Goal: Task Accomplishment & Management: Use online tool/utility

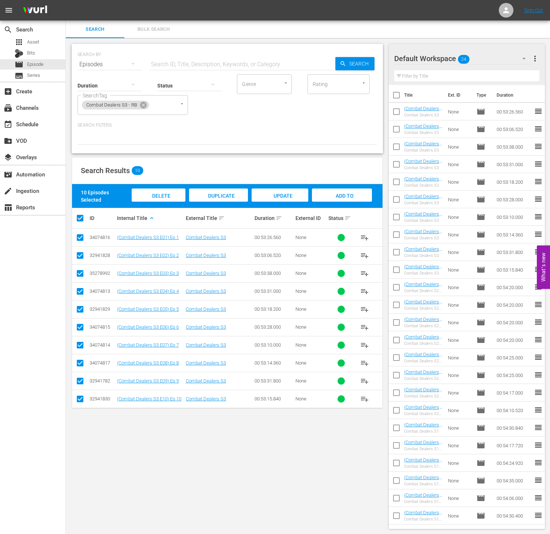
click at [232, 519] on div "SEARCH BY Search By Episodes Search ID, Title, Description, Keywords, or Catego…" at bounding box center [227, 286] width 323 height 496
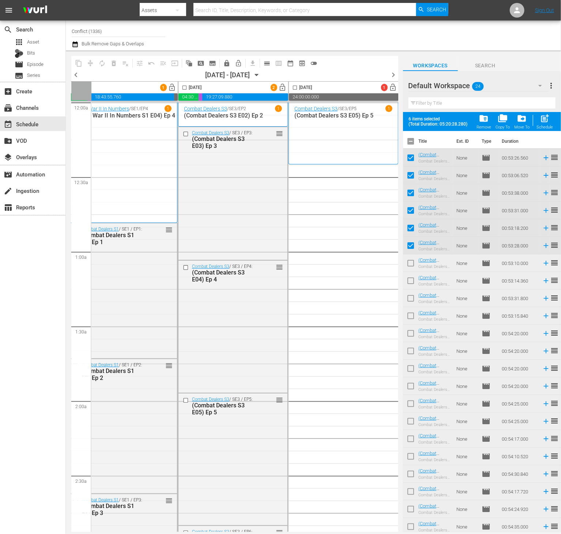
scroll to position [0, 43]
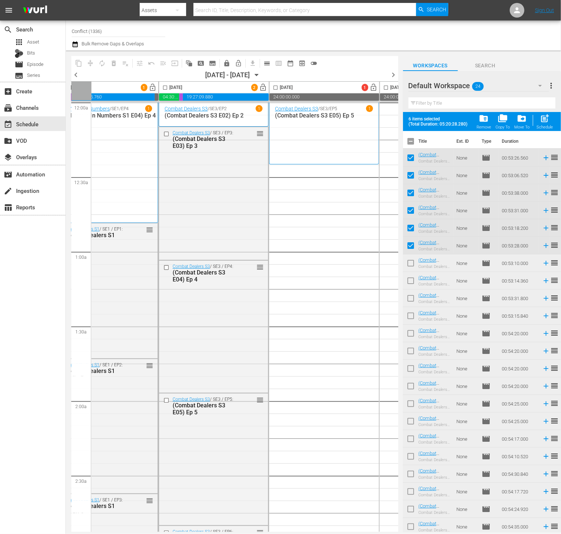
click at [546, 89] on button "button" at bounding box center [541, 86] width 18 height 18
click at [552, 86] on div "Default Workspace (24)" at bounding box center [280, 267] width 561 height 534
click at [552, 86] on span "more_vert" at bounding box center [551, 85] width 9 height 9
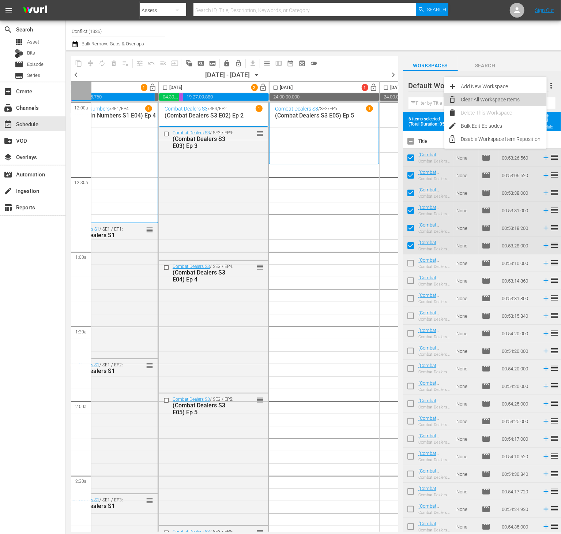
click at [509, 97] on div "Clear All Workspace Items" at bounding box center [504, 99] width 86 height 13
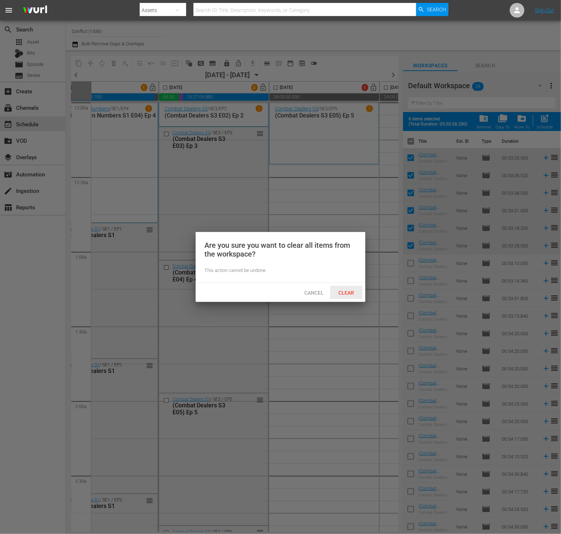
click at [348, 295] on span "Clear" at bounding box center [346, 293] width 27 height 6
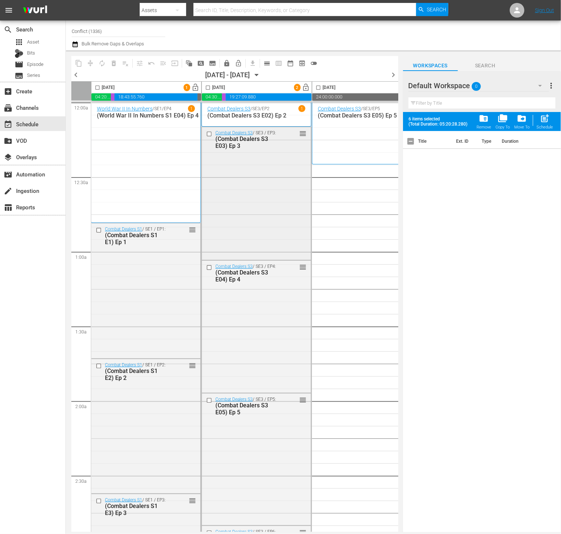
scroll to position [0, 0]
click at [261, 75] on icon "button" at bounding box center [257, 75] width 8 height 8
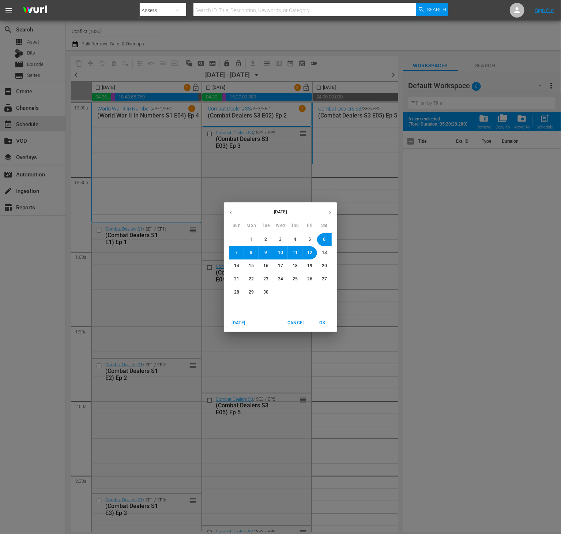
click at [292, 239] on button "4" at bounding box center [295, 239] width 13 height 13
click at [318, 319] on span "OK" at bounding box center [323, 323] width 18 height 8
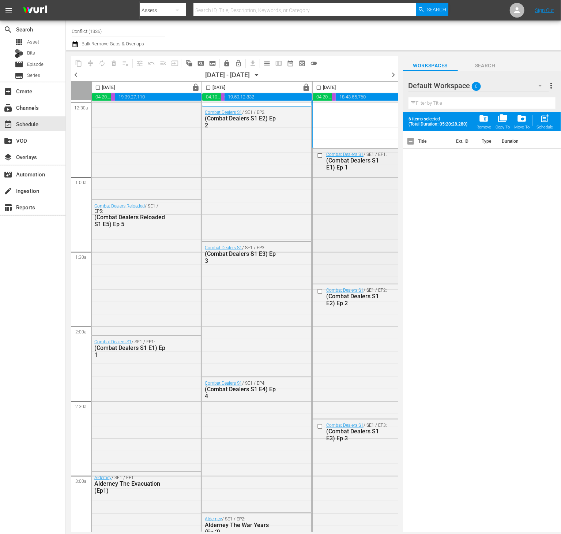
scroll to position [78, 0]
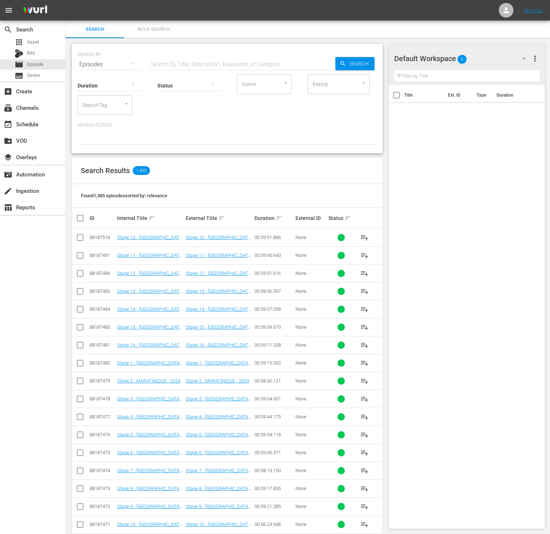
click at [88, 98] on div "SearchTag" at bounding box center [105, 105] width 55 height 20
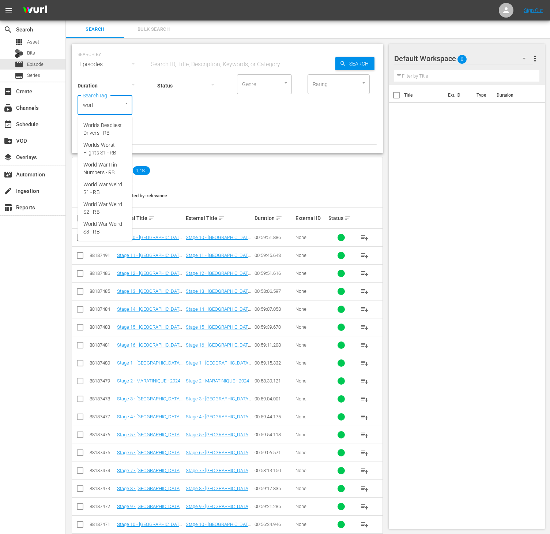
type input "world"
click at [115, 166] on span "World War II in Numbers - RB" at bounding box center [104, 168] width 43 height 15
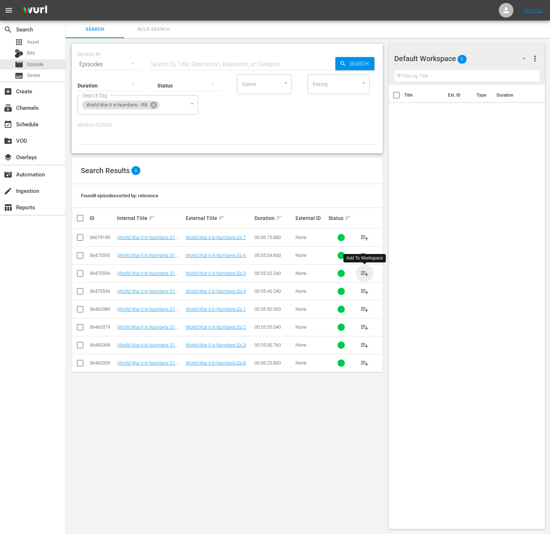
click at [364, 274] on span "playlist_add" at bounding box center [364, 273] width 9 height 9
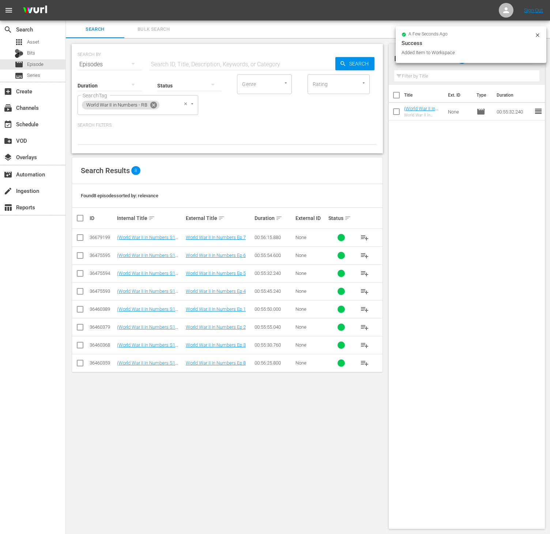
click at [154, 107] on icon at bounding box center [153, 105] width 7 height 7
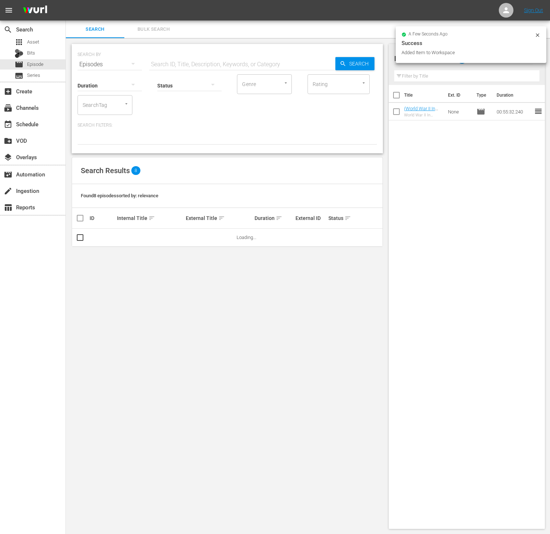
click at [95, 104] on input "SearchTag" at bounding box center [95, 104] width 28 height 13
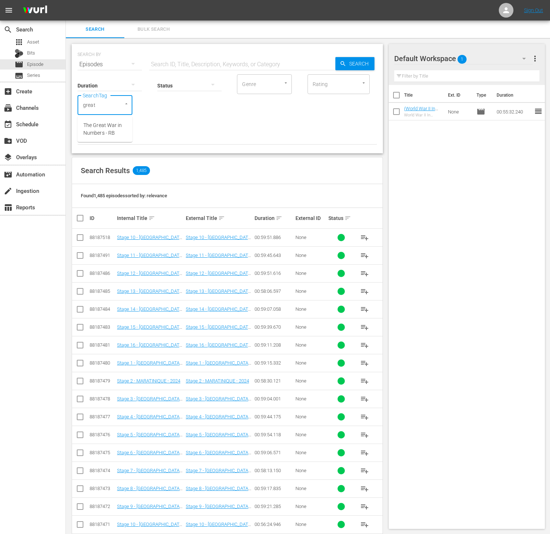
type input "great w"
click at [108, 125] on span "The Great War in Numbers - RB" at bounding box center [104, 128] width 43 height 15
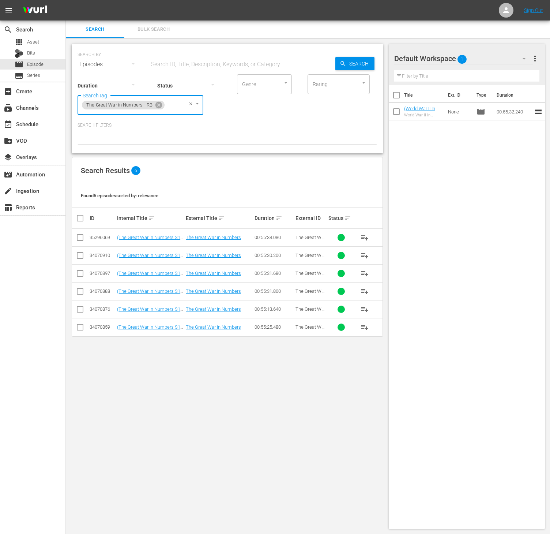
click at [366, 256] on span "playlist_add" at bounding box center [364, 255] width 9 height 9
click at [160, 104] on icon at bounding box center [159, 105] width 8 height 8
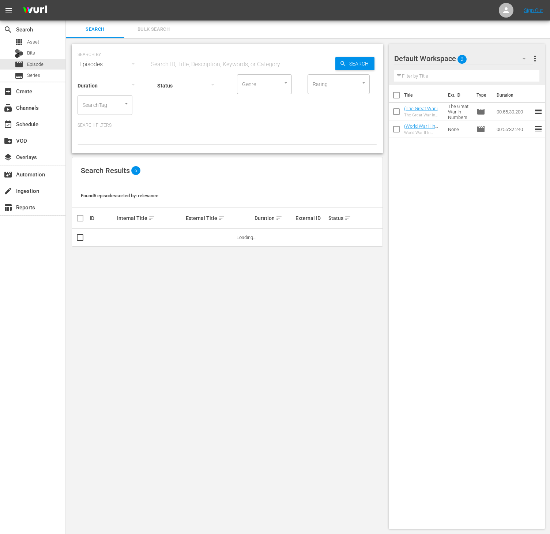
click at [115, 104] on div "SearchTag" at bounding box center [105, 105] width 55 height 20
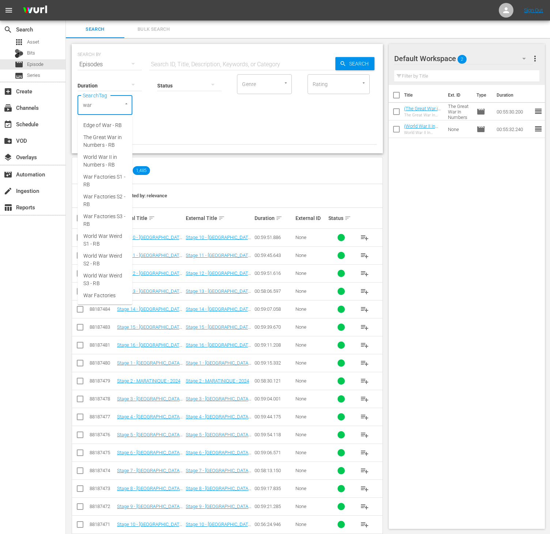
type input "war f"
click at [112, 144] on span "War Factories S2 - RB" at bounding box center [104, 148] width 43 height 15
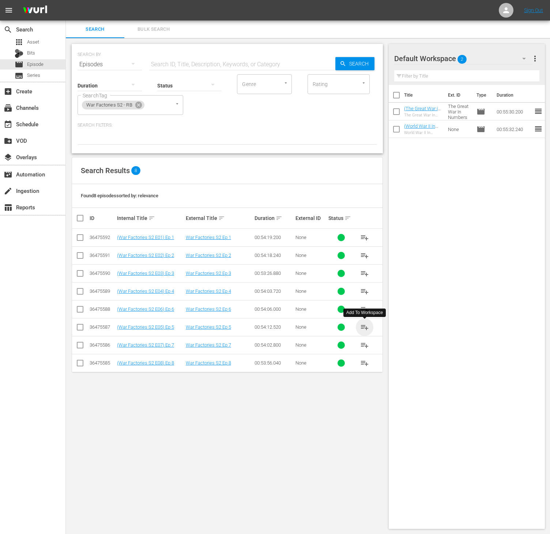
click at [361, 331] on span "playlist_add" at bounding box center [364, 327] width 9 height 9
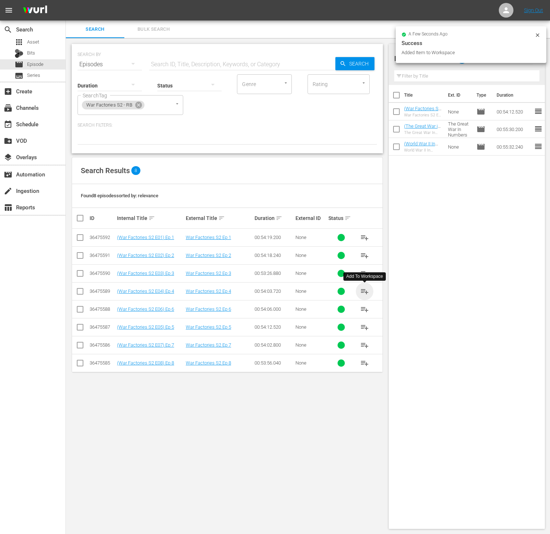
click at [364, 293] on span "playlist_add" at bounding box center [364, 291] width 9 height 9
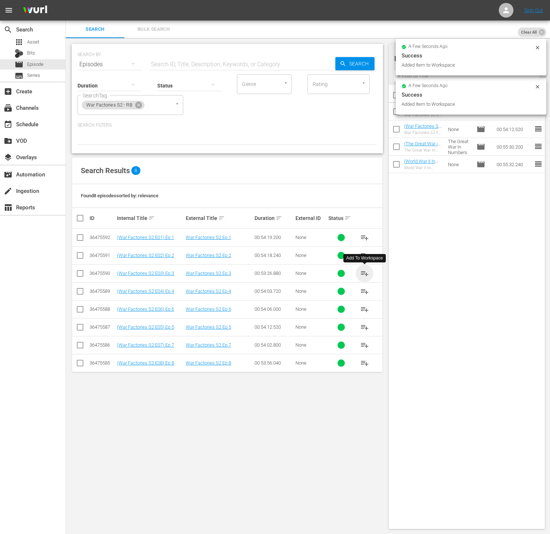
click at [364, 277] on span "playlist_add" at bounding box center [364, 273] width 9 height 9
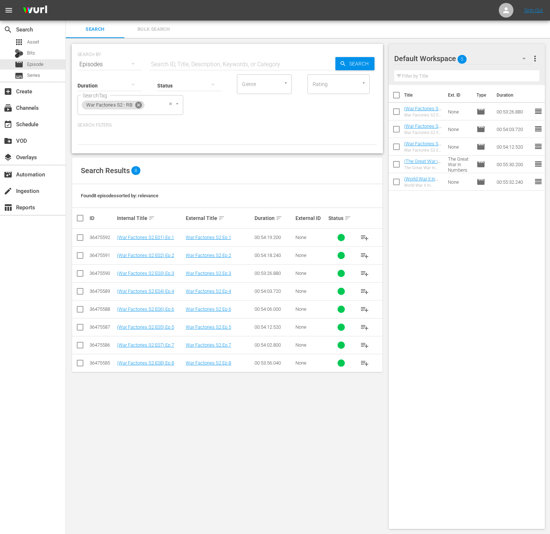
click at [139, 106] on icon at bounding box center [139, 105] width 8 height 8
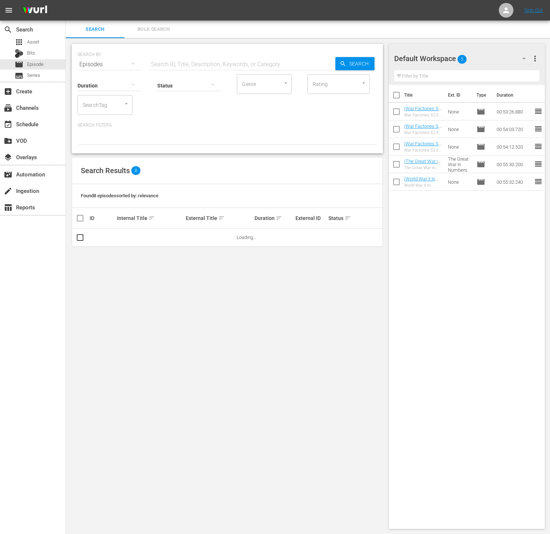
click at [101, 106] on input "SearchTag" at bounding box center [95, 104] width 28 height 13
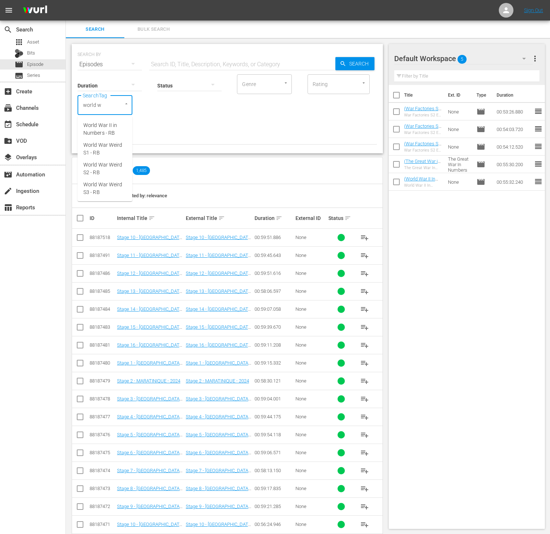
type input "world wa"
click at [109, 150] on span "World War Weird S1 - RB" at bounding box center [104, 148] width 43 height 15
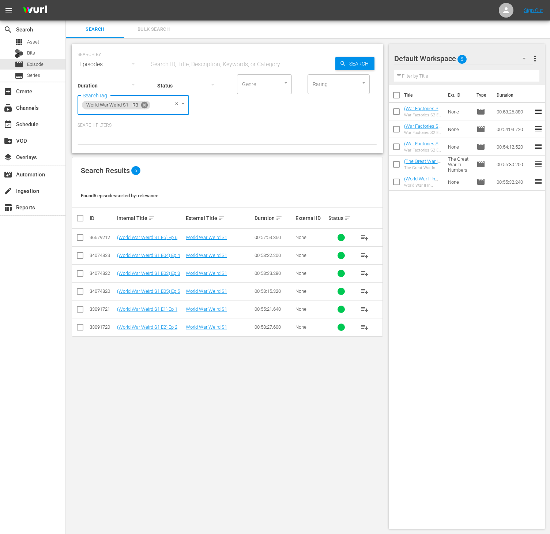
click at [147, 106] on icon at bounding box center [144, 105] width 7 height 7
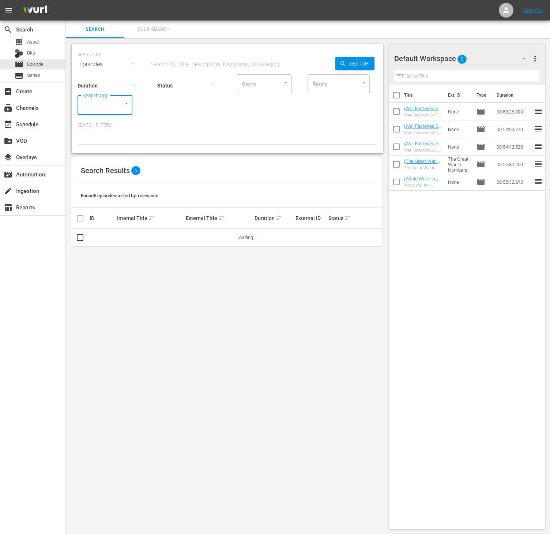
click at [115, 108] on div "SearchTag" at bounding box center [105, 105] width 55 height 20
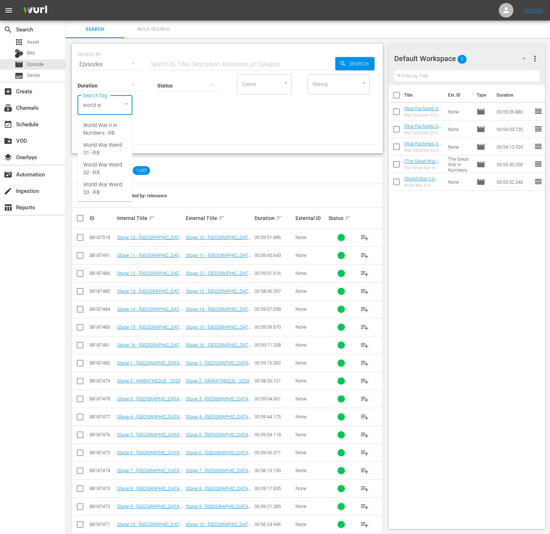
type input "world wa"
click at [110, 173] on span "World War Weird S2 - RB" at bounding box center [104, 168] width 43 height 15
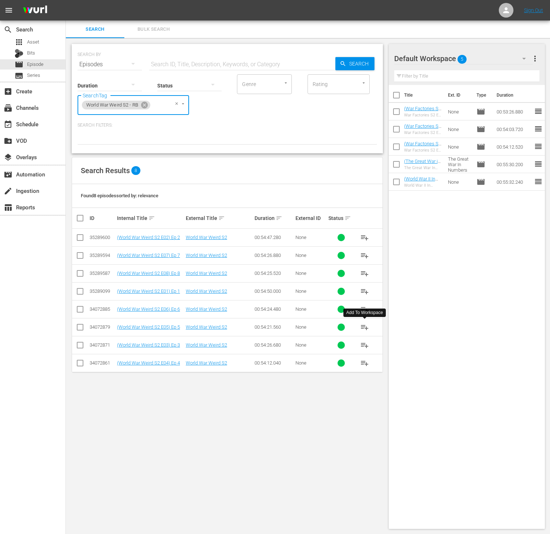
click at [364, 331] on span "playlist_add" at bounding box center [364, 327] width 9 height 9
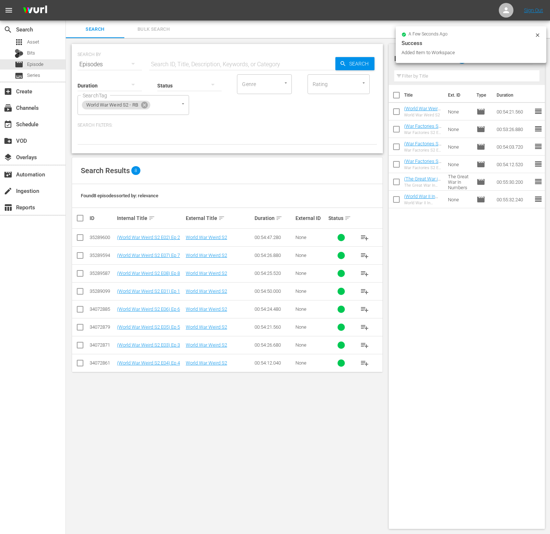
click at [364, 367] on span "playlist_add" at bounding box center [364, 363] width 9 height 9
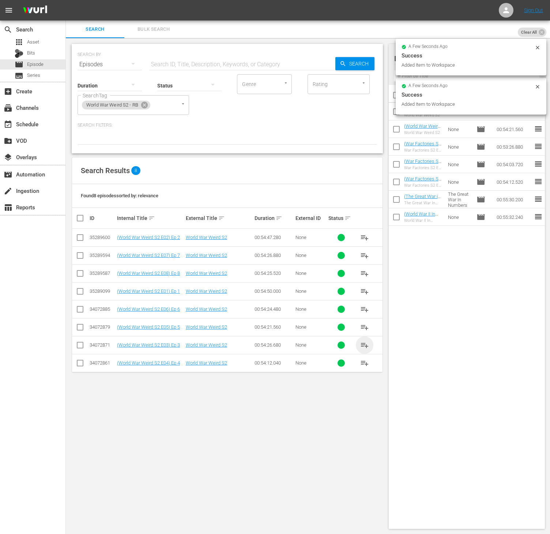
click at [364, 346] on span "playlist_add" at bounding box center [364, 345] width 9 height 9
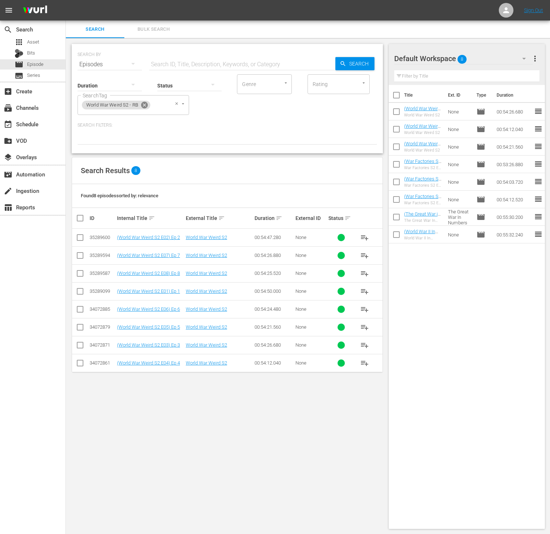
click at [147, 106] on icon at bounding box center [144, 105] width 7 height 7
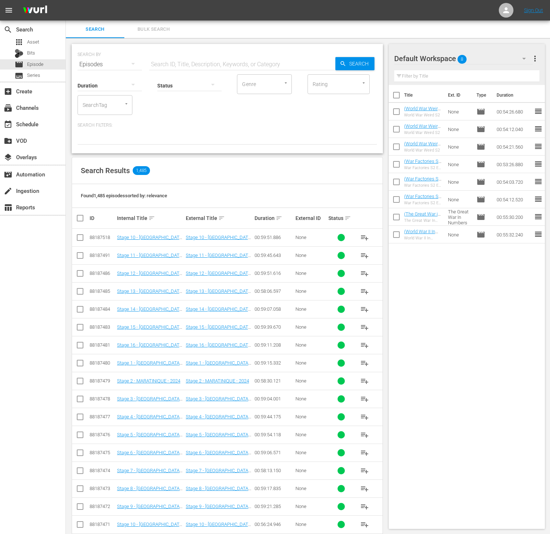
click at [109, 106] on div "SearchTag" at bounding box center [105, 105] width 55 height 20
type input "wartime"
click at [107, 119] on li "Wartime Crime - RB" at bounding box center [105, 129] width 55 height 20
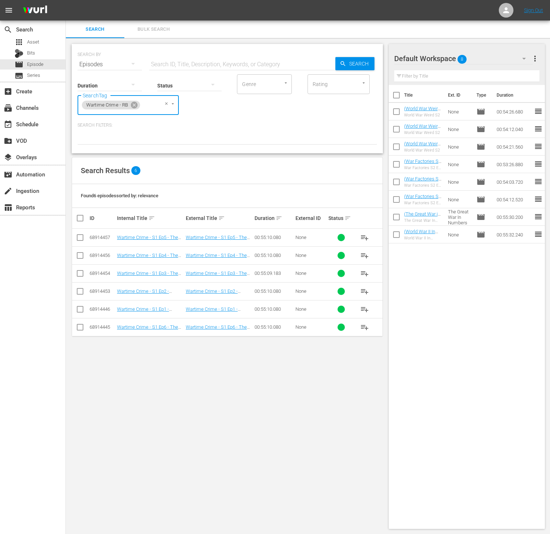
click at [364, 239] on span "playlist_add" at bounding box center [364, 237] width 9 height 9
click at [133, 105] on icon at bounding box center [134, 105] width 7 height 7
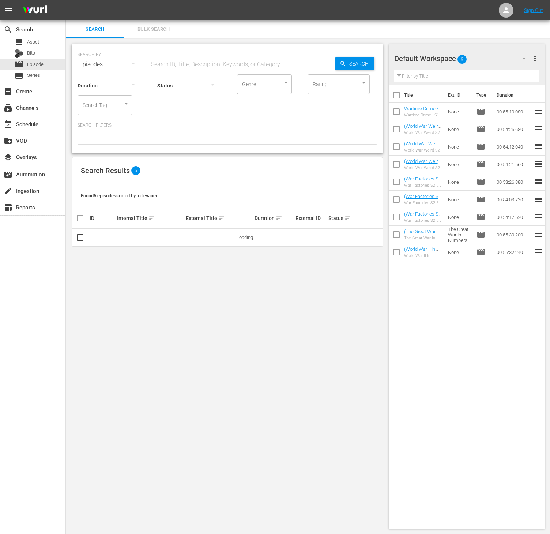
click at [107, 106] on input "SearchTag" at bounding box center [95, 104] width 28 height 13
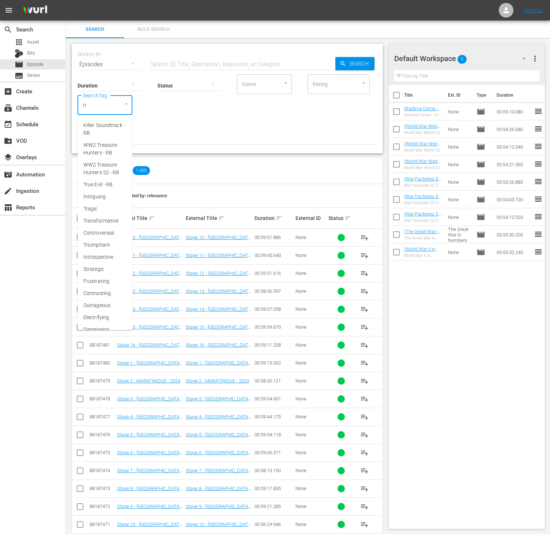
type input "tru"
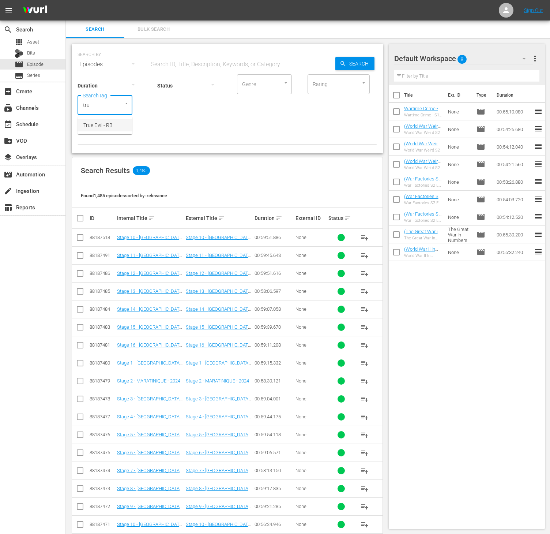
click at [97, 122] on span "True Evil - RB" at bounding box center [97, 125] width 29 height 8
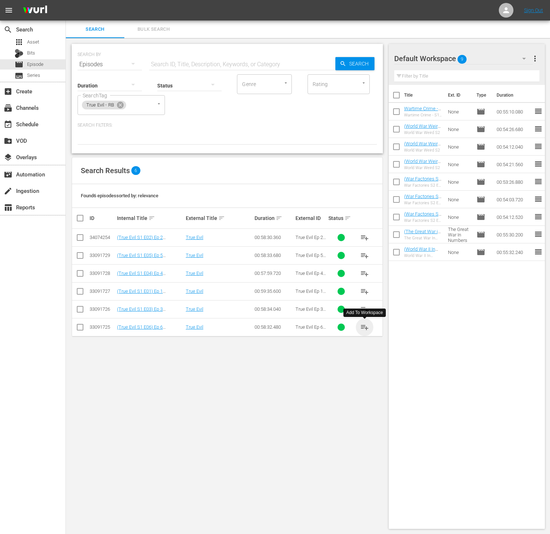
click at [366, 330] on span "playlist_add" at bounding box center [364, 327] width 9 height 9
click at [119, 109] on div "True Evil - RB" at bounding box center [104, 105] width 44 height 9
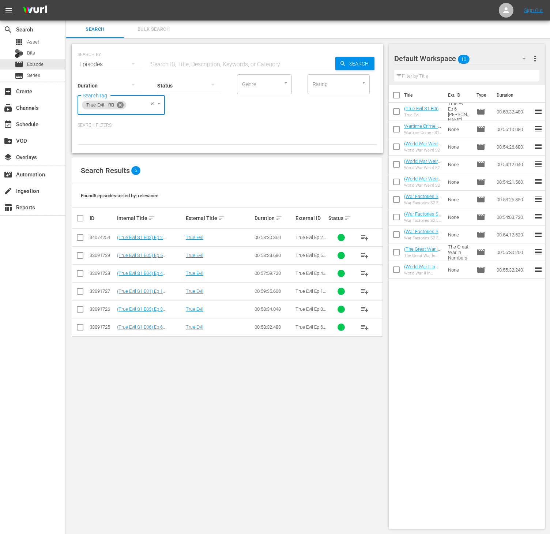
click at [121, 105] on icon at bounding box center [120, 105] width 8 height 8
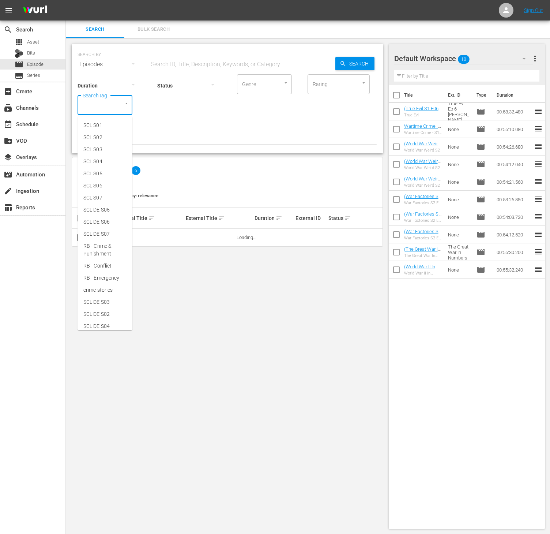
click at [87, 104] on input "SearchTag" at bounding box center [95, 104] width 28 height 13
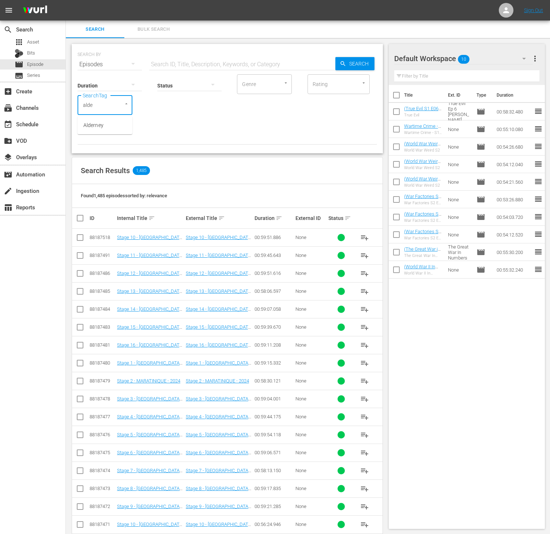
type input "alder"
click at [94, 125] on span "Alderney" at bounding box center [93, 125] width 20 height 8
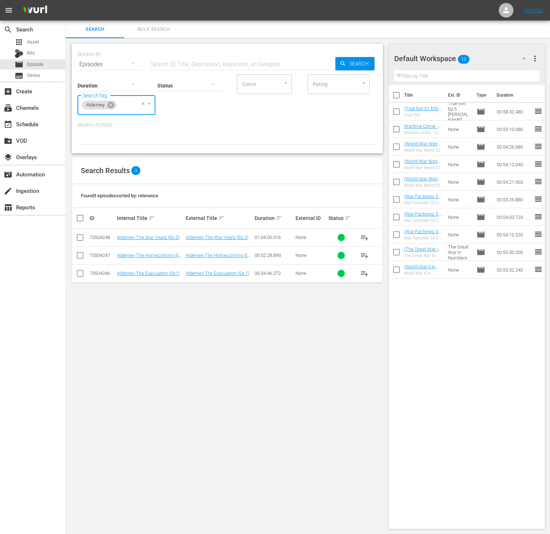
click at [361, 258] on span "playlist_add" at bounding box center [364, 255] width 9 height 9
click at [113, 102] on icon at bounding box center [111, 105] width 8 height 8
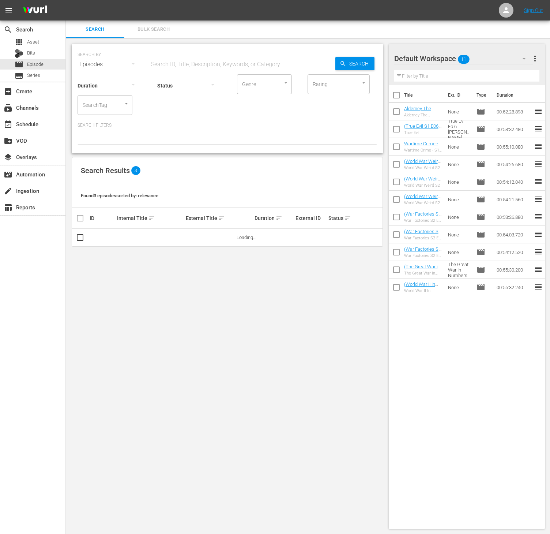
click at [88, 110] on input "SearchTag" at bounding box center [95, 104] width 28 height 13
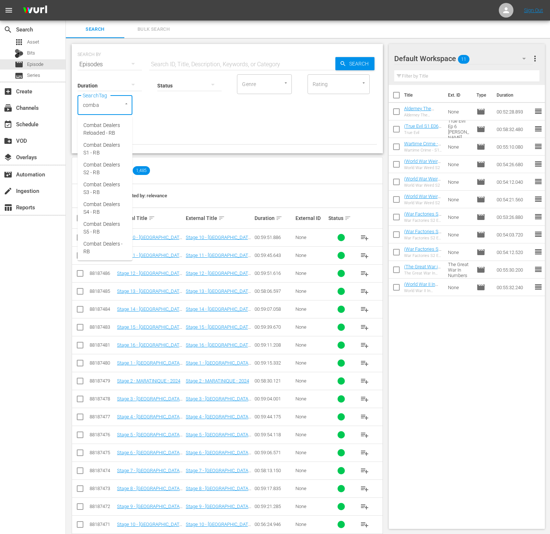
type input "combat"
click at [112, 143] on span "Combat Dealers S1 - RB" at bounding box center [104, 148] width 43 height 15
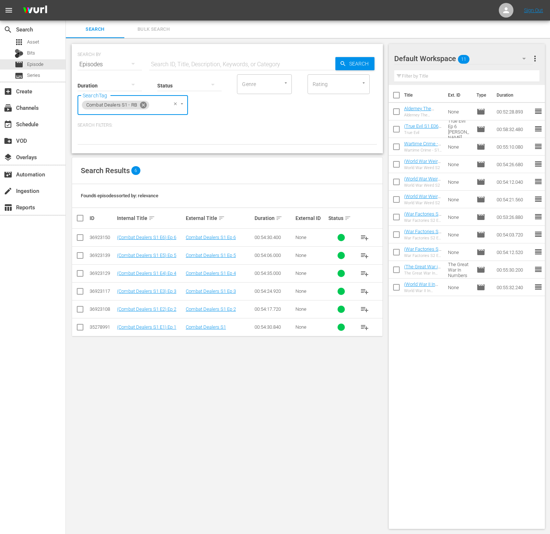
click at [143, 105] on icon at bounding box center [143, 105] width 8 height 8
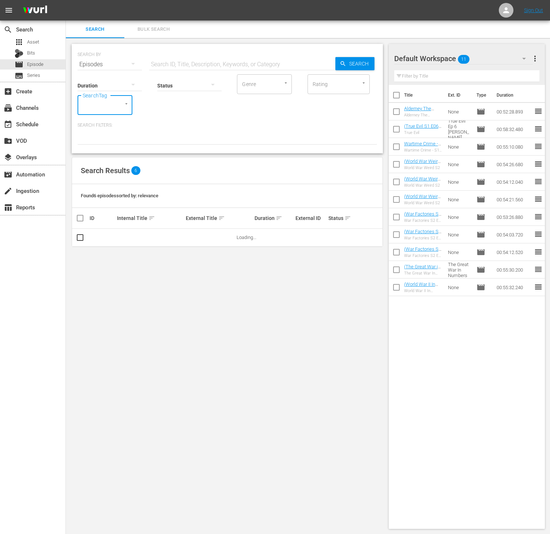
click at [104, 103] on input "SearchTag" at bounding box center [95, 104] width 28 height 13
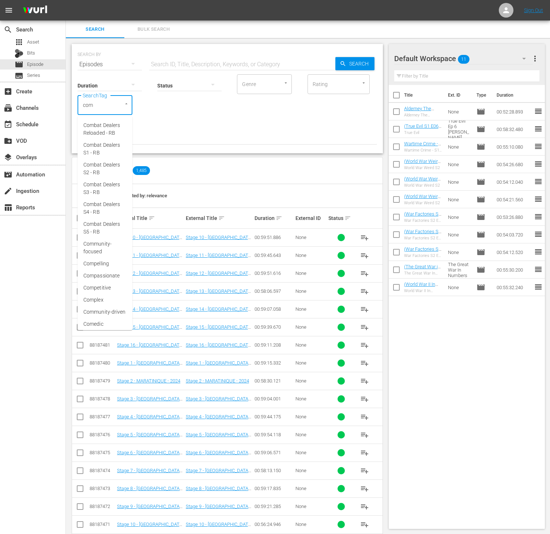
type input "comb"
click at [109, 157] on li "Combat Dealers S1 - RB" at bounding box center [105, 149] width 55 height 20
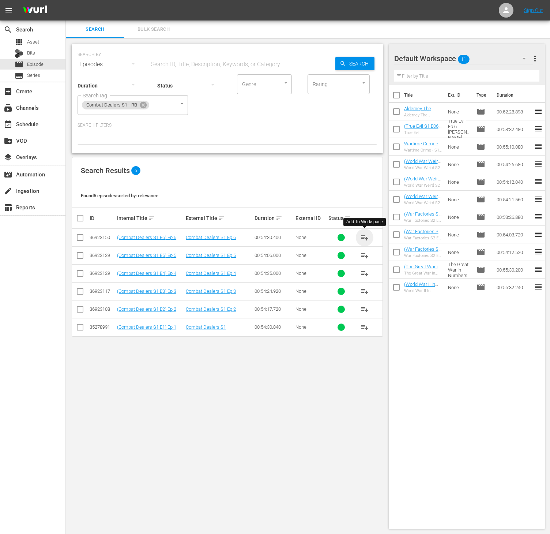
click at [366, 238] on span "playlist_add" at bounding box center [364, 237] width 9 height 9
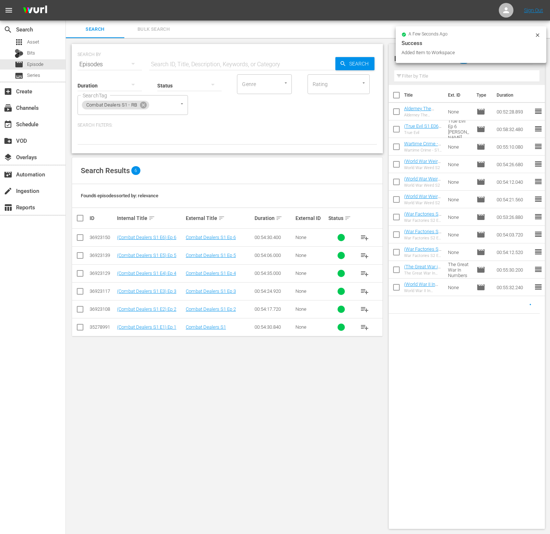
click at [366, 252] on span "playlist_add" at bounding box center [364, 255] width 9 height 9
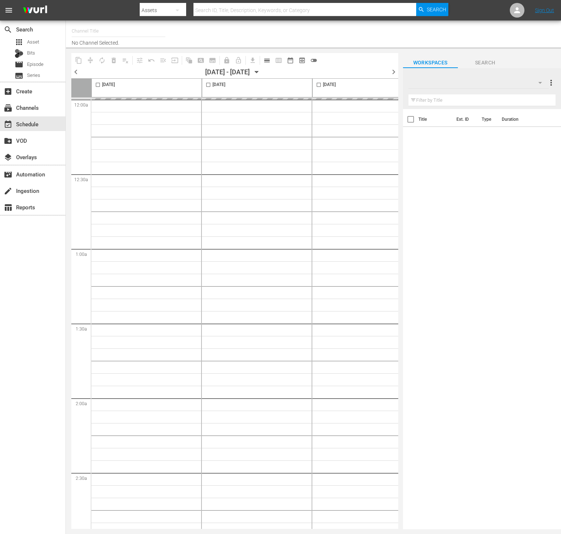
type input "Conflict (1336)"
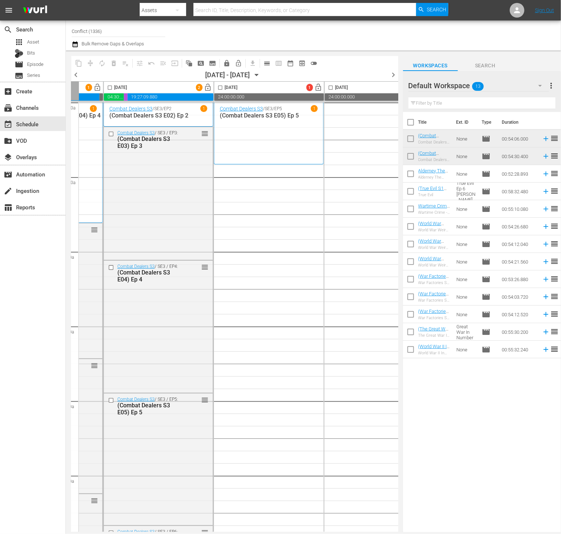
scroll to position [0, 324]
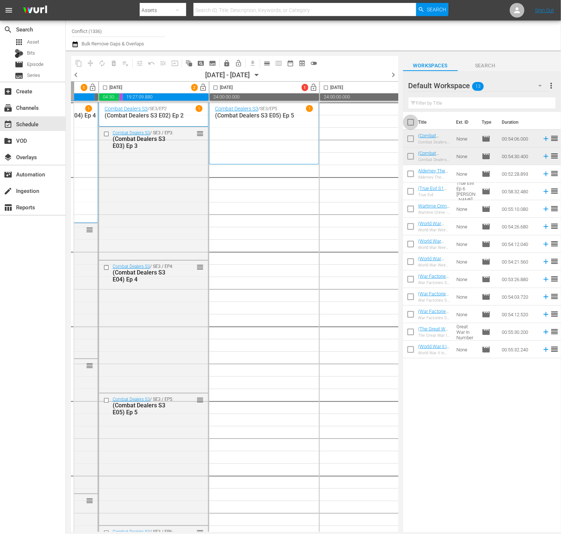
click at [406, 120] on input "checkbox" at bounding box center [410, 123] width 15 height 15
checkbox input "true"
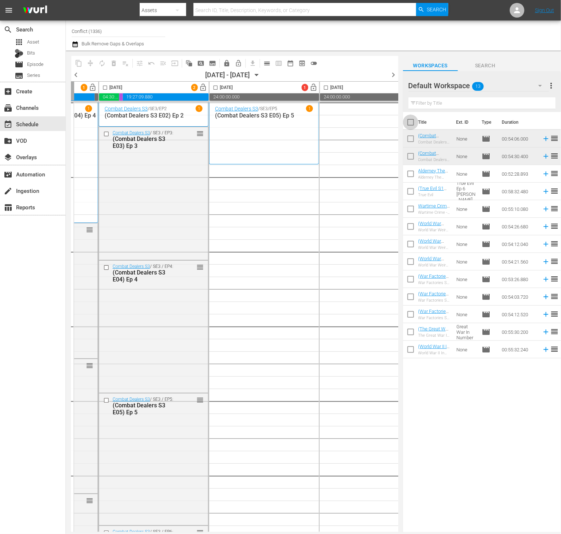
checkbox input "true"
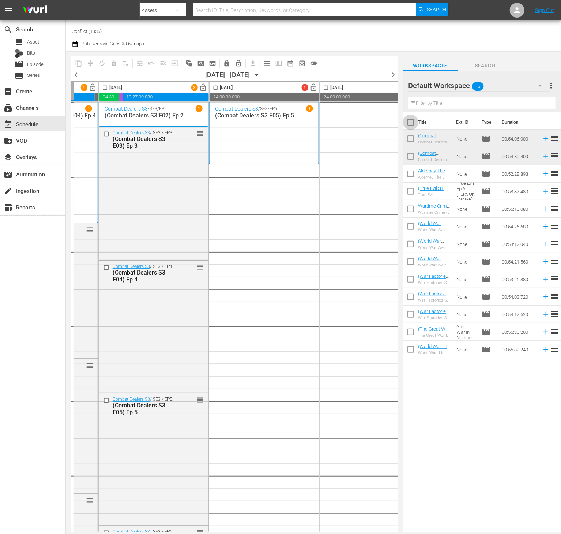
checkbox input "true"
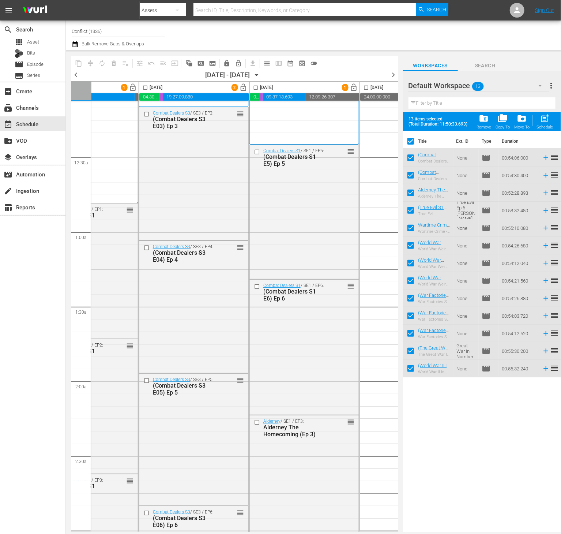
scroll to position [0, 284]
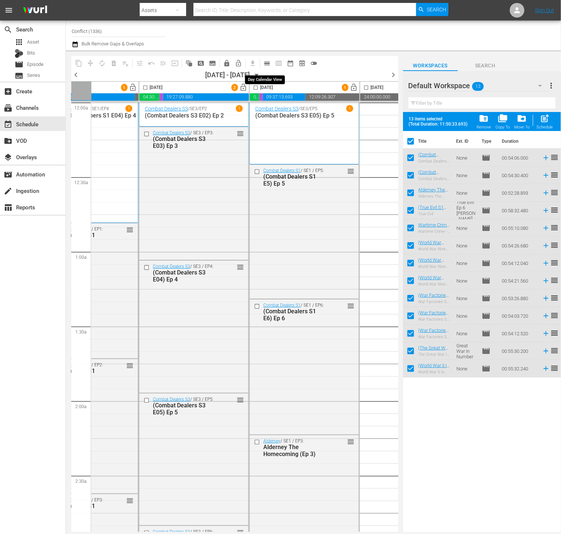
click at [269, 64] on span "calendar_view_day_outlined" at bounding box center [266, 63] width 7 height 7
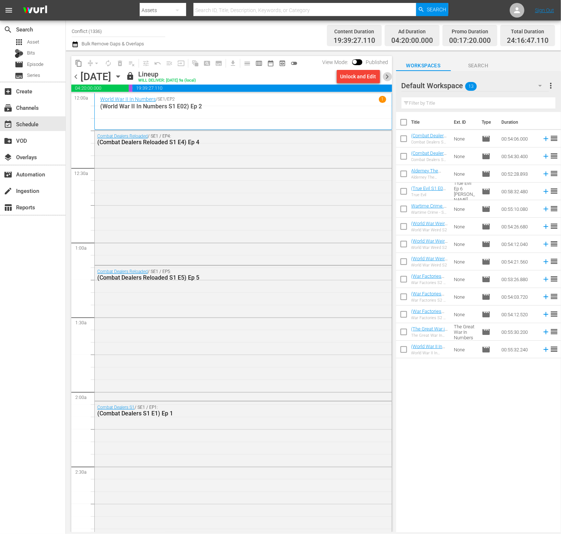
click at [386, 77] on span "chevron_right" at bounding box center [387, 76] width 9 height 9
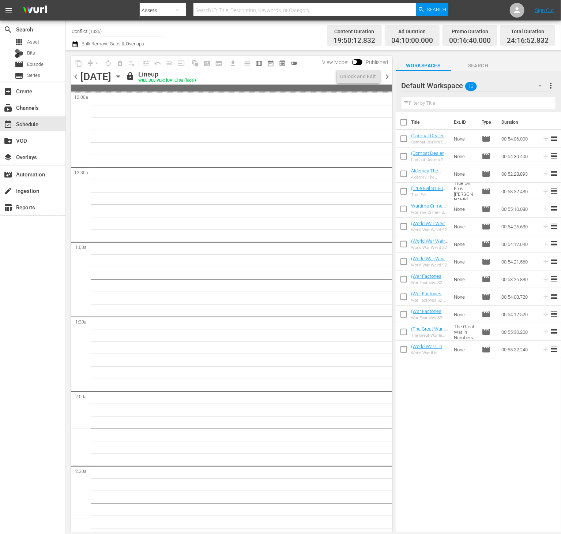
click at [386, 77] on span "chevron_right" at bounding box center [387, 76] width 9 height 9
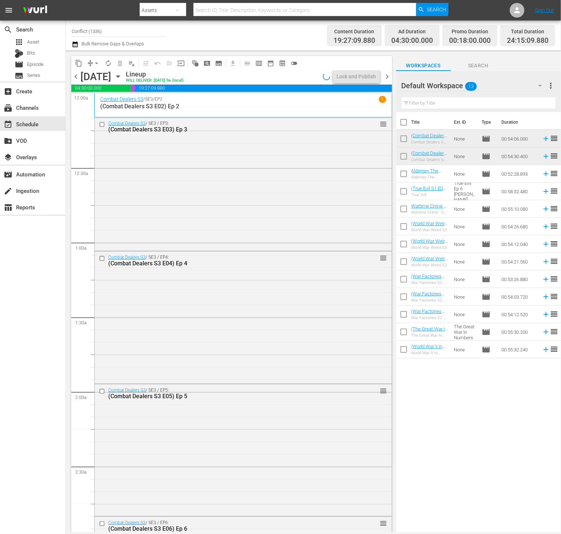
click at [386, 77] on span "chevron_right" at bounding box center [387, 76] width 9 height 9
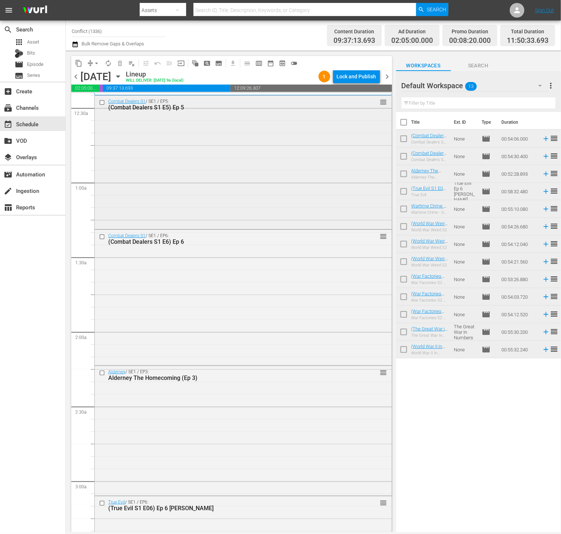
scroll to position [7, 0]
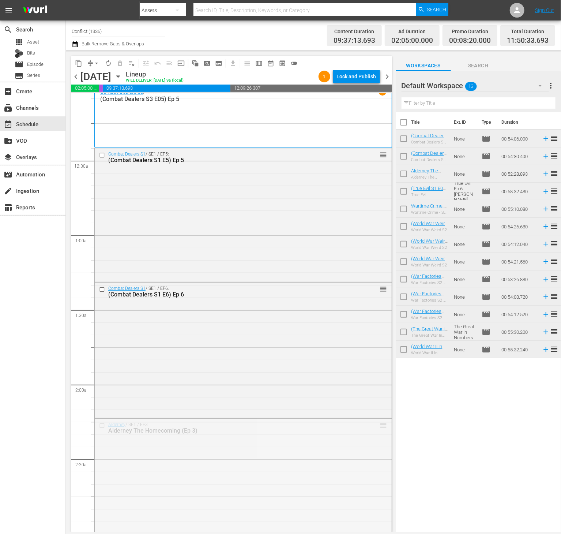
drag, startPoint x: 370, startPoint y: 424, endPoint x: 351, endPoint y: 153, distance: 271.1
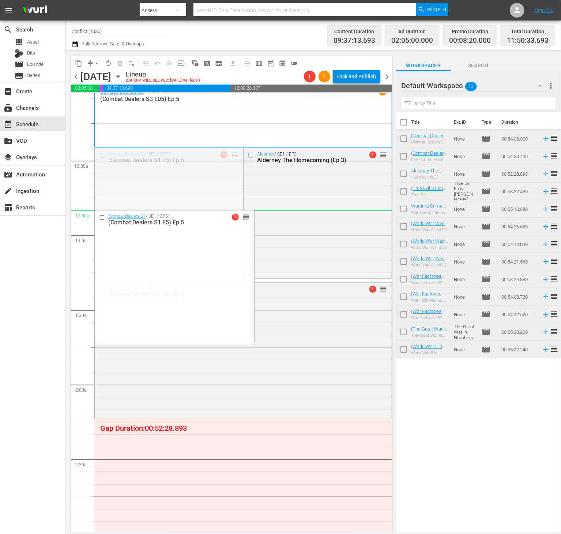
drag, startPoint x: 232, startPoint y: 153, endPoint x: 233, endPoint y: 210, distance: 56.7
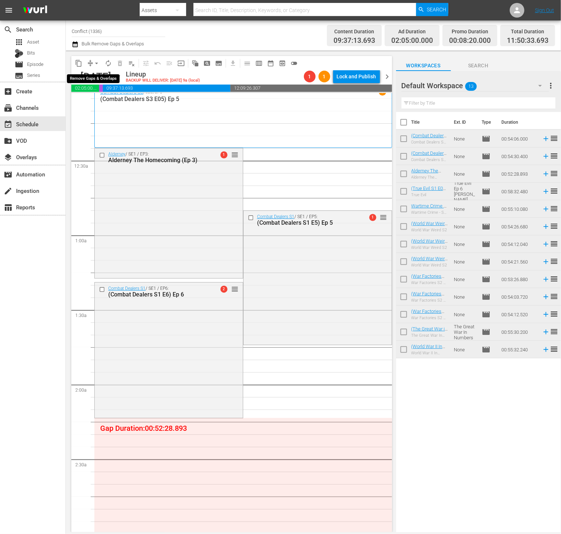
click at [97, 63] on span "arrow_drop_down" at bounding box center [96, 63] width 7 height 7
click at [106, 102] on li "Align to End of Previous Day" at bounding box center [97, 102] width 77 height 12
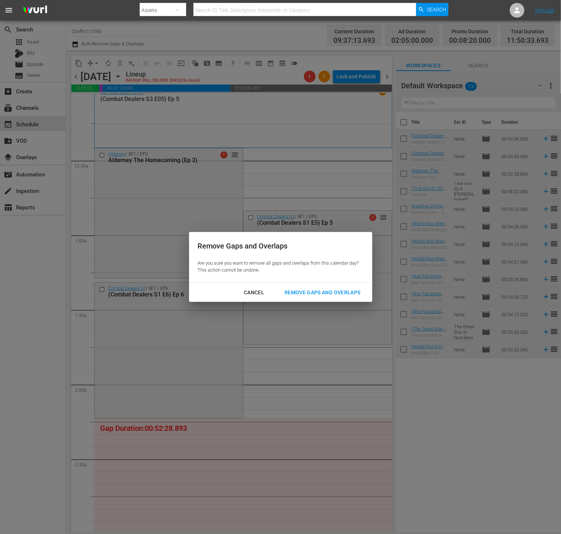
click at [335, 287] on button "Remove Gaps and Overlaps" at bounding box center [322, 293] width 93 height 14
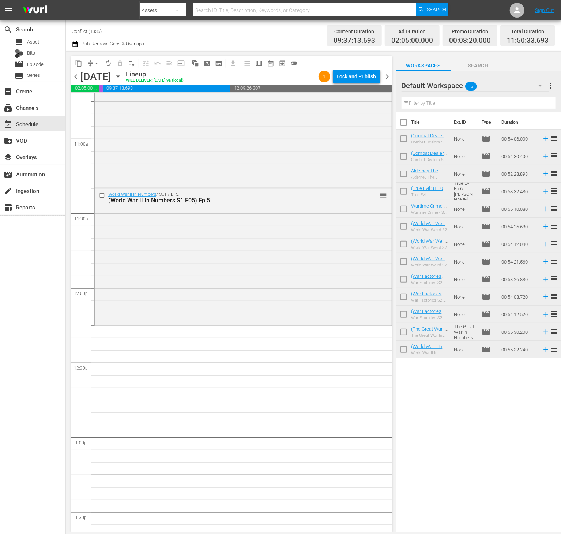
scroll to position [1596, 0]
click at [111, 60] on span "autorenew_outlined" at bounding box center [108, 63] width 7 height 7
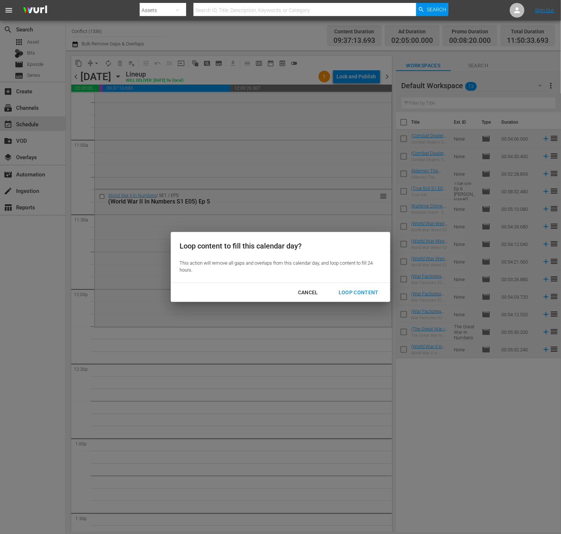
click at [352, 287] on button "Loop Content" at bounding box center [358, 293] width 57 height 14
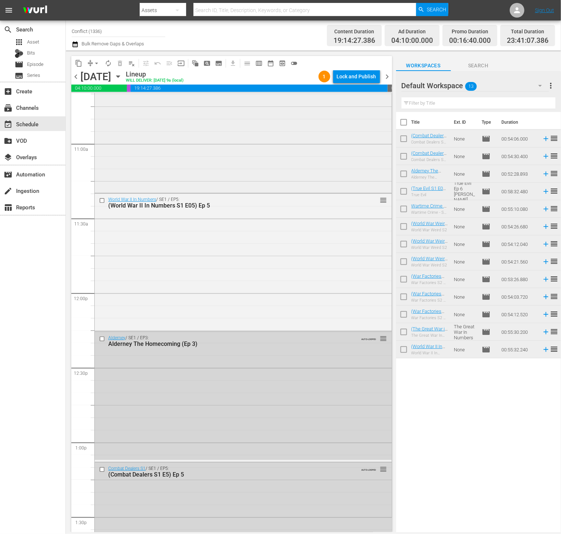
scroll to position [1591, 0]
click at [345, 76] on div "Lock and Publish" at bounding box center [357, 76] width 40 height 13
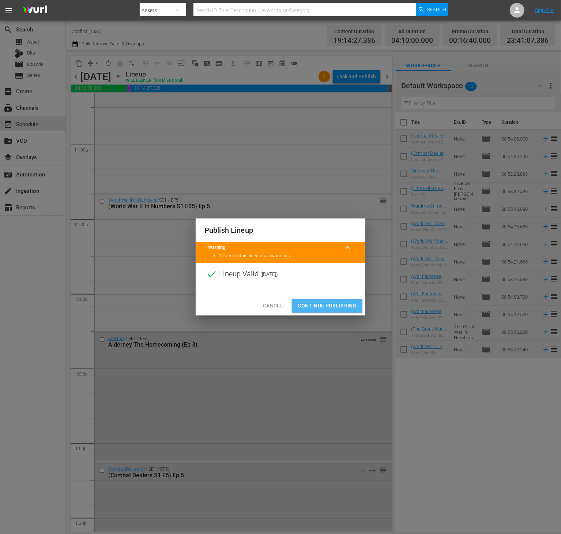
click at [316, 306] on span "Continue Publishing" at bounding box center [327, 305] width 59 height 9
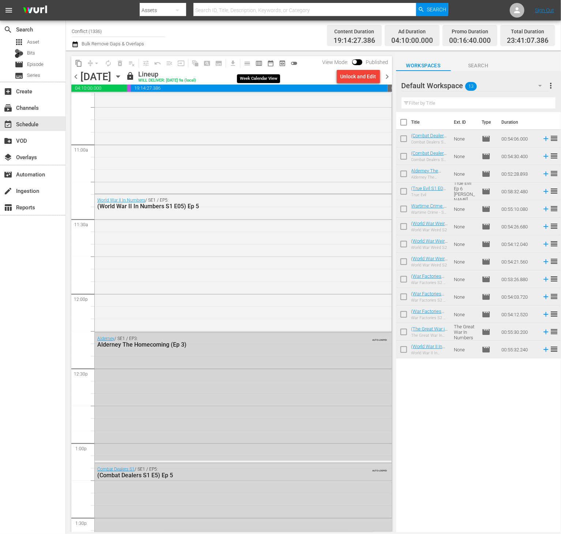
click at [260, 60] on span "calendar_view_week_outlined" at bounding box center [258, 63] width 7 height 7
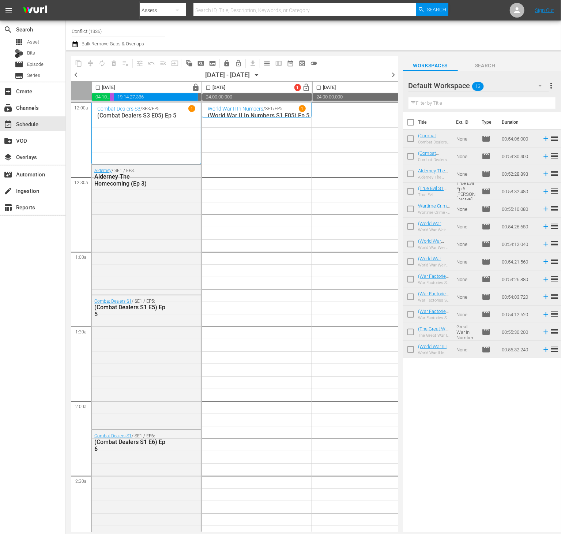
click at [550, 86] on span "more_vert" at bounding box center [551, 85] width 9 height 9
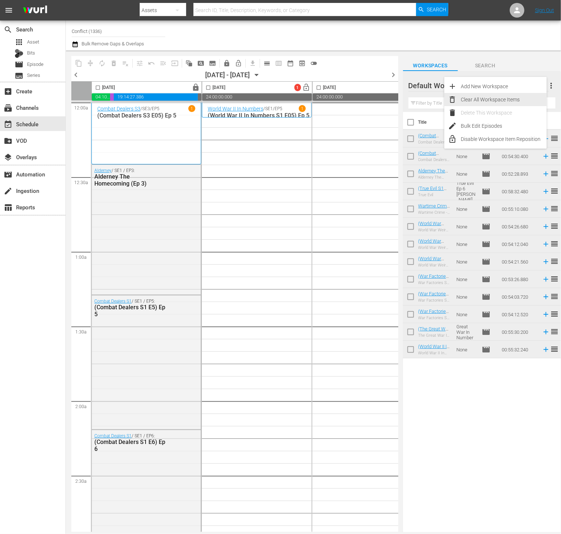
click at [506, 99] on div "Clear All Workspace Items" at bounding box center [504, 99] width 86 height 13
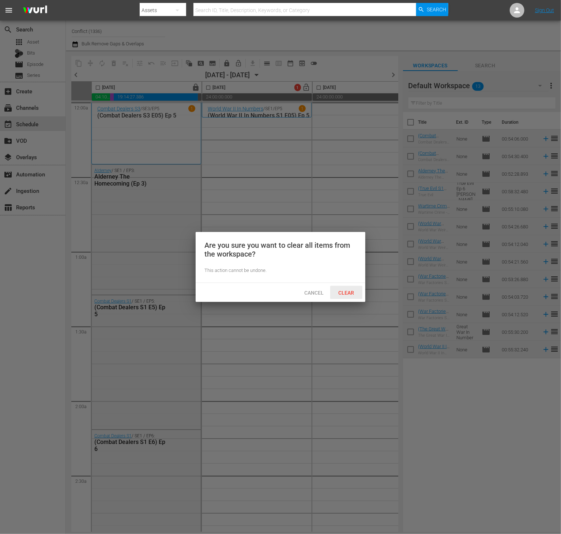
click at [349, 288] on div "Clear" at bounding box center [346, 293] width 32 height 14
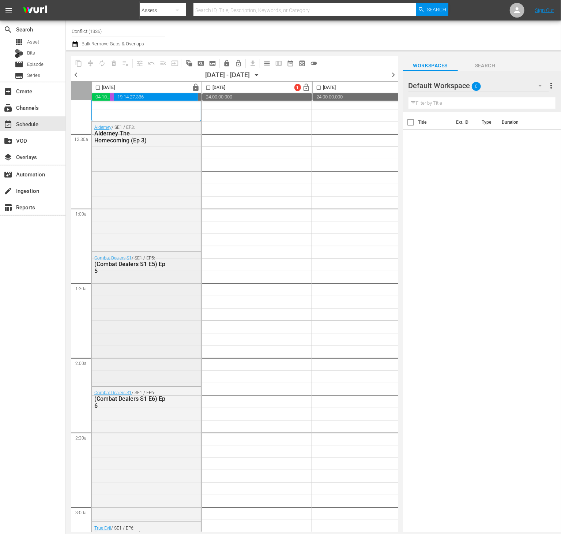
scroll to position [61, 0]
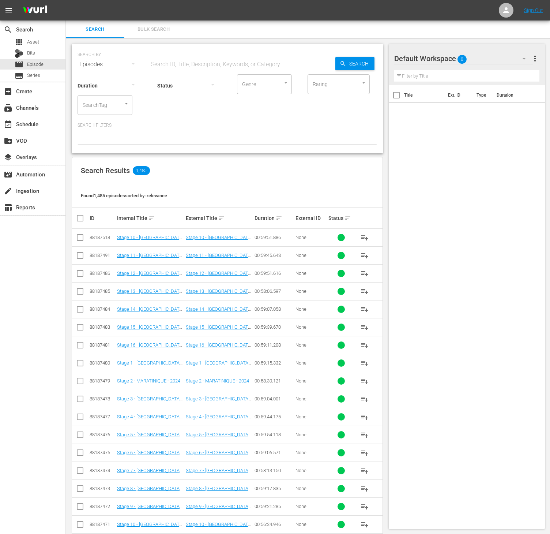
click at [108, 104] on input "SearchTag" at bounding box center [95, 104] width 28 height 13
type input "world w"
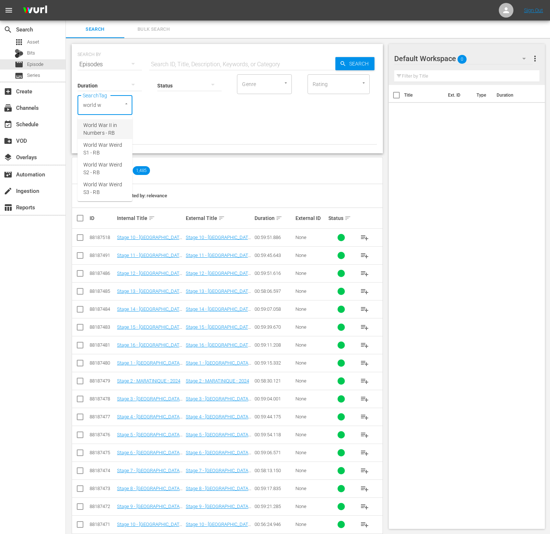
click at [106, 122] on span "World War II in Numbers - RB" at bounding box center [104, 128] width 43 height 15
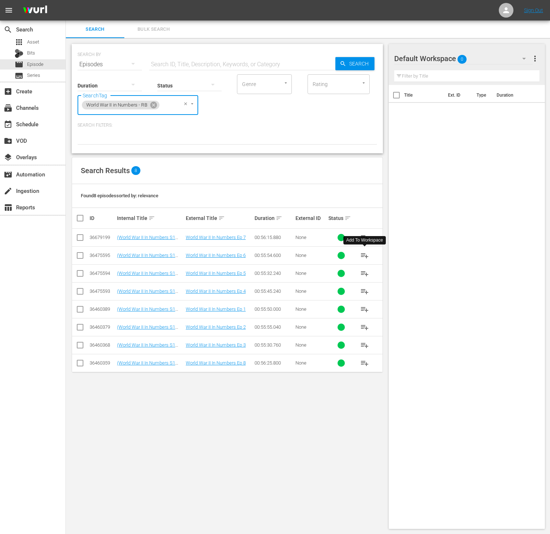
click at [361, 255] on span "playlist_add" at bounding box center [364, 255] width 9 height 9
click at [155, 106] on icon at bounding box center [153, 105] width 7 height 7
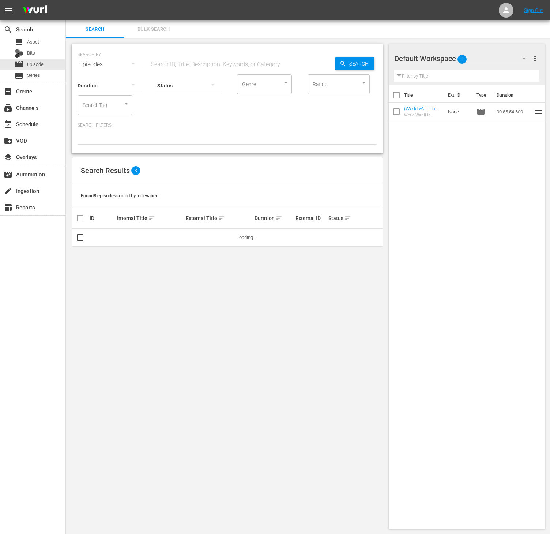
click at [114, 108] on div "SearchTag" at bounding box center [105, 105] width 55 height 20
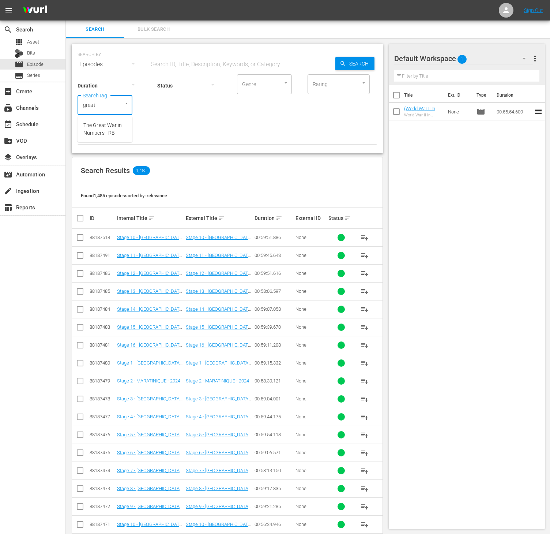
type input "great w"
click at [104, 138] on li "The Great War in Numbers - RB" at bounding box center [105, 129] width 55 height 20
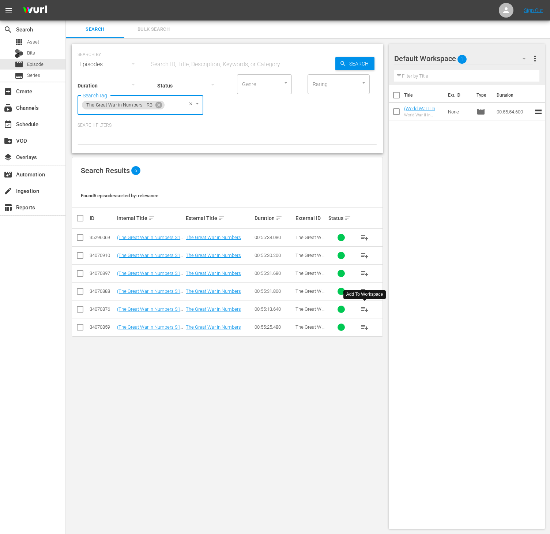
click at [363, 314] on span "playlist_add" at bounding box center [364, 309] width 9 height 9
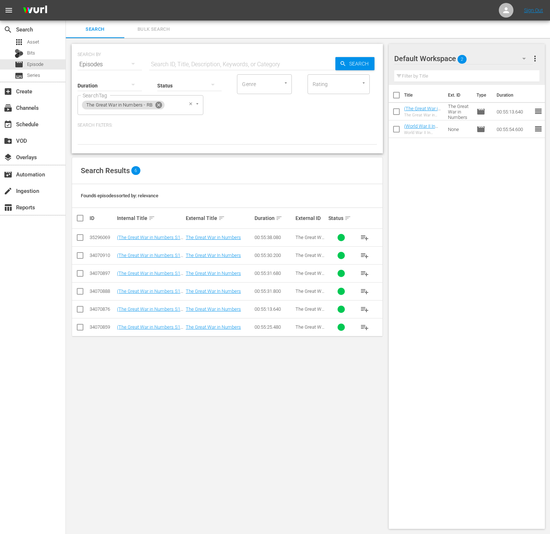
click at [158, 104] on icon at bounding box center [159, 105] width 8 height 8
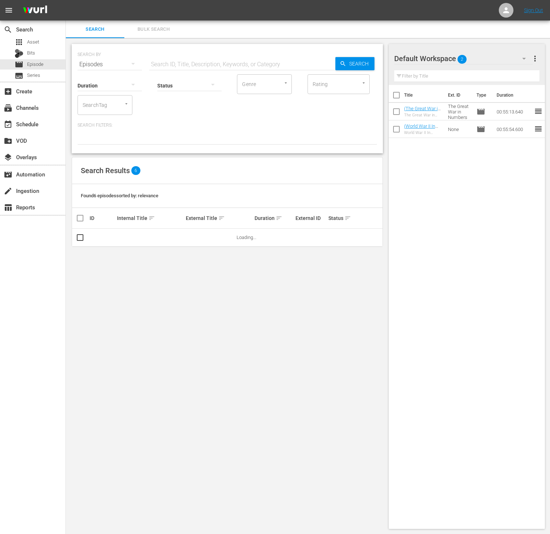
click at [108, 105] on input "SearchTag" at bounding box center [95, 104] width 28 height 13
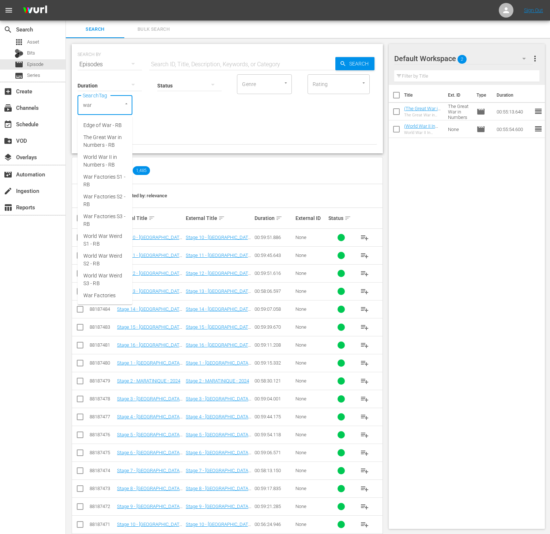
type input "war f"
click at [108, 151] on span "War Factories S2 - RB" at bounding box center [104, 148] width 43 height 15
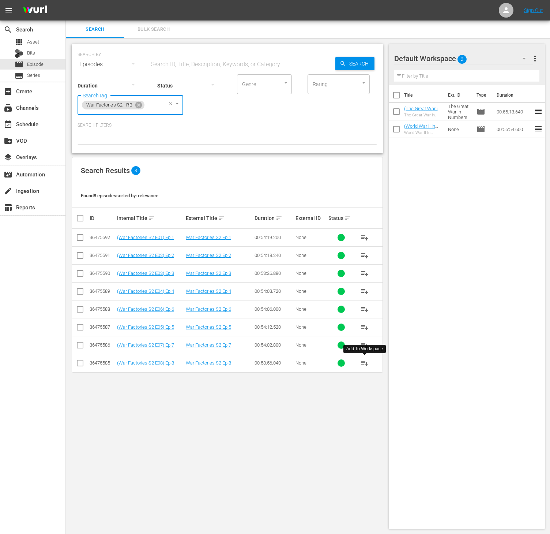
click at [367, 367] on span "playlist_add" at bounding box center [364, 363] width 9 height 9
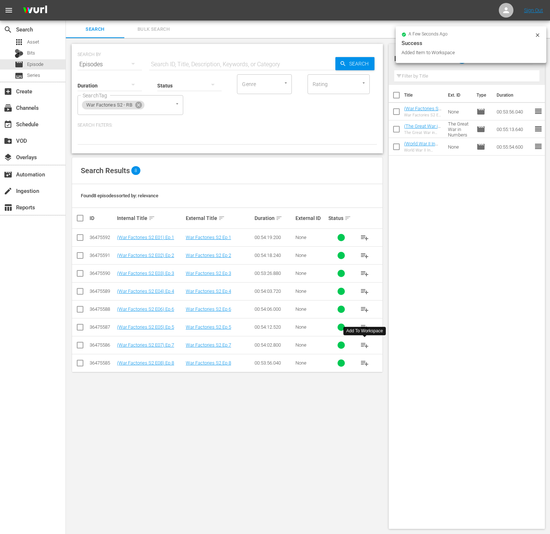
click at [362, 346] on span "playlist_add" at bounding box center [364, 345] width 9 height 9
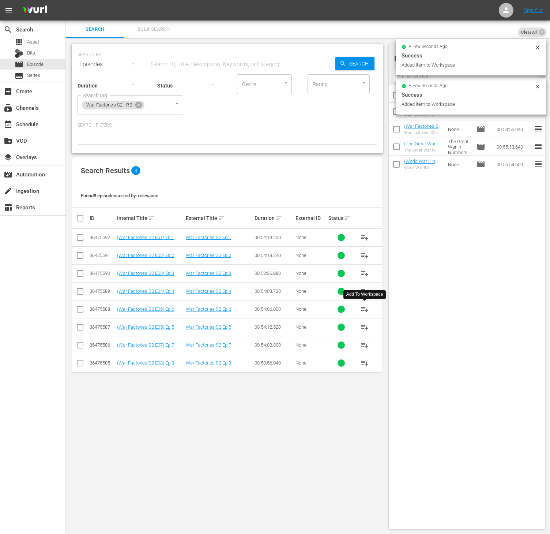
click at [364, 308] on span "playlist_add" at bounding box center [364, 309] width 9 height 9
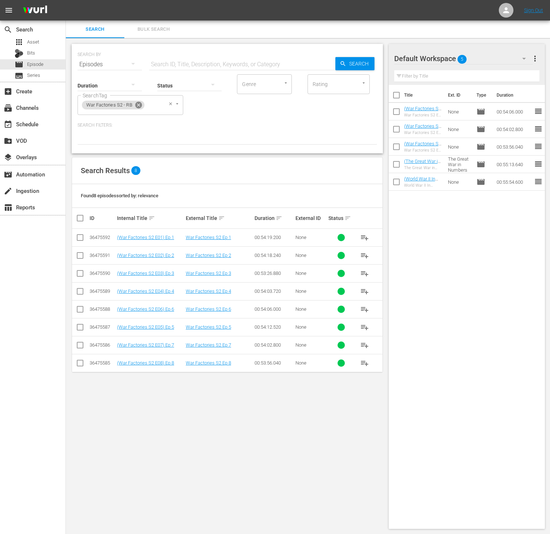
click at [141, 105] on icon at bounding box center [138, 105] width 7 height 7
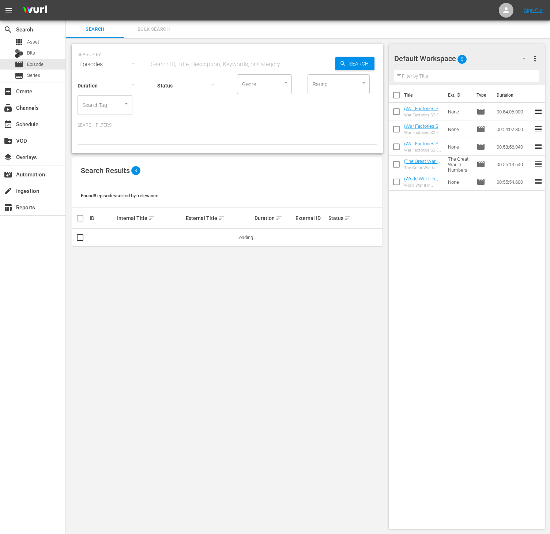
click at [110, 104] on div "SearchTag" at bounding box center [105, 105] width 55 height 20
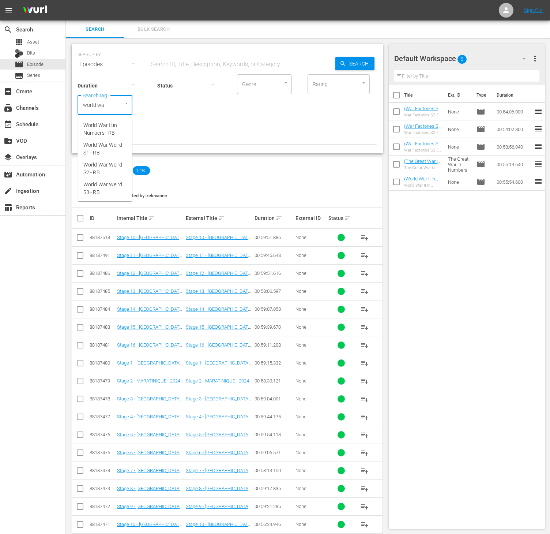
type input "world war"
click at [100, 170] on span "World War Weird S2 - RB" at bounding box center [104, 168] width 43 height 15
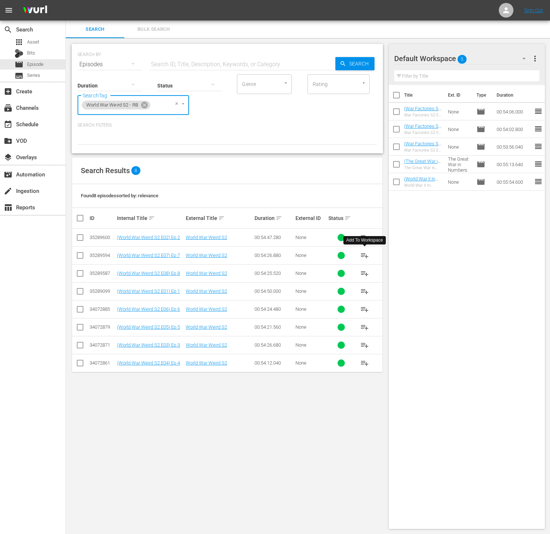
click at [360, 256] on span "playlist_add" at bounding box center [364, 255] width 9 height 9
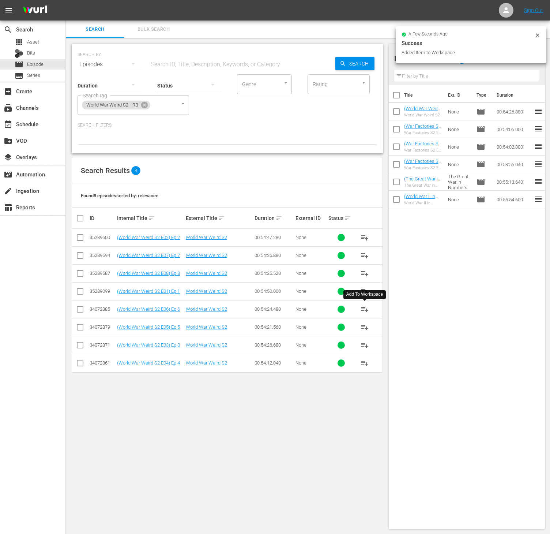
click at [364, 315] on button "playlist_add" at bounding box center [365, 309] width 18 height 18
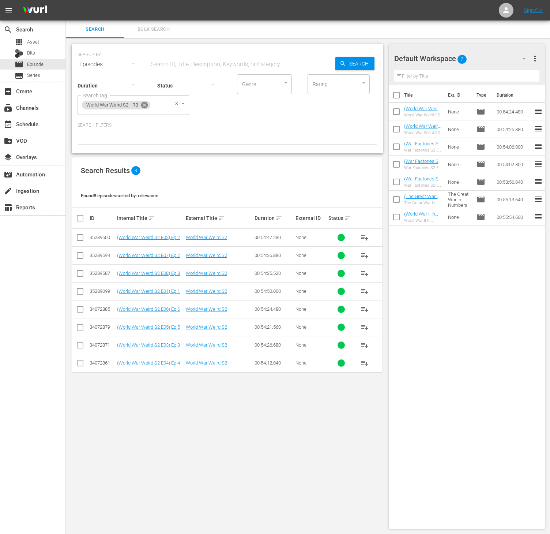
click at [147, 105] on icon at bounding box center [144, 105] width 7 height 7
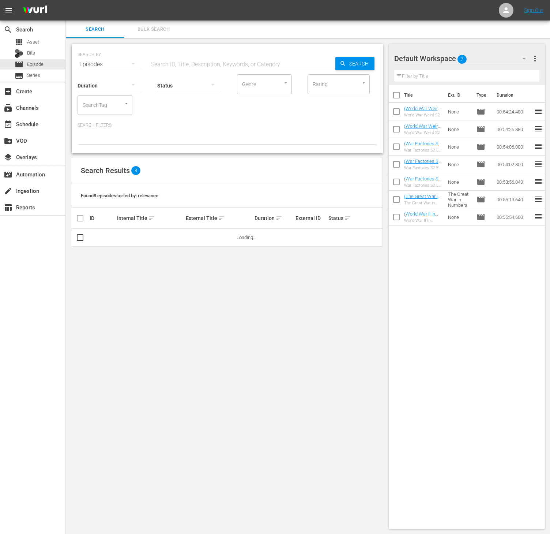
click at [107, 113] on div "SearchTag" at bounding box center [105, 105] width 55 height 20
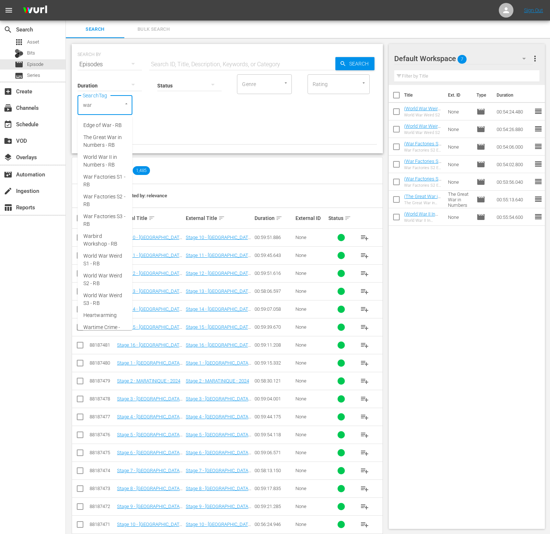
type input "wart"
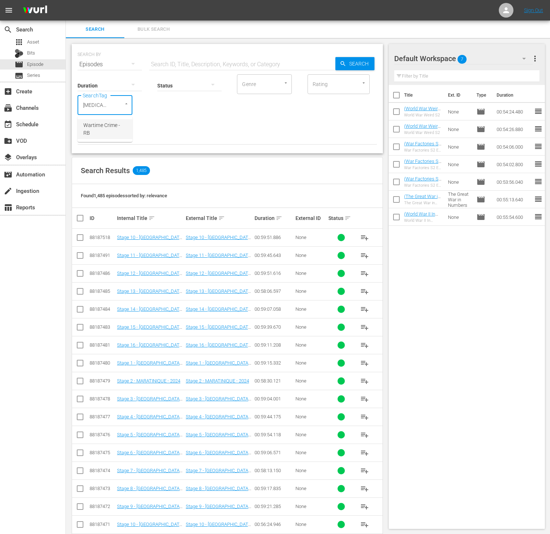
click at [104, 125] on span "Wartime Crime - RB" at bounding box center [104, 128] width 43 height 15
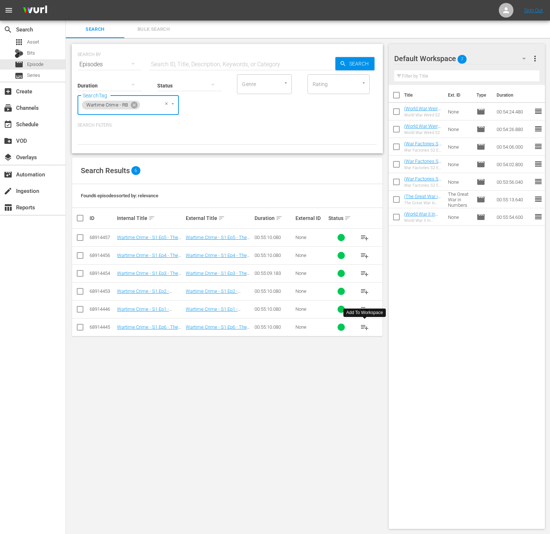
click at [363, 329] on span "playlist_add" at bounding box center [364, 327] width 9 height 9
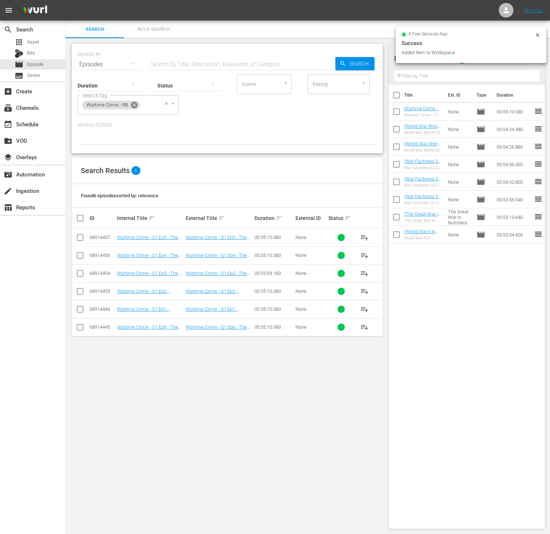
click at [135, 106] on icon at bounding box center [134, 105] width 7 height 7
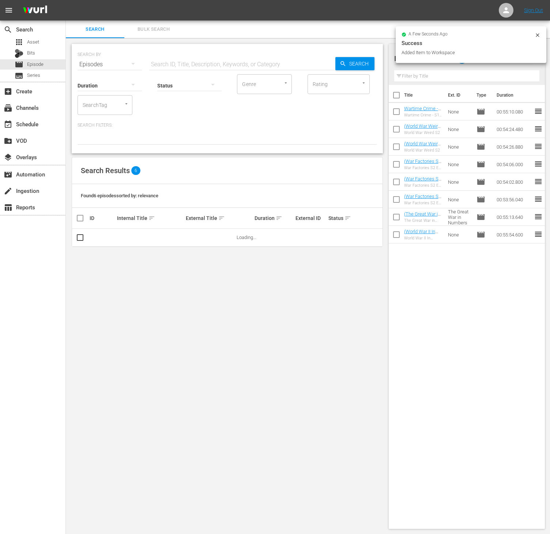
click at [100, 107] on input "SearchTag" at bounding box center [95, 104] width 28 height 13
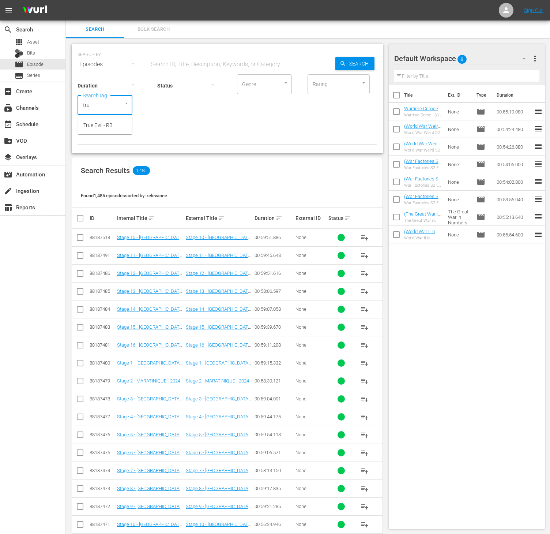
type input "true"
click at [102, 122] on span "True Evil - RB" at bounding box center [97, 125] width 29 height 8
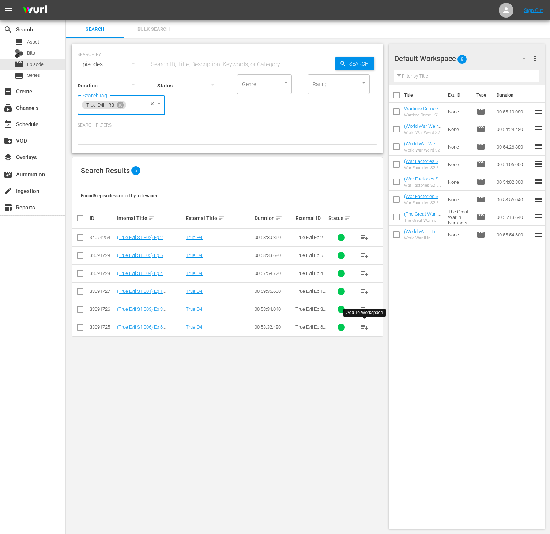
click at [364, 330] on span "playlist_add" at bounding box center [364, 327] width 9 height 9
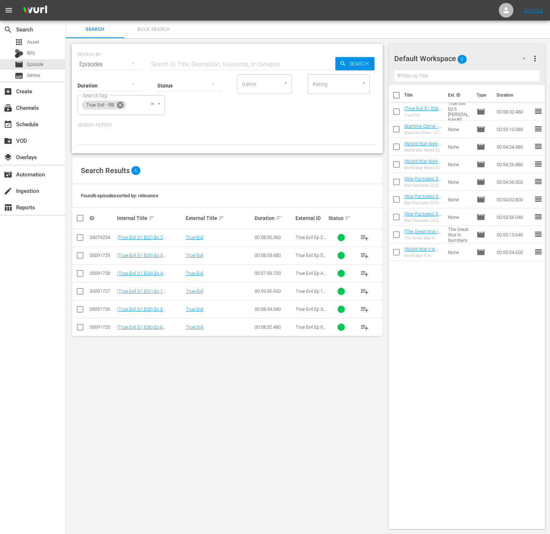
click at [118, 106] on icon at bounding box center [120, 105] width 7 height 7
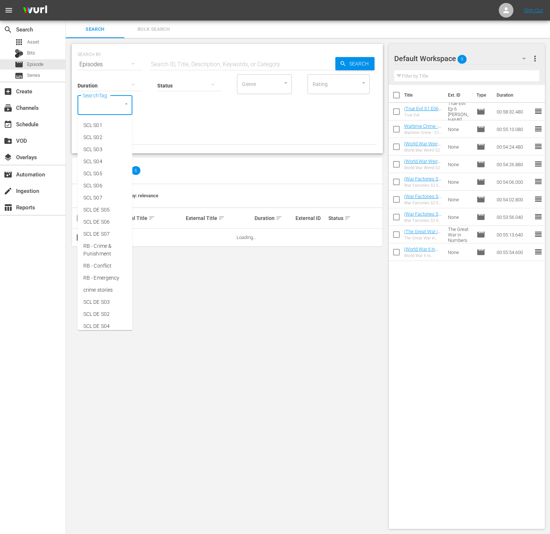
click at [100, 106] on input "SearchTag" at bounding box center [95, 104] width 28 height 13
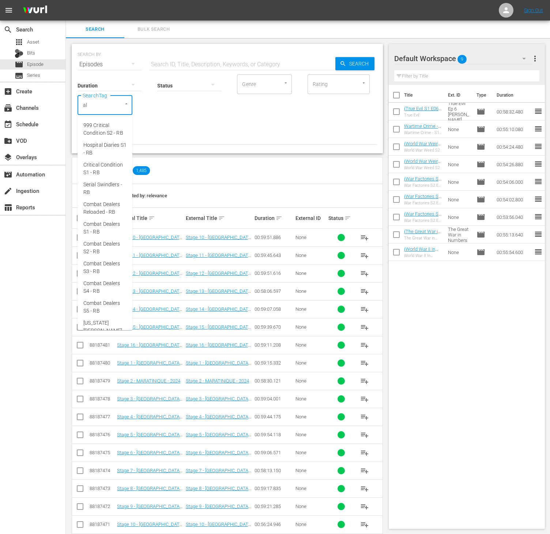
type input "ald"
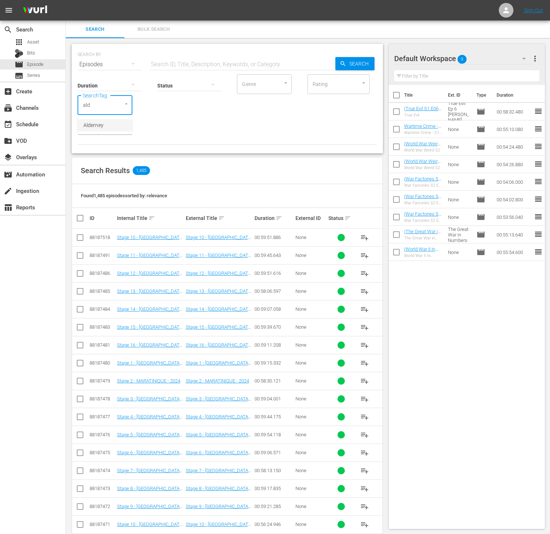
click at [98, 120] on li "Alderney" at bounding box center [105, 125] width 55 height 12
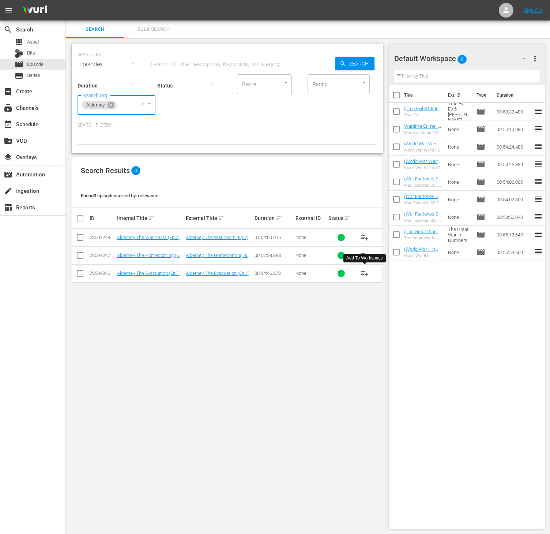
click at [363, 274] on span "playlist_add" at bounding box center [364, 273] width 9 height 9
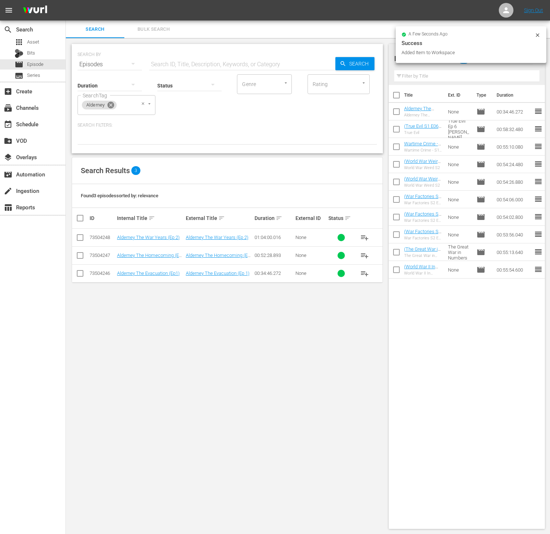
click at [110, 102] on icon at bounding box center [111, 105] width 7 height 7
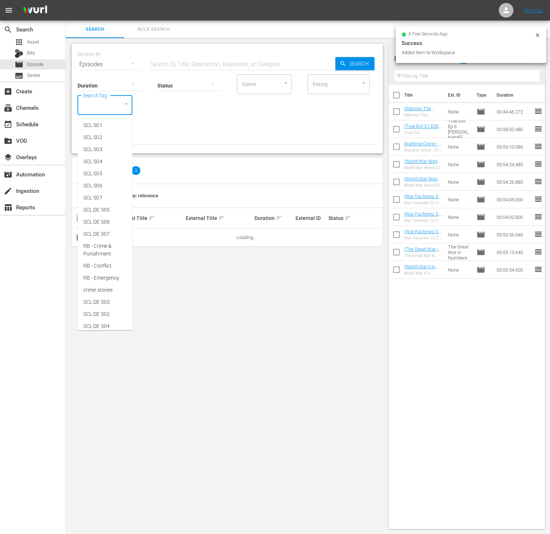
click at [95, 106] on input "SearchTag" at bounding box center [95, 104] width 28 height 13
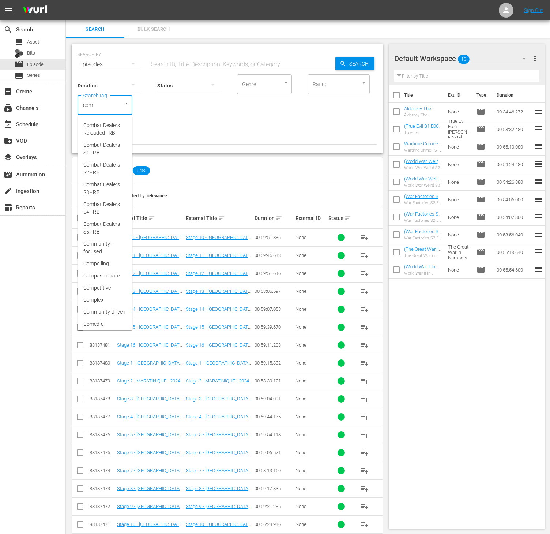
type input "comb"
click at [101, 148] on span "Combat Dealers S1 - RB" at bounding box center [104, 148] width 43 height 15
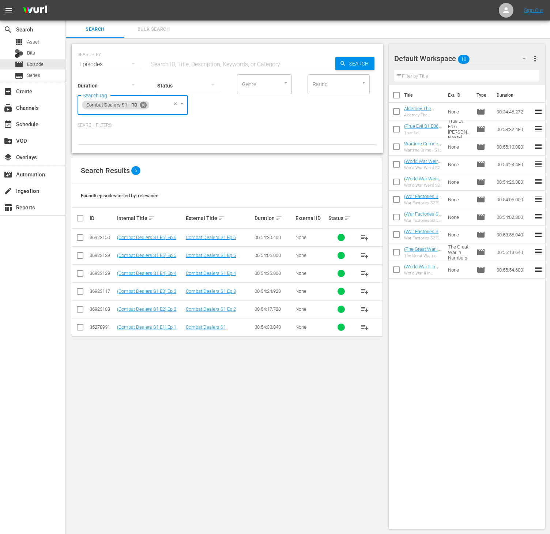
click at [145, 106] on icon at bounding box center [143, 105] width 7 height 7
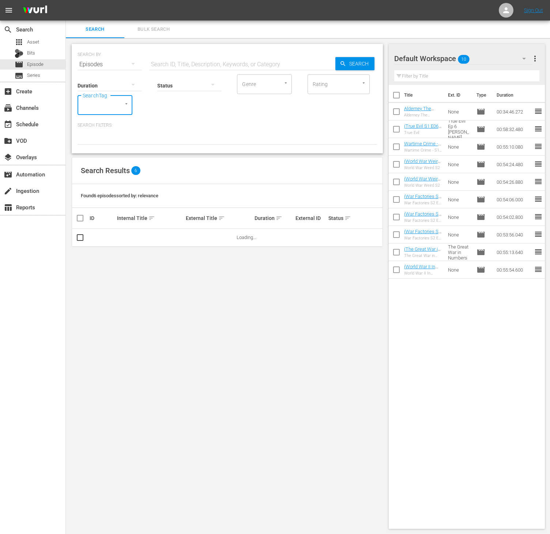
click at [106, 106] on input "SearchTag" at bounding box center [95, 104] width 28 height 13
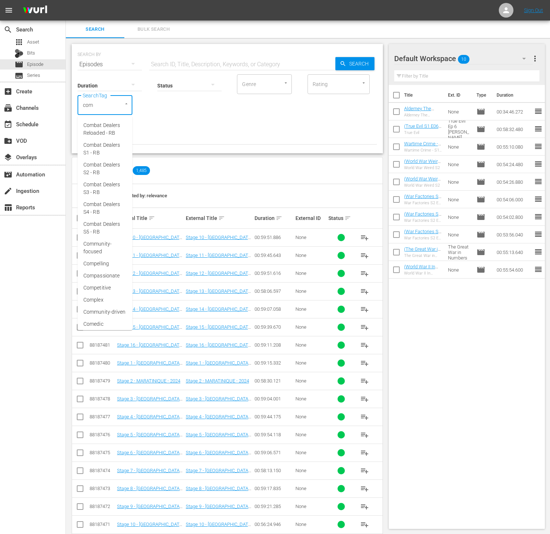
type input "comb"
click at [105, 166] on span "Combat Dealers S2 - RB" at bounding box center [104, 168] width 43 height 15
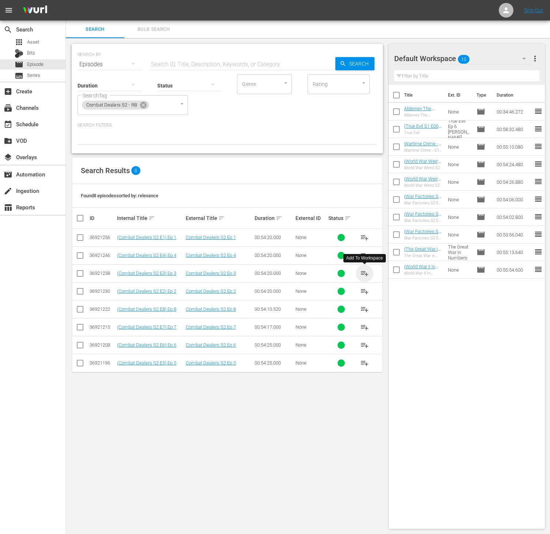
click at [362, 275] on span "playlist_add" at bounding box center [364, 273] width 9 height 9
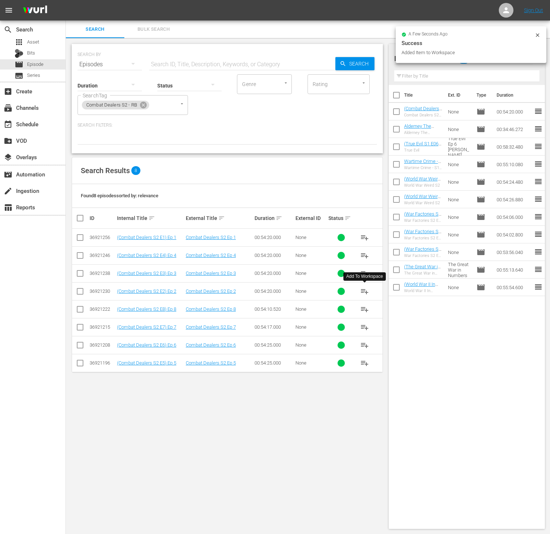
click at [364, 297] on button "playlist_add" at bounding box center [365, 291] width 18 height 18
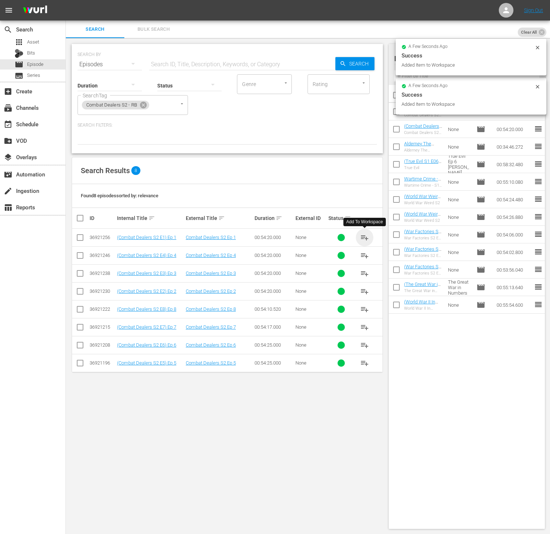
click at [361, 237] on span "playlist_add" at bounding box center [364, 237] width 9 height 9
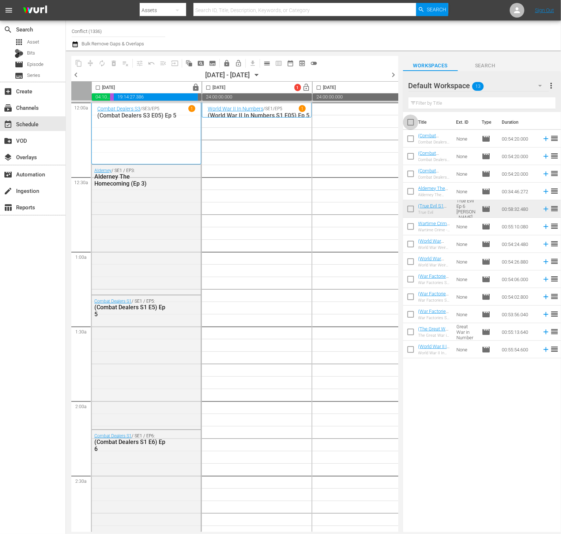
click at [410, 119] on input "checkbox" at bounding box center [410, 123] width 15 height 15
checkbox input "true"
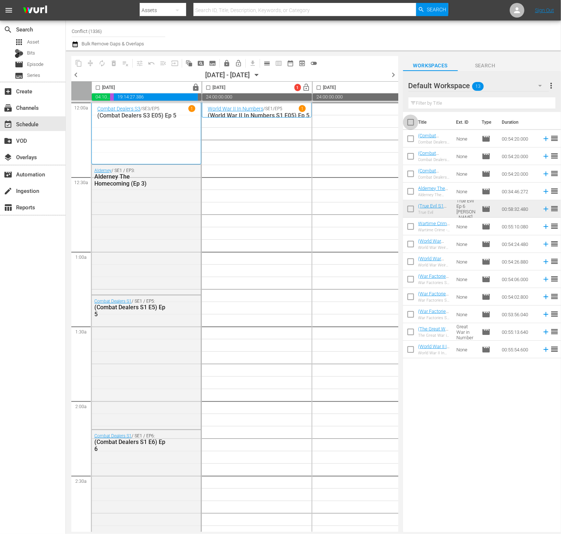
checkbox input "true"
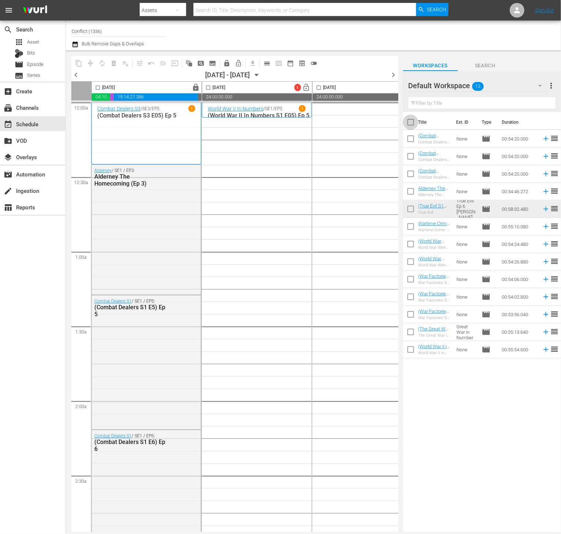
checkbox input "true"
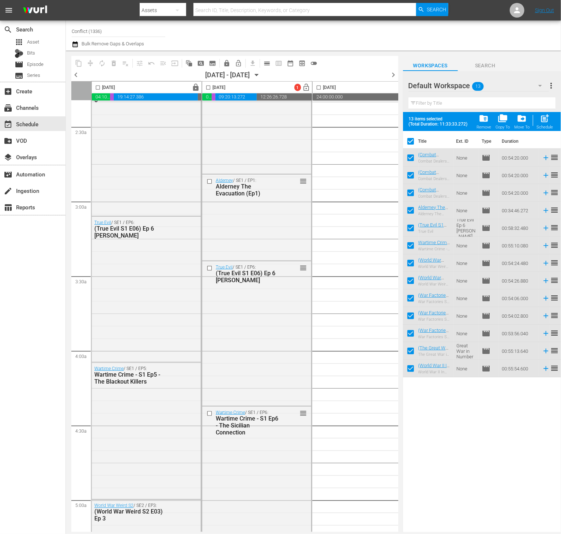
scroll to position [360, 0]
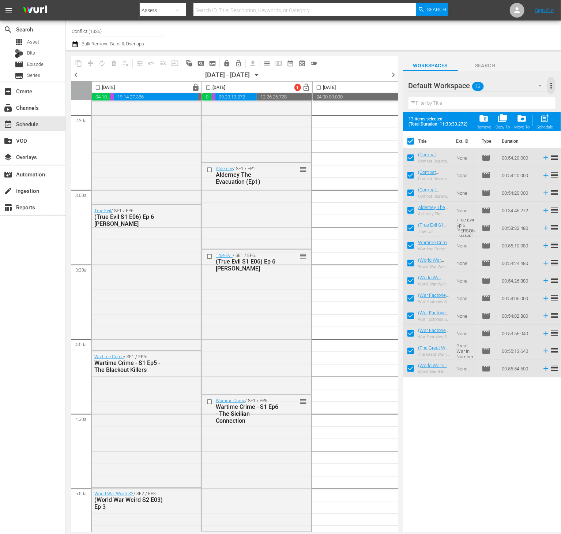
click at [548, 81] on span "more_vert" at bounding box center [551, 85] width 9 height 9
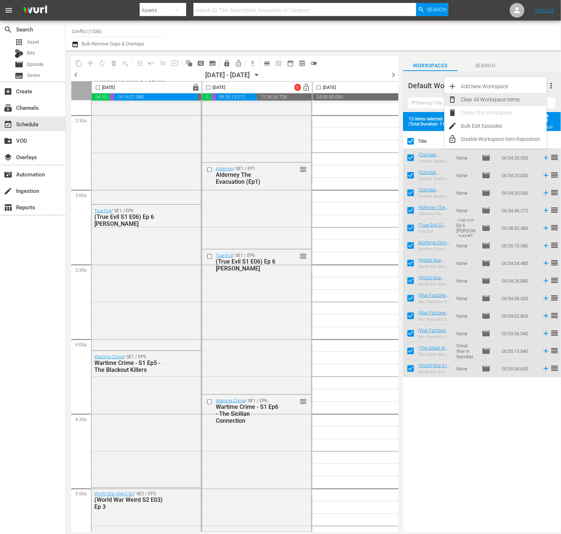
click at [497, 103] on div "Clear All Workspace Items" at bounding box center [504, 99] width 86 height 13
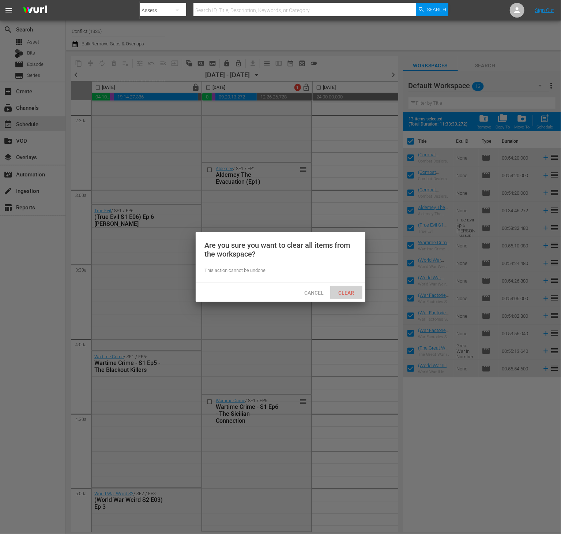
click at [342, 293] on span "Clear" at bounding box center [346, 293] width 27 height 6
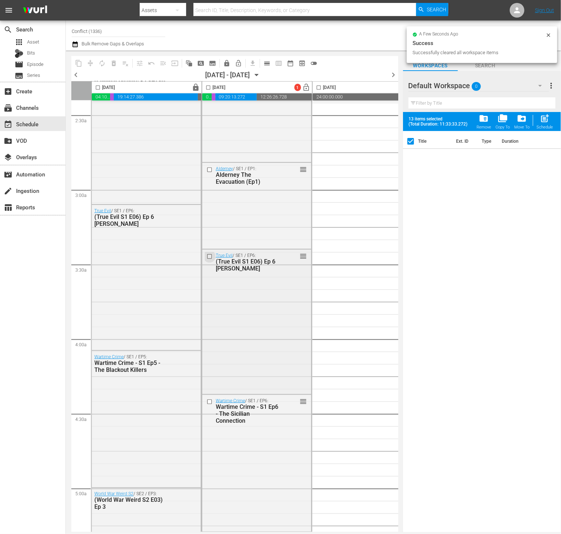
click at [207, 256] on input "checkbox" at bounding box center [211, 256] width 8 height 6
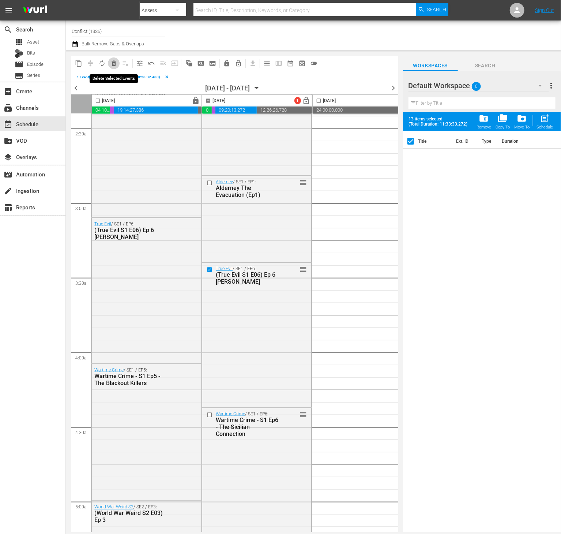
click at [111, 59] on button "delete_forever_outlined" at bounding box center [114, 63] width 12 height 12
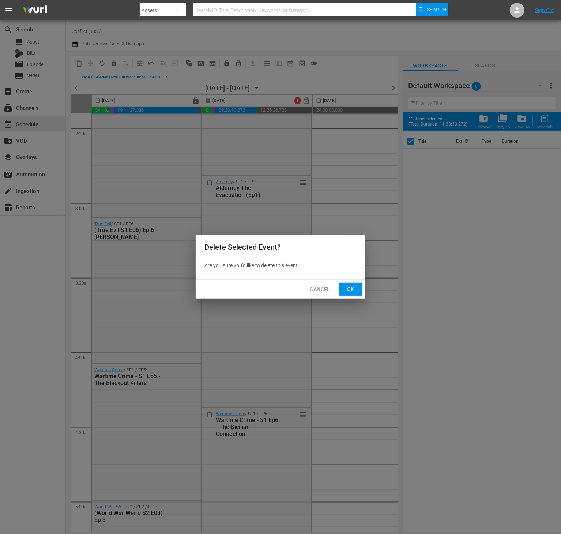
click at [351, 287] on span "Ok" at bounding box center [351, 289] width 12 height 9
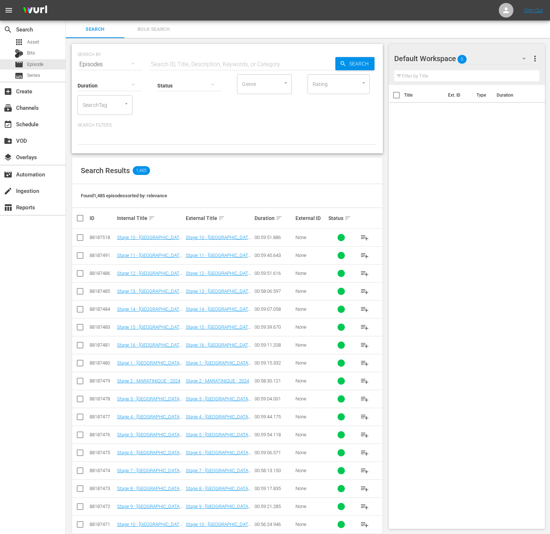
click at [101, 105] on input "SearchTag" at bounding box center [95, 104] width 28 height 13
type input "true"
click at [100, 122] on span "True Evil - RB" at bounding box center [97, 125] width 29 height 8
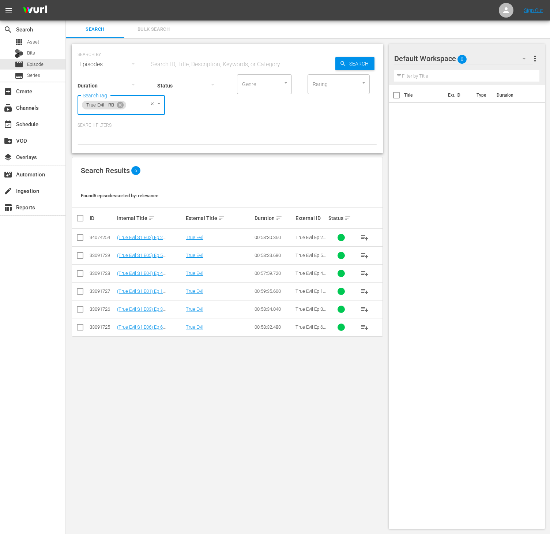
click at [366, 293] on span "playlist_add" at bounding box center [364, 291] width 9 height 9
click at [117, 102] on icon at bounding box center [120, 105] width 8 height 8
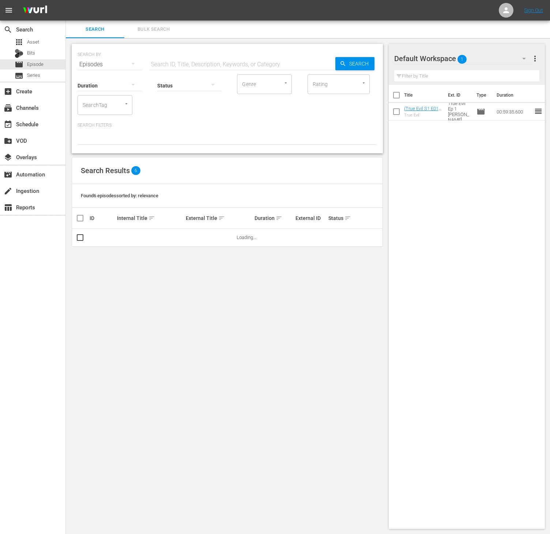
click at [101, 103] on input "SearchTag" at bounding box center [95, 104] width 28 height 13
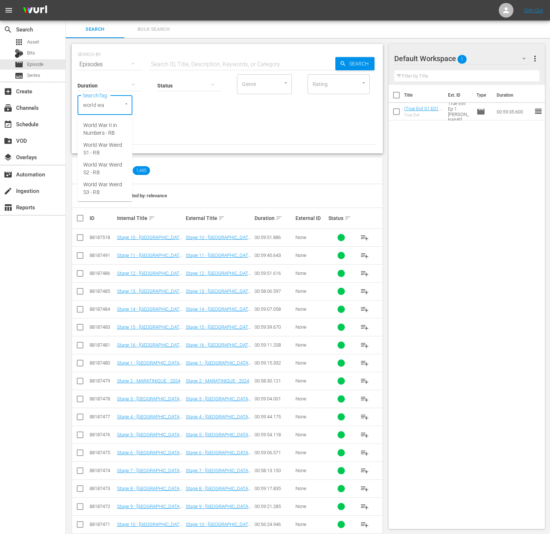
type input "world war"
click at [105, 171] on span "World War Weird S2 - RB" at bounding box center [104, 168] width 43 height 15
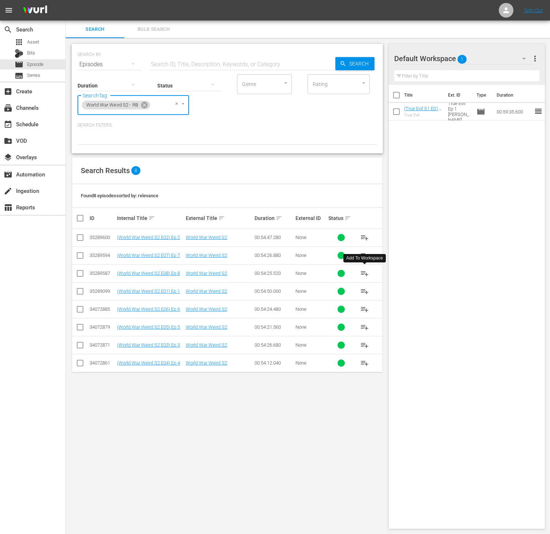
click at [359, 277] on button "playlist_add" at bounding box center [365, 274] width 18 height 18
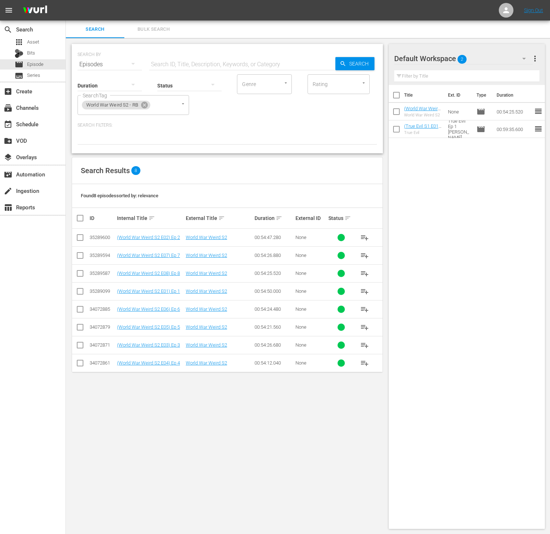
click at [538, 60] on span "more_vert" at bounding box center [535, 58] width 9 height 9
click at [498, 73] on div "Clear All Workspace Items" at bounding box center [488, 72] width 86 height 13
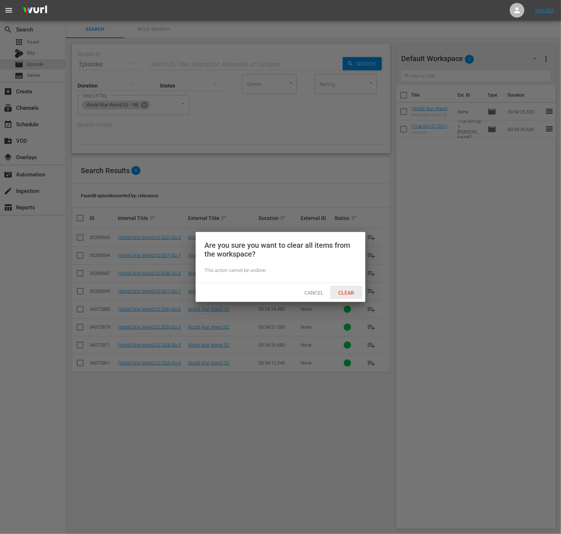
click at [348, 291] on span "Clear" at bounding box center [346, 293] width 27 height 6
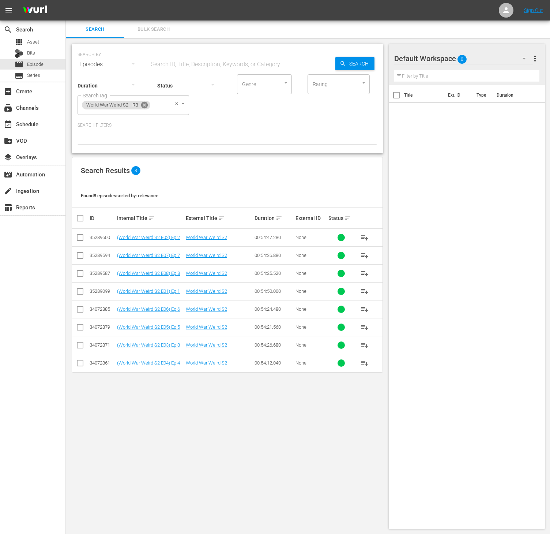
click at [143, 106] on icon at bounding box center [144, 105] width 7 height 7
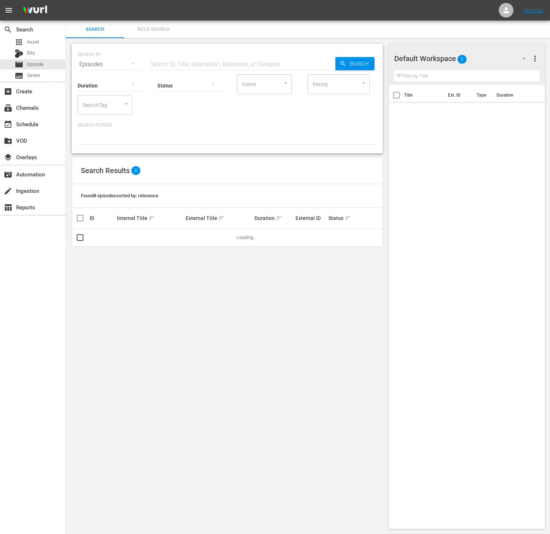
click at [97, 109] on input "SearchTag" at bounding box center [95, 104] width 28 height 13
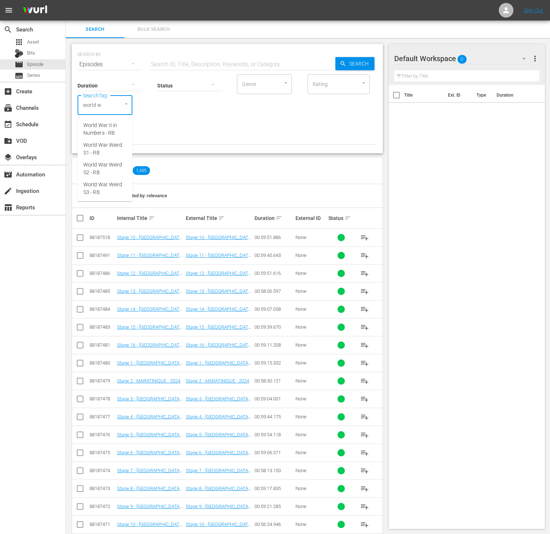
type input "world wa"
click at [110, 122] on span "World War II in Numbers - RB" at bounding box center [104, 128] width 43 height 15
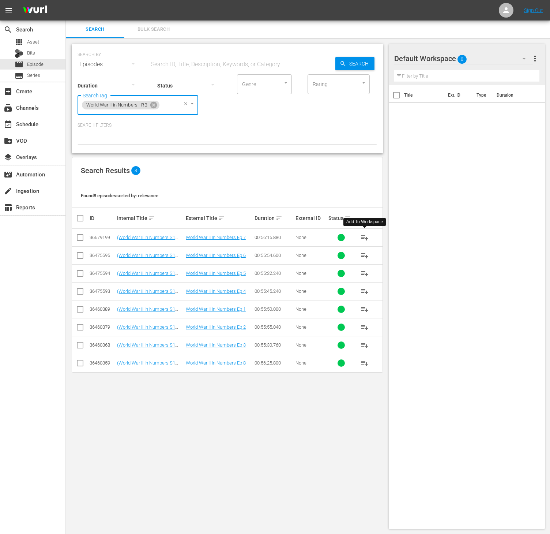
click at [365, 241] on span "playlist_add" at bounding box center [364, 237] width 9 height 9
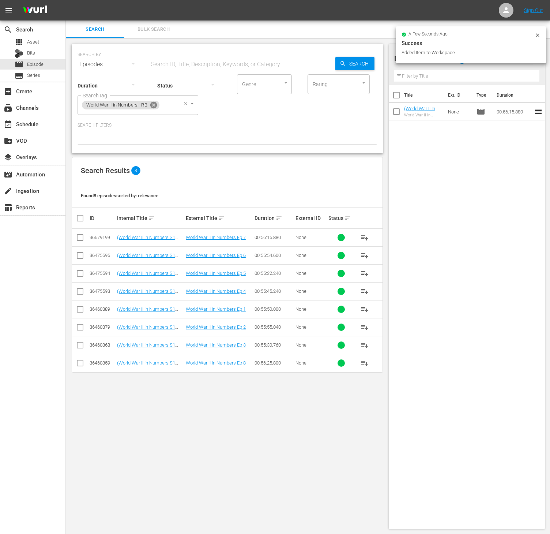
click at [153, 104] on icon at bounding box center [154, 105] width 8 height 8
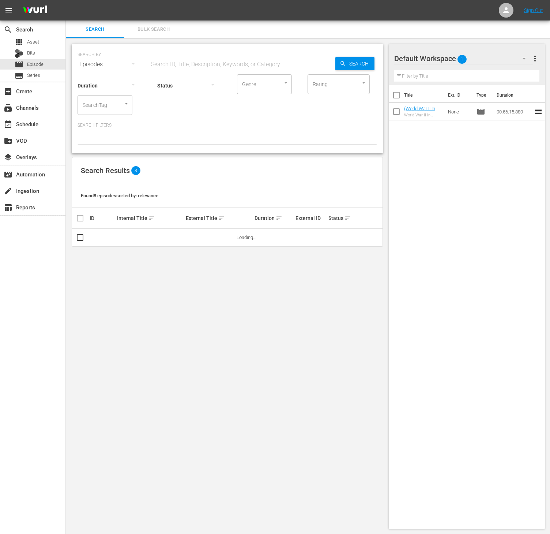
click at [100, 106] on input "SearchTag" at bounding box center [95, 104] width 28 height 13
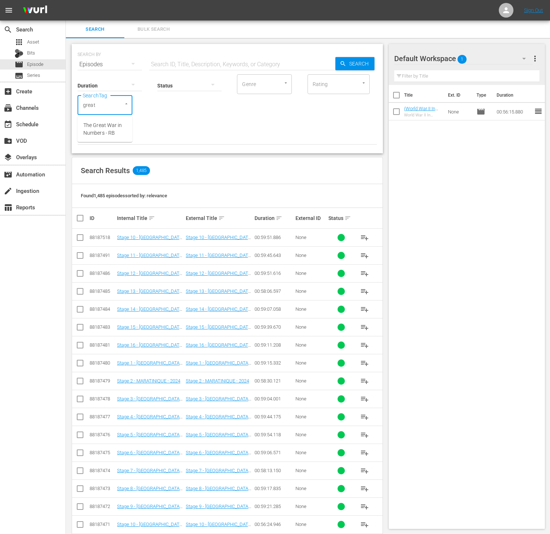
type input "great w"
click at [105, 136] on span "The Great War in Numbers - RB" at bounding box center [104, 128] width 43 height 15
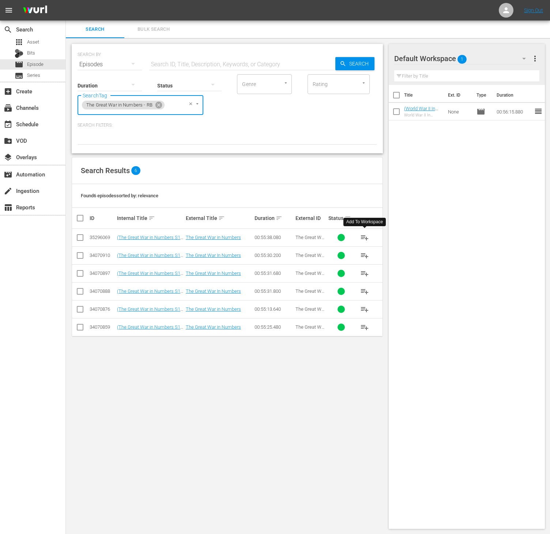
click at [365, 238] on span "playlist_add" at bounding box center [364, 237] width 9 height 9
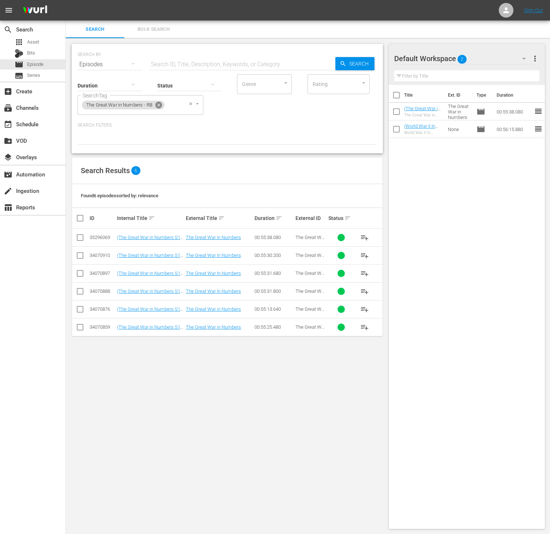
click at [160, 105] on icon at bounding box center [158, 105] width 7 height 7
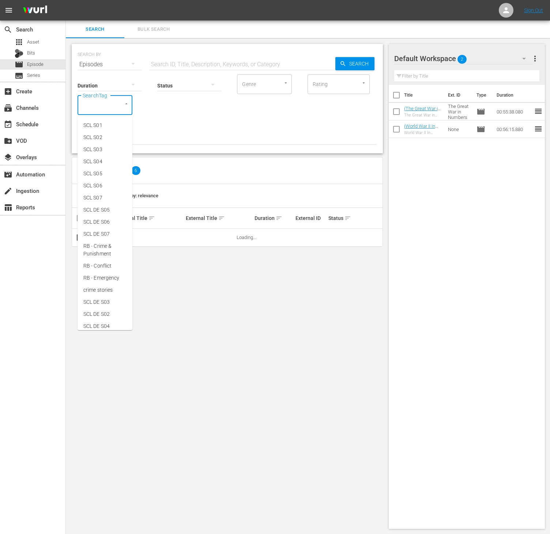
click at [102, 108] on input "SearchTag" at bounding box center [95, 104] width 28 height 13
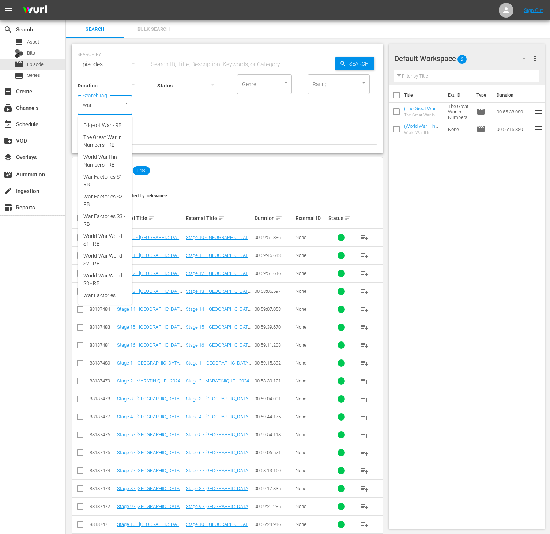
type input "war f"
click at [102, 168] on span "War Factories S3 - RB" at bounding box center [104, 168] width 43 height 15
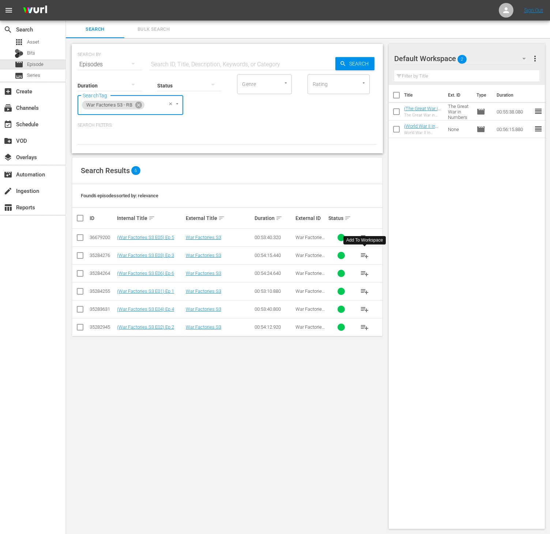
click at [366, 254] on span "playlist_add" at bounding box center [364, 255] width 9 height 9
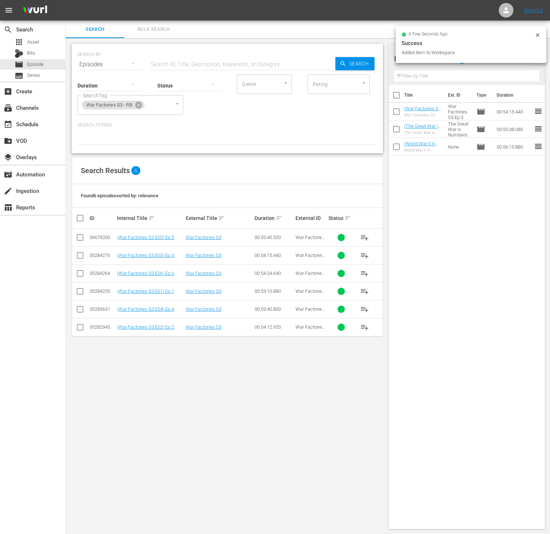
click at [366, 331] on span "playlist_add" at bounding box center [364, 327] width 9 height 9
click at [361, 289] on span "playlist_add" at bounding box center [364, 291] width 9 height 9
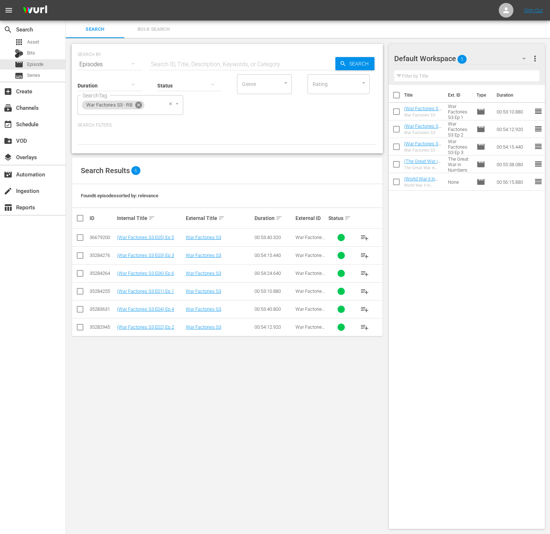
click at [136, 106] on icon at bounding box center [138, 105] width 7 height 7
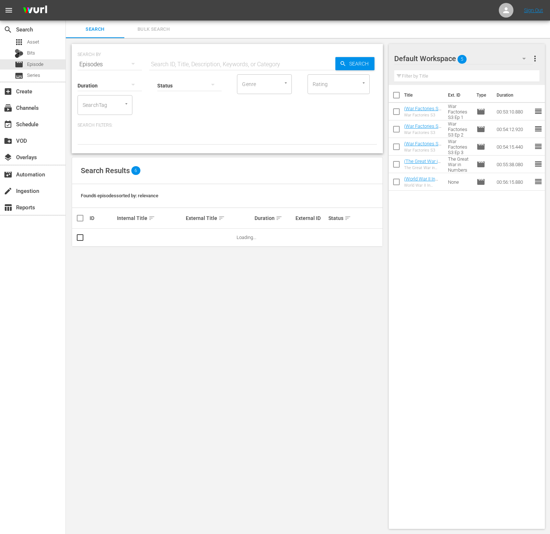
click at [95, 108] on input "SearchTag" at bounding box center [95, 104] width 28 height 13
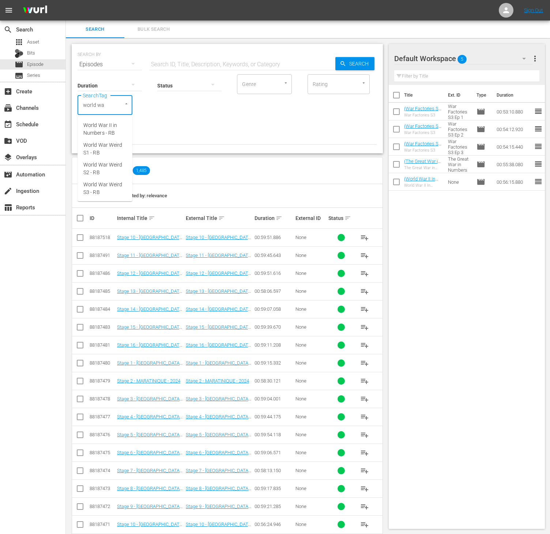
type input "world war"
click at [100, 162] on span "World War Weird S2 - RB" at bounding box center [104, 168] width 43 height 15
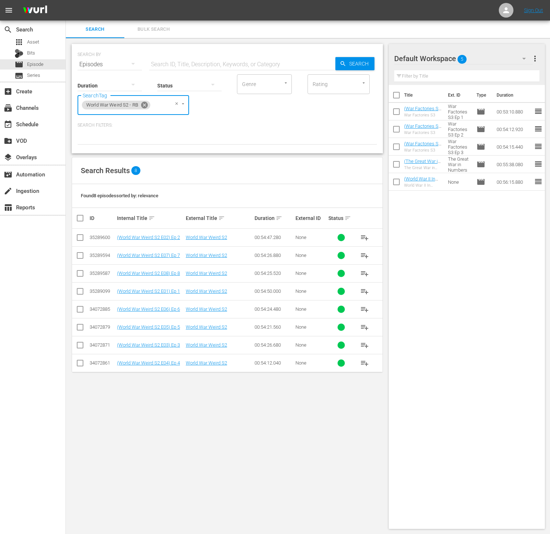
click at [145, 106] on icon at bounding box center [144, 105] width 7 height 7
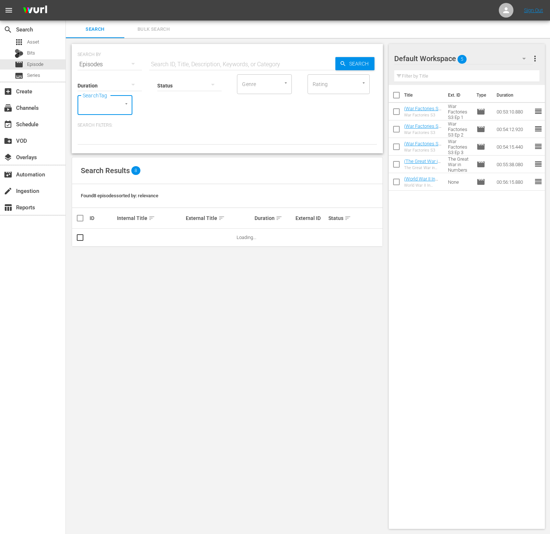
click at [106, 110] on input "SearchTag" at bounding box center [95, 104] width 28 height 13
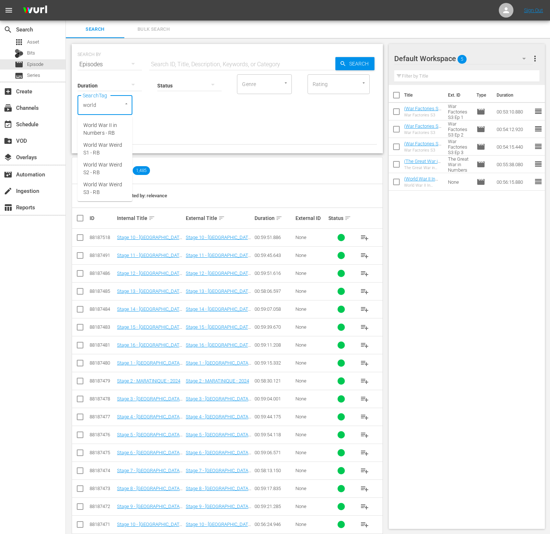
type input "world w"
click at [110, 183] on span "World War Weird S3 - RB" at bounding box center [104, 188] width 43 height 15
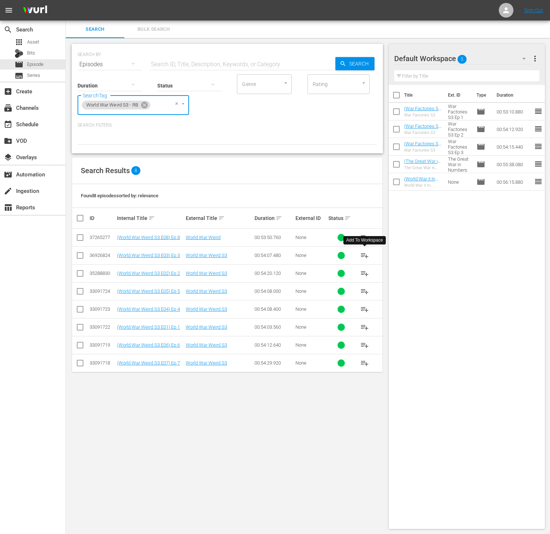
click at [365, 258] on span "playlist_add" at bounding box center [364, 255] width 9 height 9
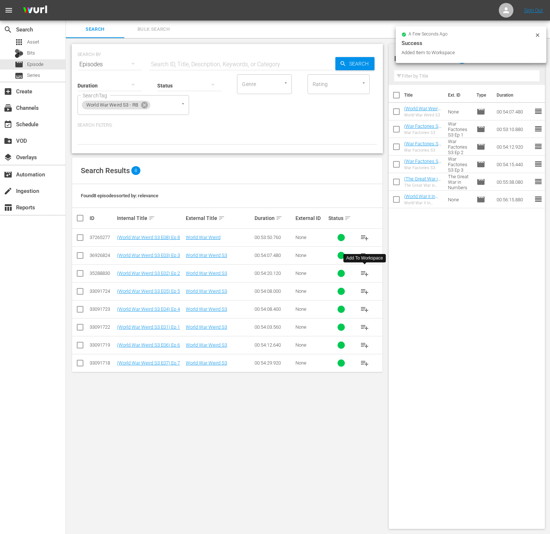
click at [365, 276] on span "playlist_add" at bounding box center [364, 273] width 9 height 9
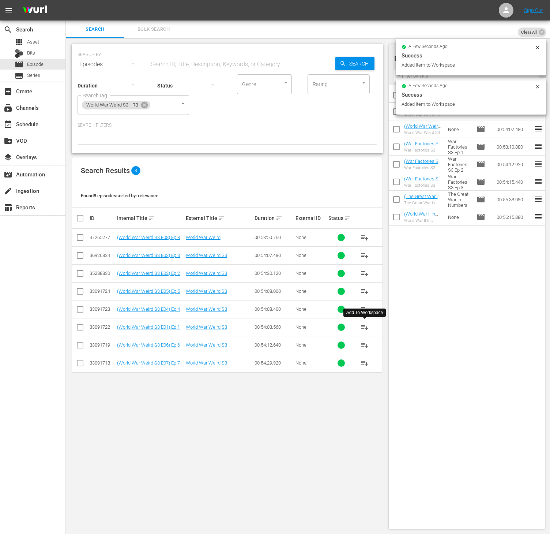
click at [363, 326] on span "playlist_add" at bounding box center [364, 327] width 9 height 9
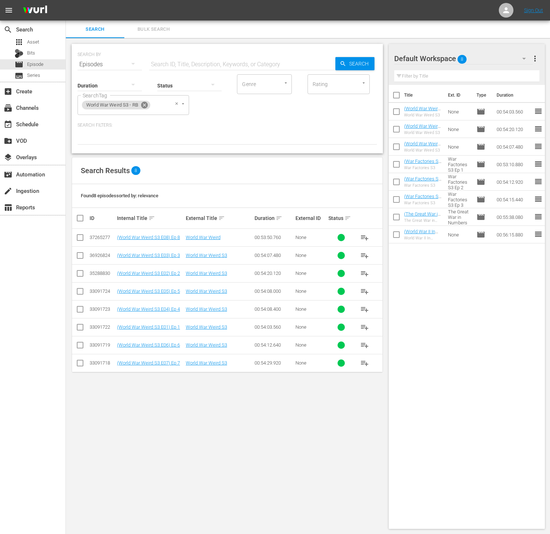
click at [143, 106] on icon at bounding box center [144, 105] width 8 height 8
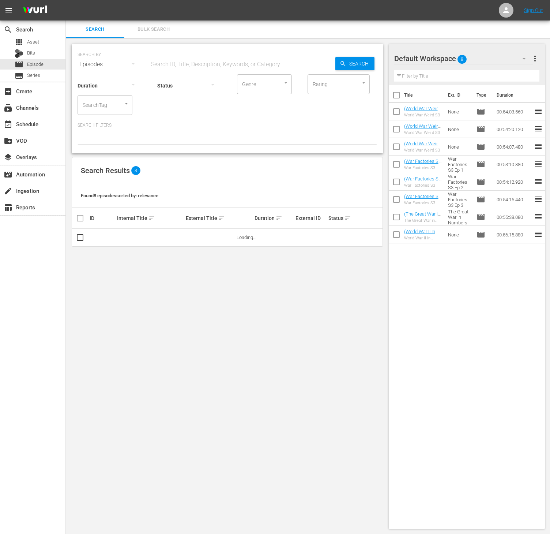
click at [99, 106] on input "SearchTag" at bounding box center [95, 104] width 28 height 13
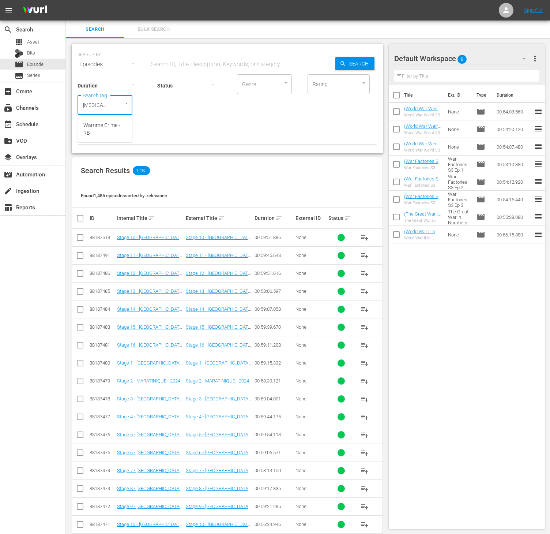
type input "warti"
click at [99, 125] on span "Wartime Crime - RB" at bounding box center [104, 128] width 43 height 15
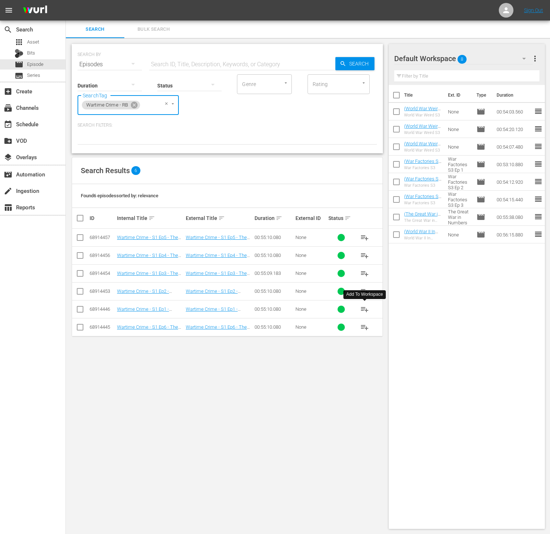
click at [367, 310] on span "playlist_add" at bounding box center [364, 309] width 9 height 9
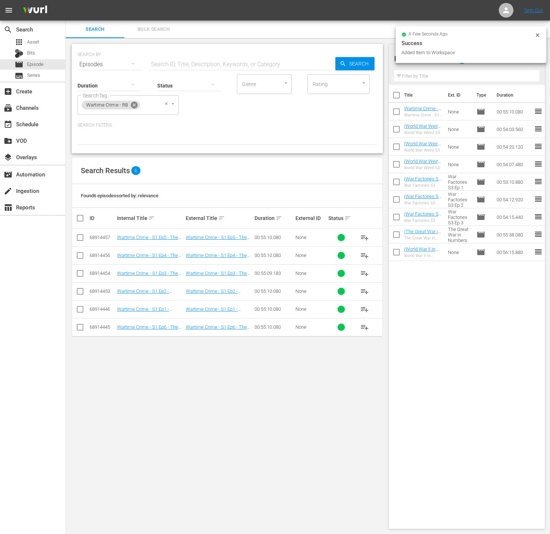
click at [138, 106] on icon at bounding box center [134, 105] width 8 height 8
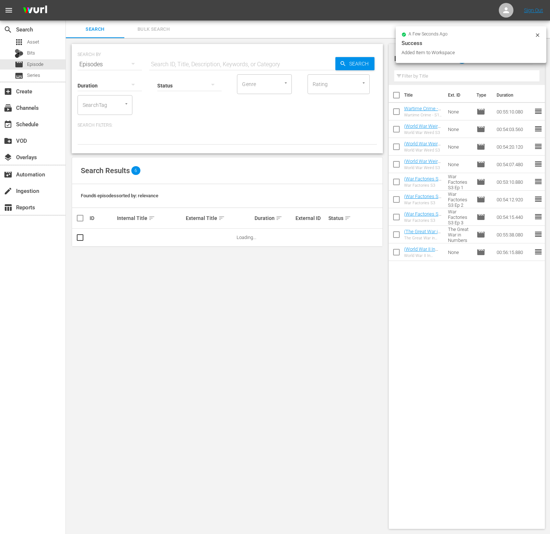
click at [109, 106] on div "SearchTag" at bounding box center [105, 105] width 55 height 20
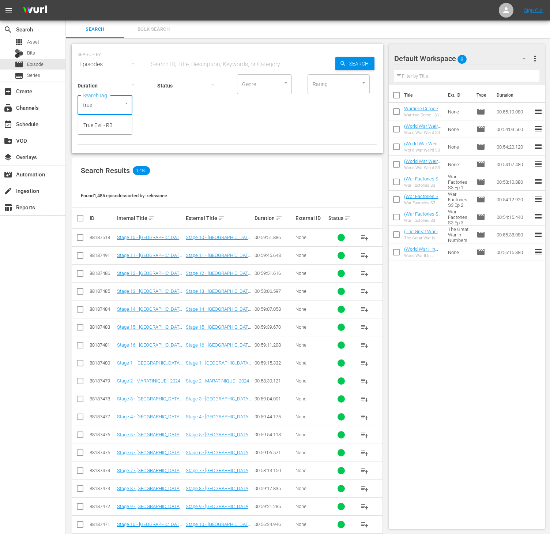
type input "true e"
click at [105, 127] on span "True Evil - RB" at bounding box center [97, 125] width 29 height 8
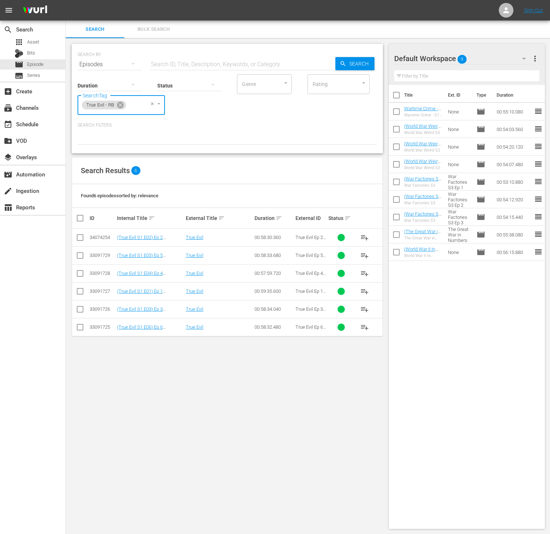
click at [363, 236] on span "playlist_add" at bounding box center [364, 237] width 9 height 9
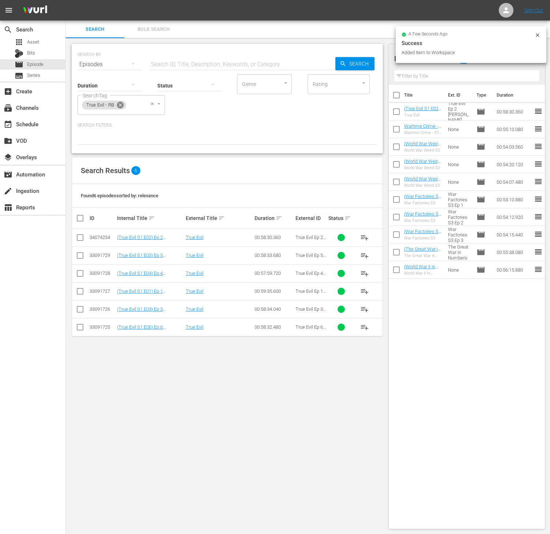
click at [119, 105] on icon at bounding box center [120, 105] width 7 height 7
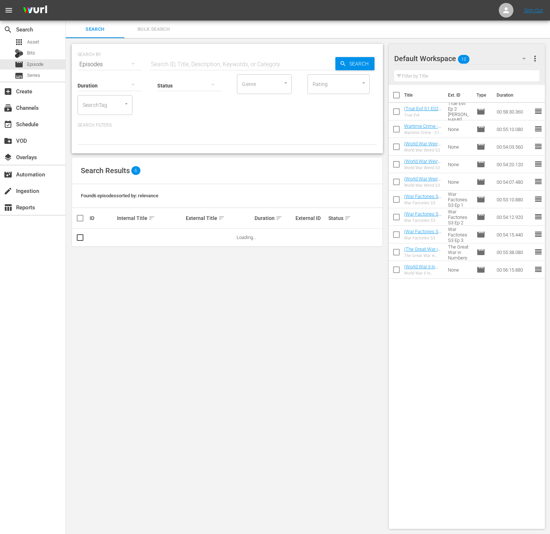
click at [93, 105] on input "SearchTag" at bounding box center [95, 104] width 28 height 13
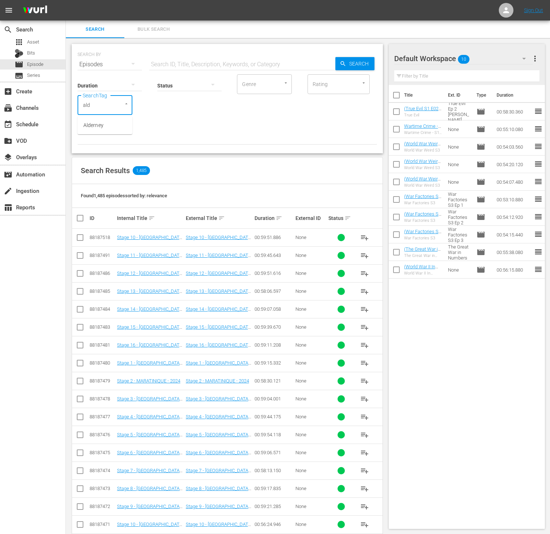
type input "alde"
click at [93, 125] on span "Alderney" at bounding box center [93, 125] width 20 height 8
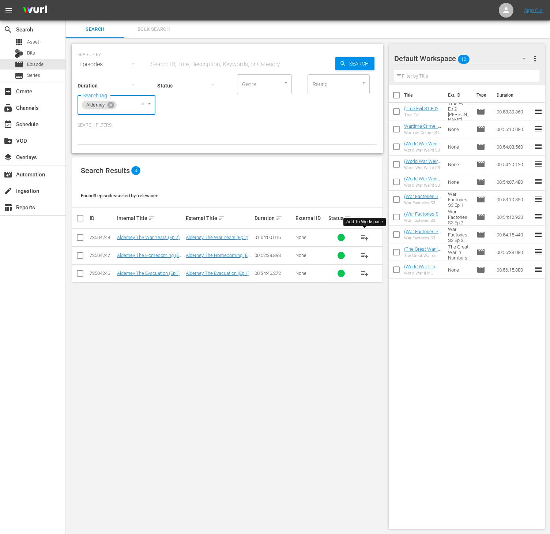
click at [361, 237] on span "playlist_add" at bounding box center [364, 237] width 9 height 9
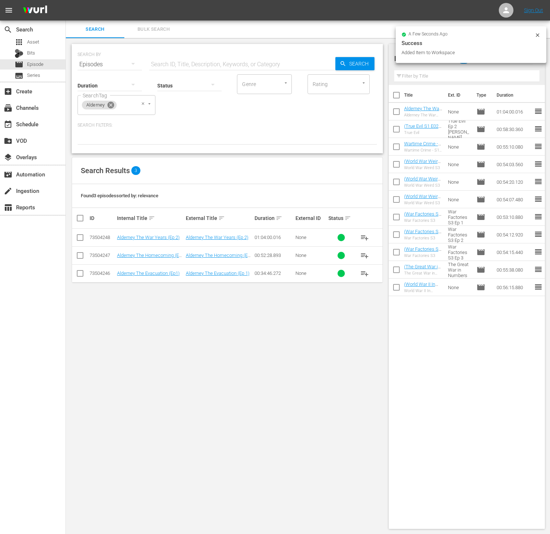
click at [108, 104] on icon at bounding box center [111, 105] width 7 height 7
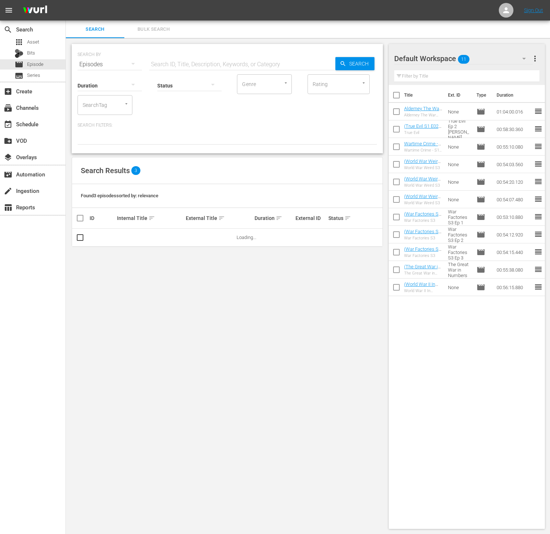
click at [94, 106] on input "SearchTag" at bounding box center [95, 104] width 28 height 13
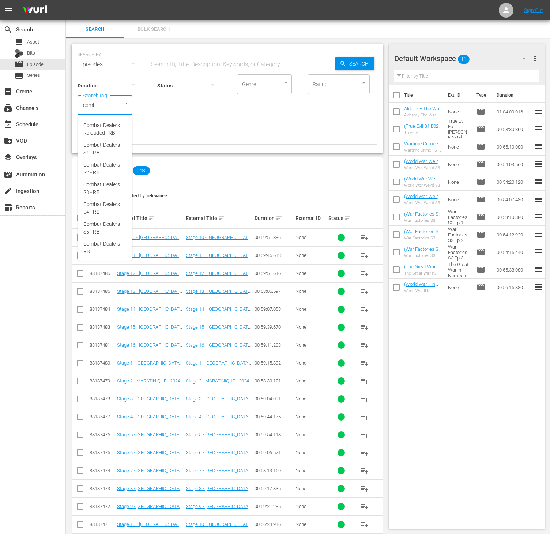
type input "comba"
click at [109, 170] on span "Combat Dealers S2 - RB" at bounding box center [104, 168] width 43 height 15
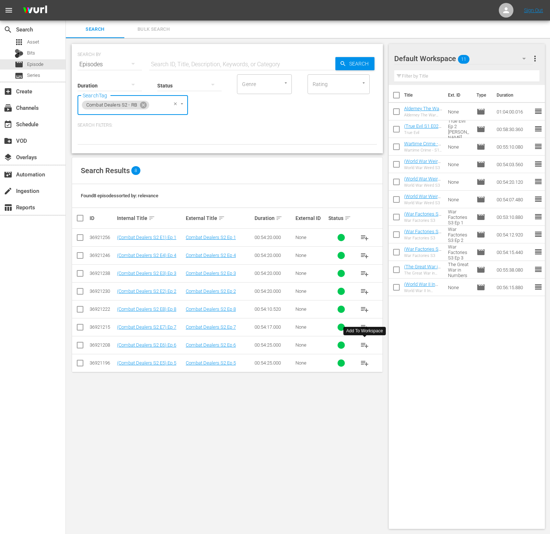
click at [361, 342] on span "playlist_add" at bounding box center [364, 345] width 9 height 9
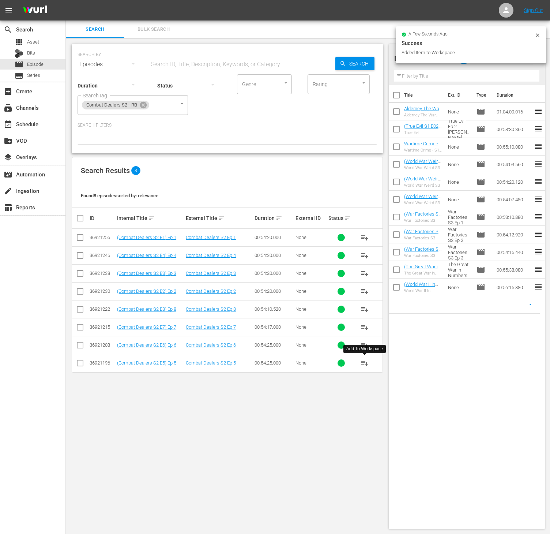
click at [366, 362] on span "playlist_add" at bounding box center [364, 363] width 9 height 9
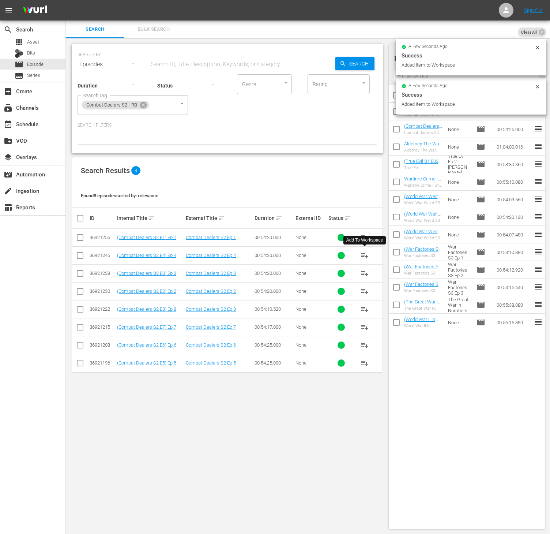
click at [363, 260] on span "playlist_add" at bounding box center [364, 255] width 9 height 9
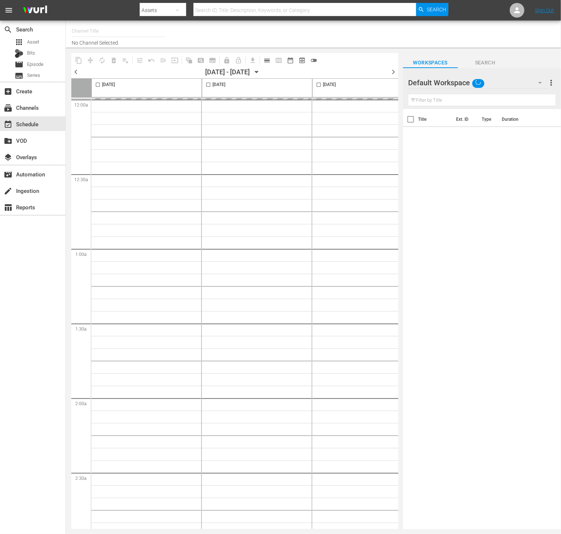
type input "Conflict (1336)"
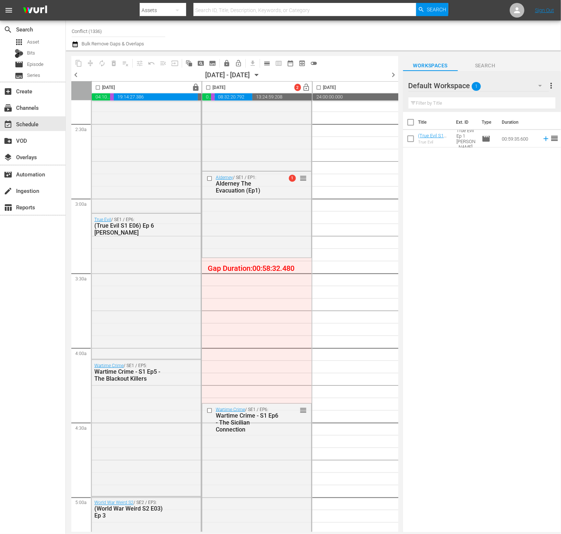
scroll to position [353, 0]
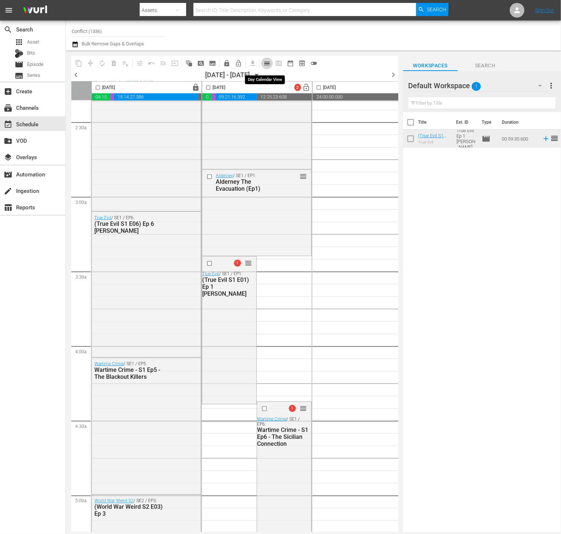
click at [265, 63] on span "calendar_view_day_outlined" at bounding box center [266, 63] width 7 height 7
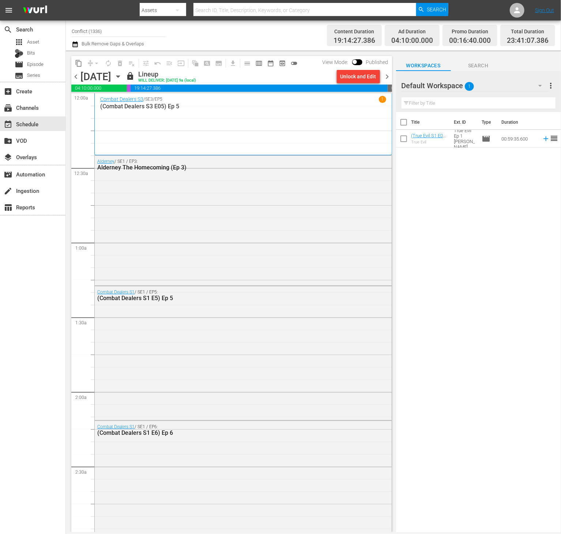
click at [388, 75] on span "chevron_right" at bounding box center [387, 76] width 9 height 9
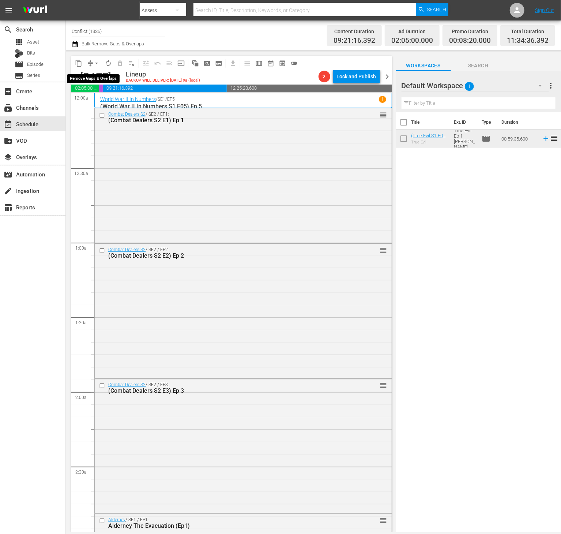
click at [93, 64] on span "arrow_drop_down" at bounding box center [96, 63] width 7 height 7
click at [104, 98] on li "Align to End of Previous Day" at bounding box center [97, 102] width 77 height 12
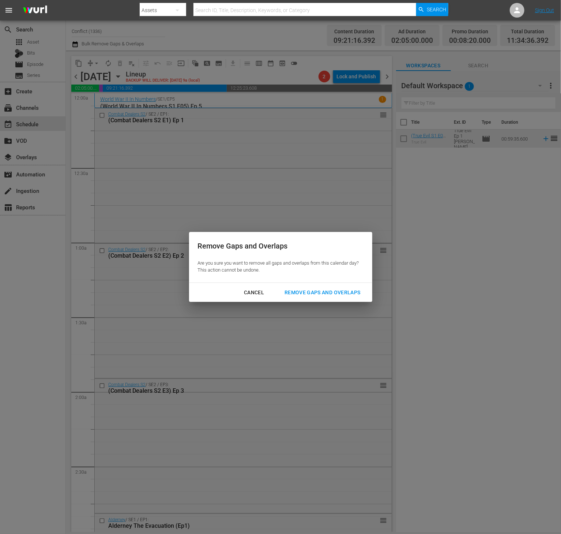
click at [310, 290] on div "Remove Gaps and Overlaps" at bounding box center [322, 292] width 87 height 9
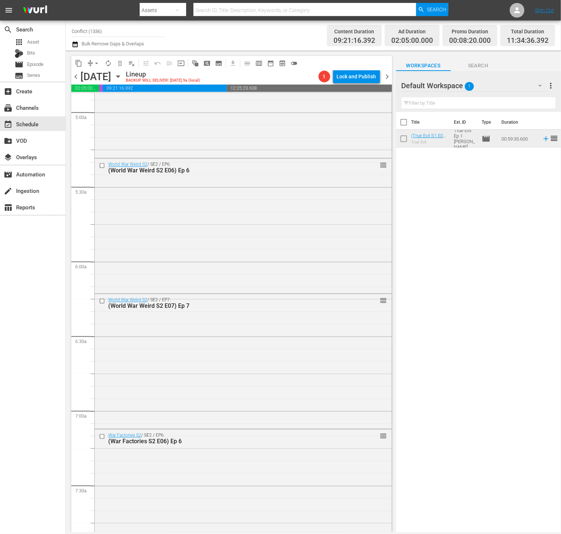
scroll to position [726, 0]
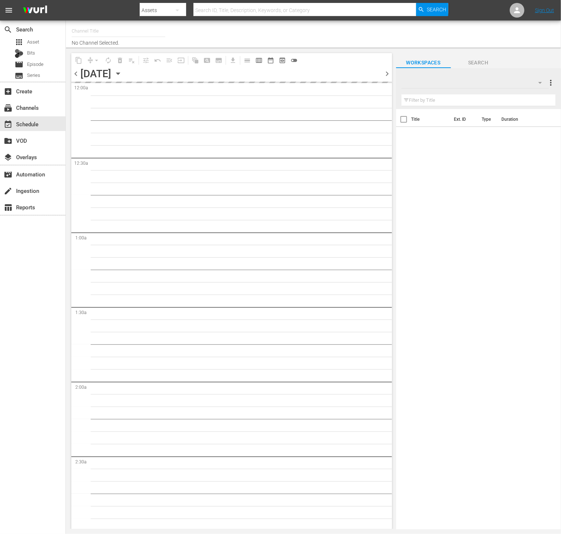
type input "Conflict (1336)"
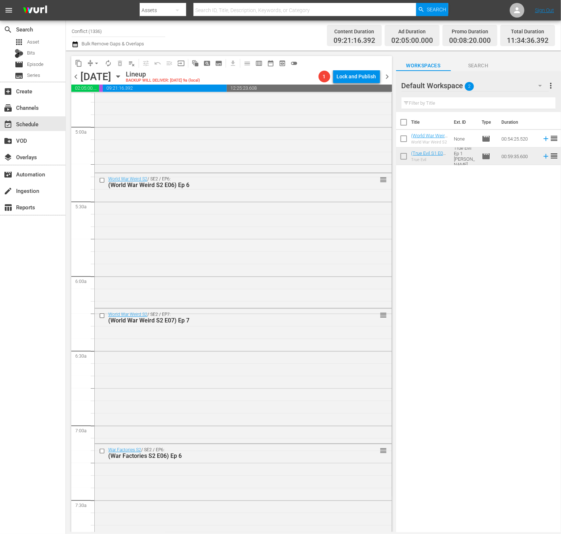
scroll to position [824, 0]
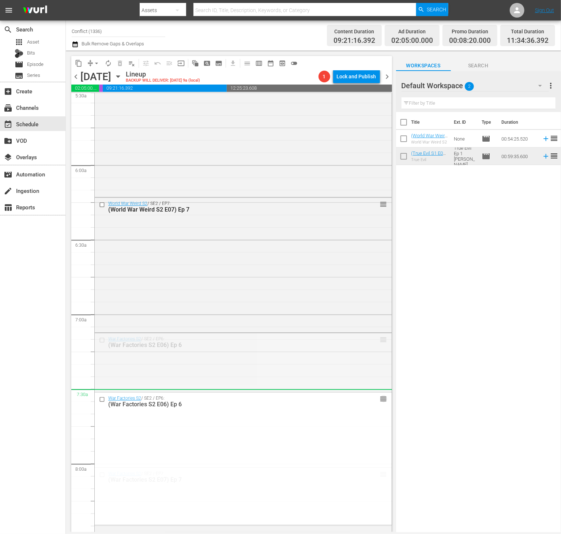
drag, startPoint x: 372, startPoint y: 341, endPoint x: 372, endPoint y: 389, distance: 48.7
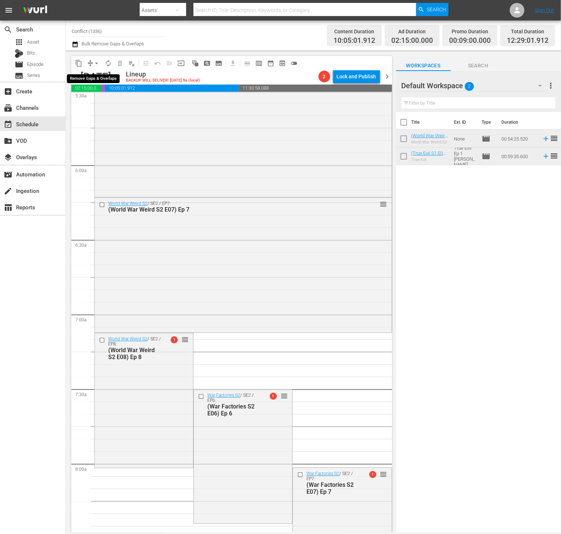
click at [92, 64] on button "arrow_drop_down" at bounding box center [97, 63] width 12 height 12
click at [105, 102] on li "Align to End of Previous Day" at bounding box center [97, 102] width 77 height 12
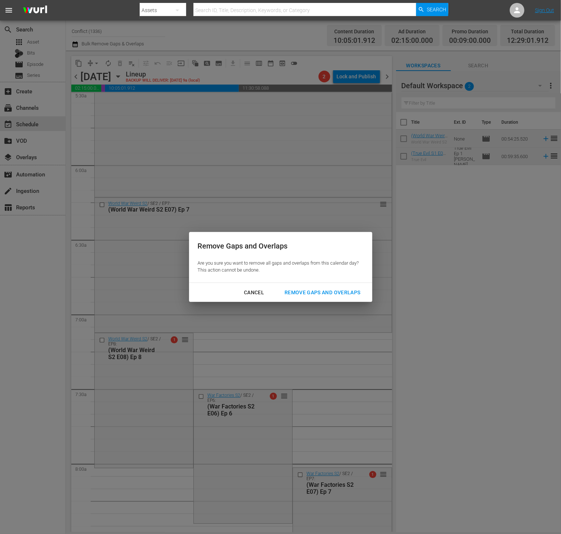
click at [348, 291] on div "Remove Gaps and Overlaps" at bounding box center [322, 292] width 87 height 9
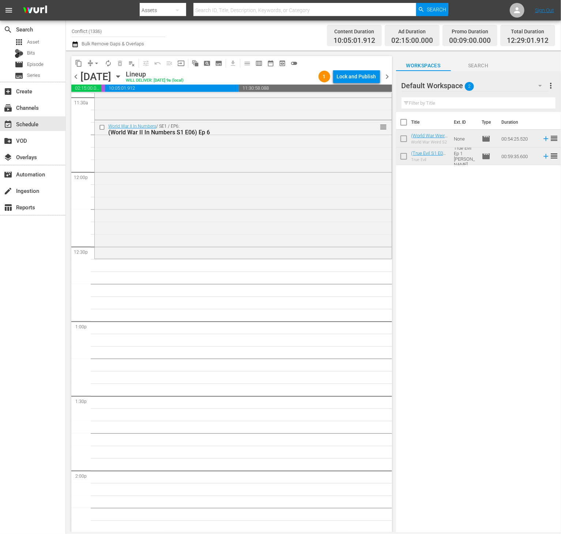
scroll to position [1712, 0]
click at [109, 59] on button "autorenew_outlined" at bounding box center [108, 63] width 12 height 12
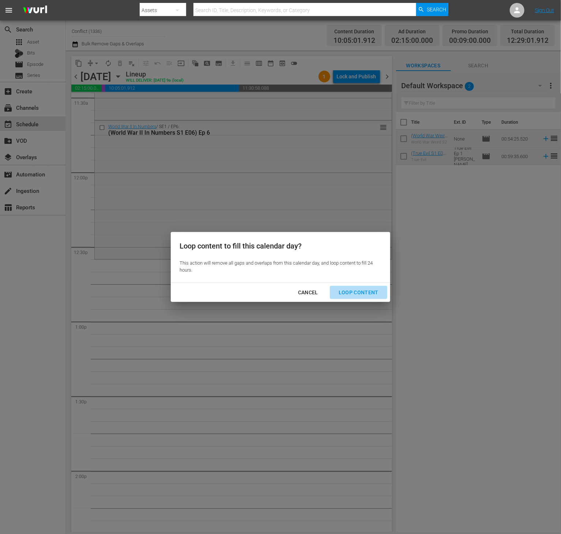
click at [369, 295] on div "Loop Content" at bounding box center [359, 292] width 52 height 9
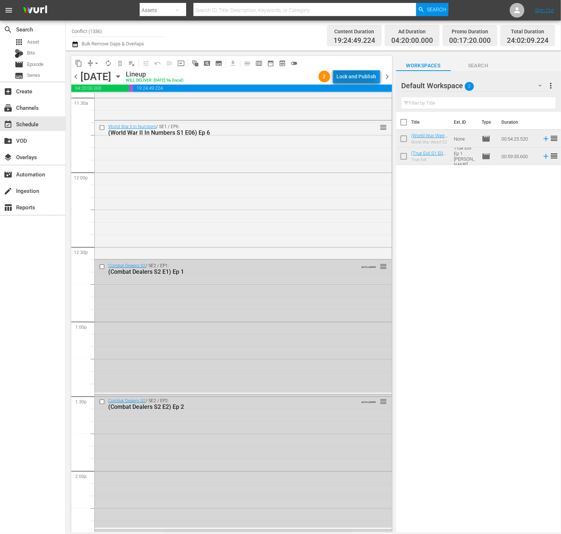
click at [353, 78] on div "Lock and Publish" at bounding box center [357, 76] width 40 height 13
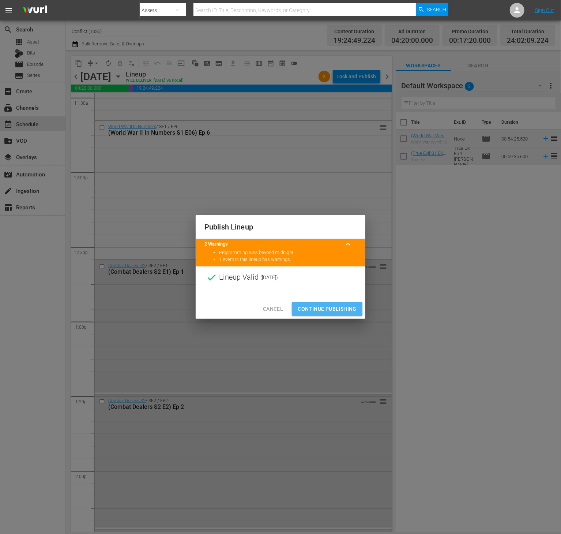
click at [328, 310] on span "Continue Publishing" at bounding box center [327, 308] width 59 height 9
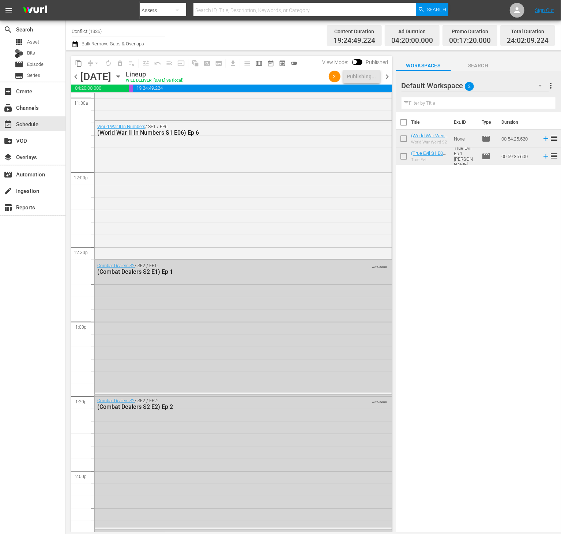
scroll to position [1657, 0]
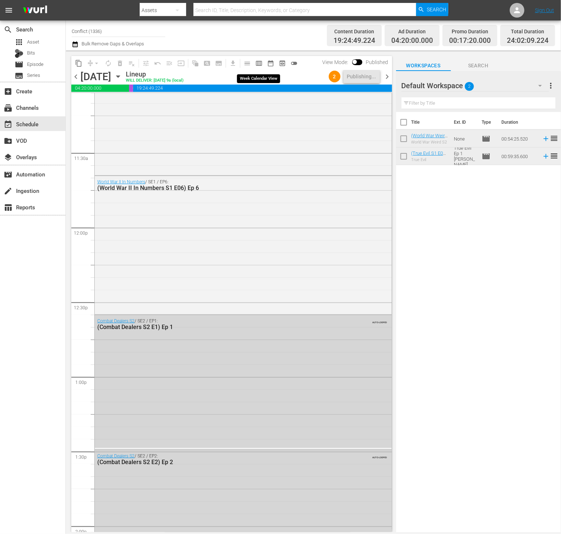
click at [258, 60] on span "calendar_view_week_outlined" at bounding box center [258, 63] width 7 height 7
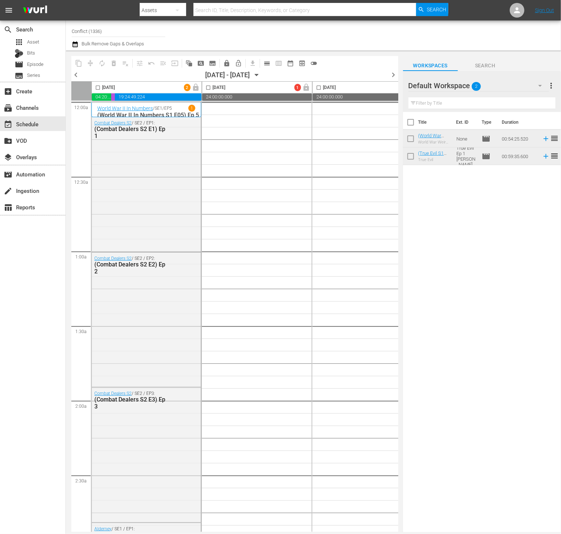
scroll to position [0, 0]
click at [548, 84] on span "more_vert" at bounding box center [551, 85] width 9 height 9
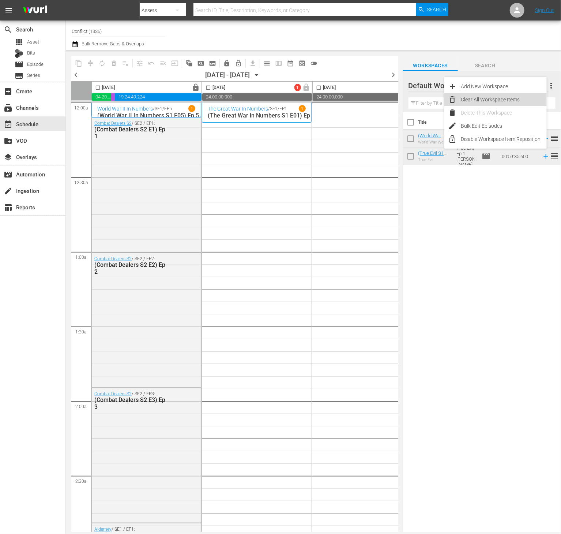
click at [507, 103] on div "Clear All Workspace Items" at bounding box center [504, 99] width 86 height 13
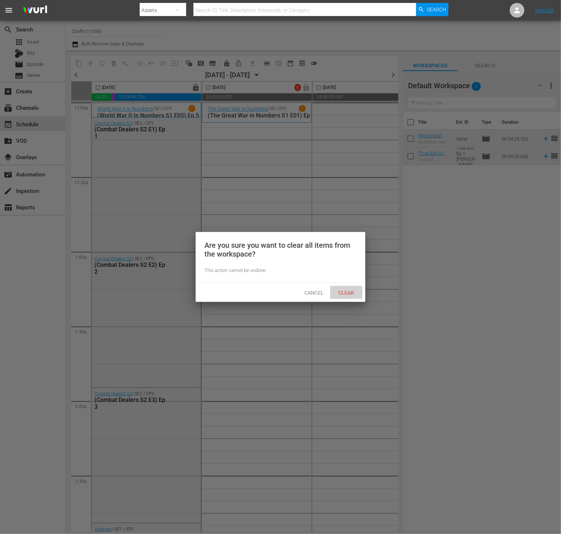
click at [346, 293] on span "Clear" at bounding box center [346, 293] width 27 height 6
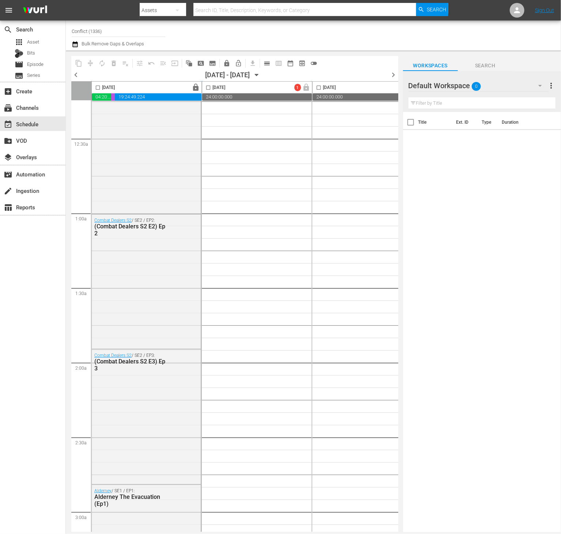
scroll to position [44, 0]
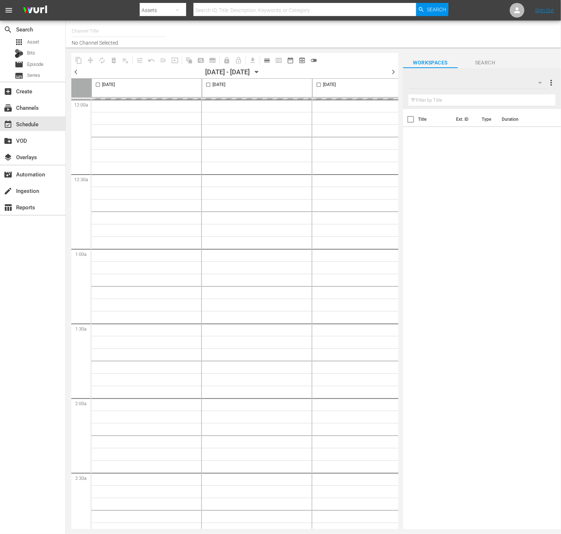
type input "Conflict (1336)"
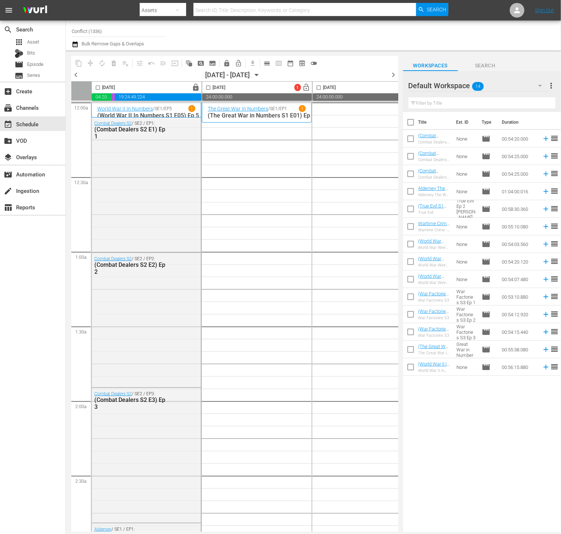
click at [408, 122] on input "checkbox" at bounding box center [410, 123] width 15 height 15
checkbox input "true"
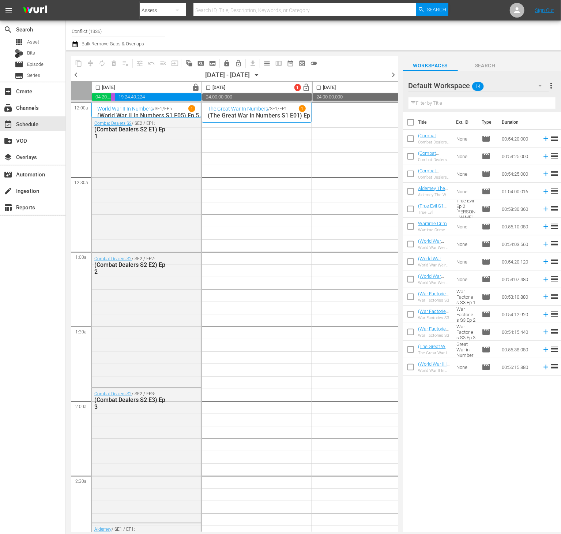
checkbox input "true"
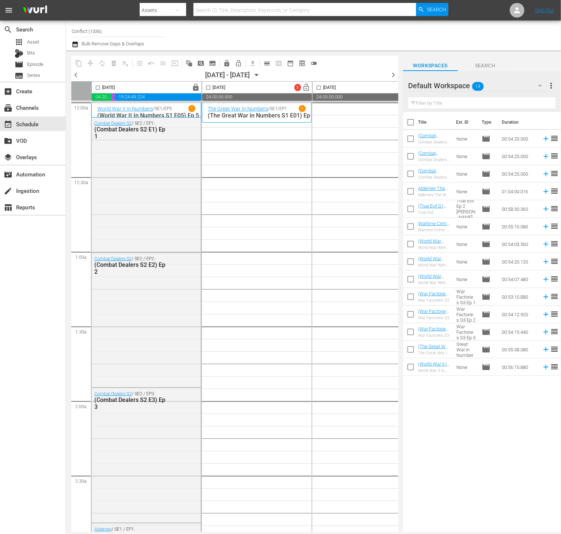
checkbox input "true"
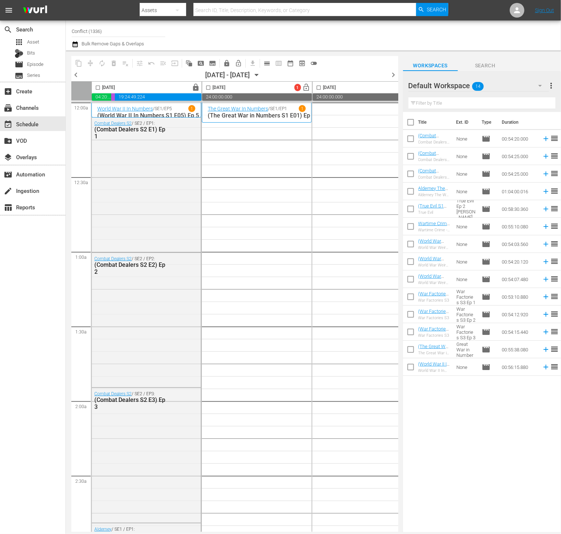
checkbox input "true"
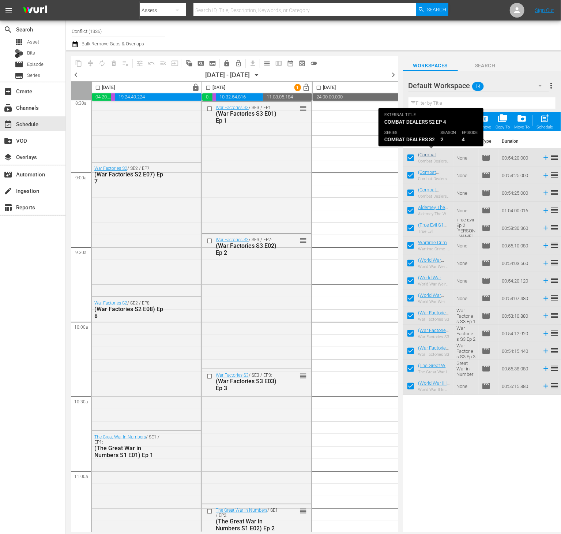
scroll to position [1263, 0]
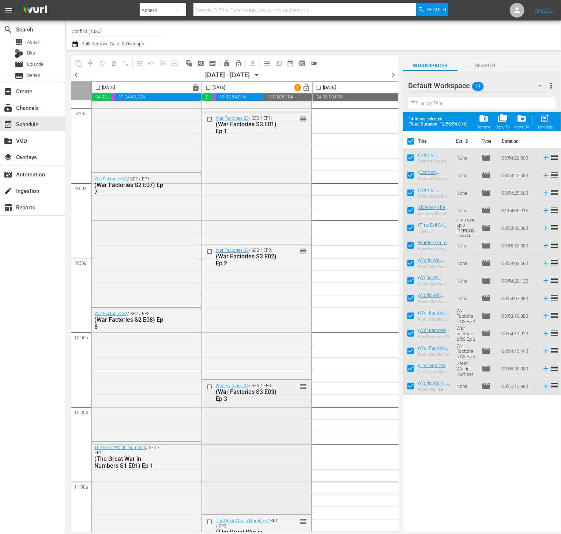
click at [209, 386] on input "checkbox" at bounding box center [211, 386] width 8 height 6
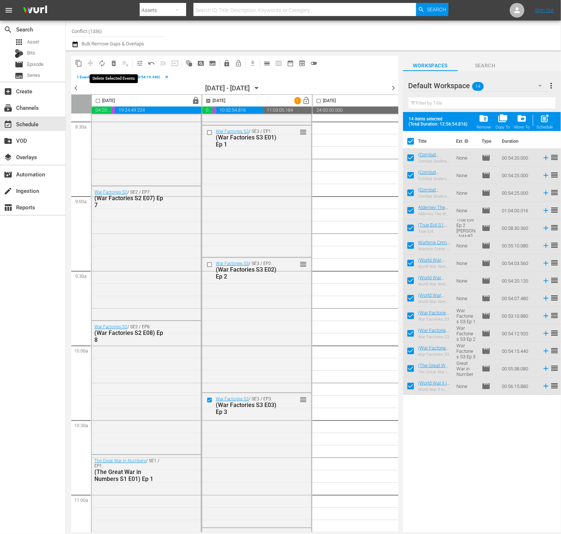
click at [115, 62] on span "delete_forever_outlined" at bounding box center [113, 63] width 7 height 7
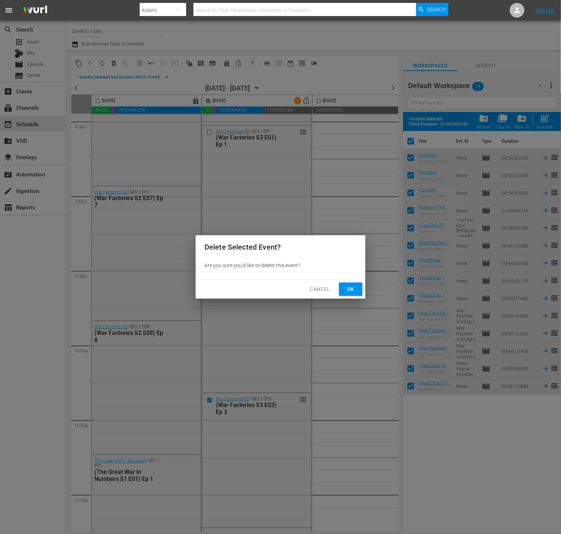
click at [352, 282] on button "Ok" at bounding box center [350, 289] width 23 height 14
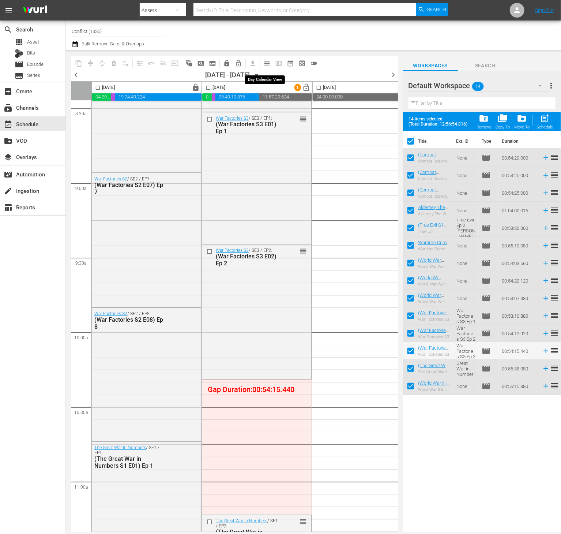
click at [270, 64] on span "calendar_view_day_outlined" at bounding box center [266, 63] width 7 height 7
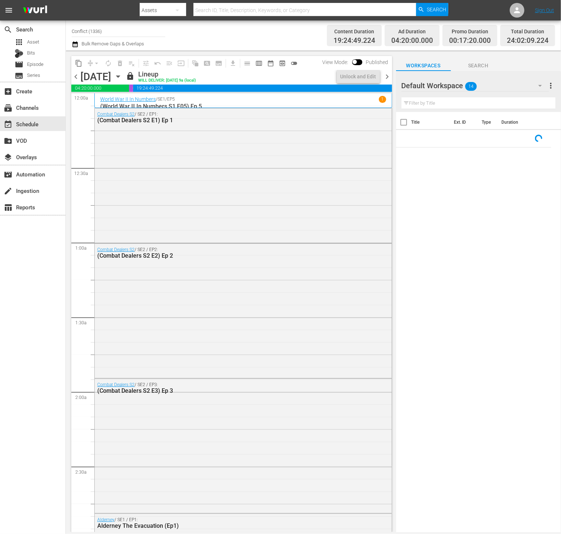
click at [391, 77] on span "chevron_right" at bounding box center [387, 76] width 9 height 9
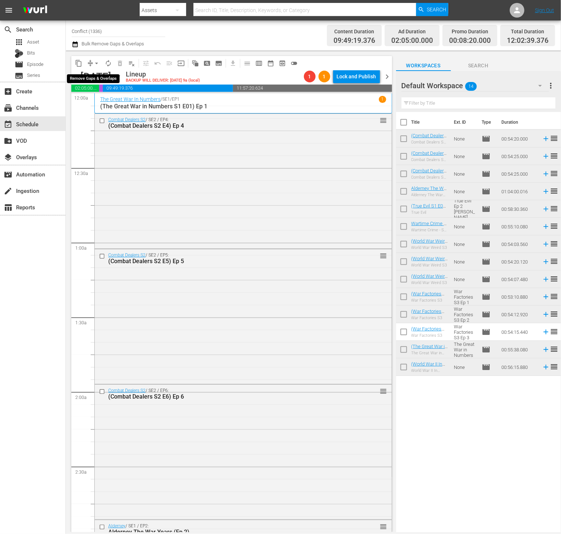
click at [94, 64] on span "arrow_drop_down" at bounding box center [96, 63] width 7 height 7
click at [102, 102] on li "Align to End of Previous Day" at bounding box center [97, 102] width 77 height 12
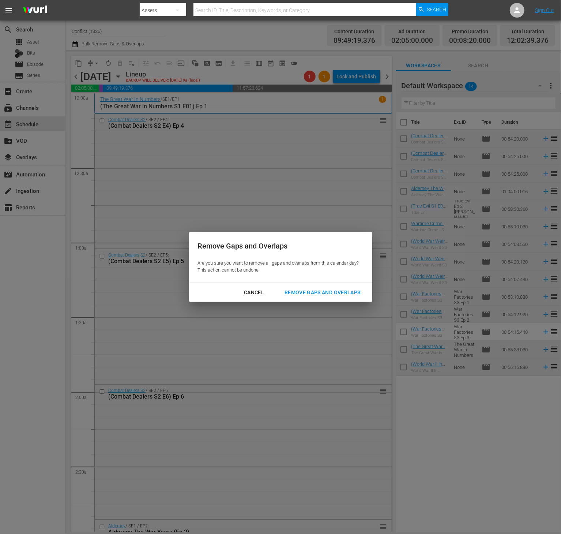
click at [348, 293] on div "Remove Gaps and Overlaps" at bounding box center [322, 292] width 87 height 9
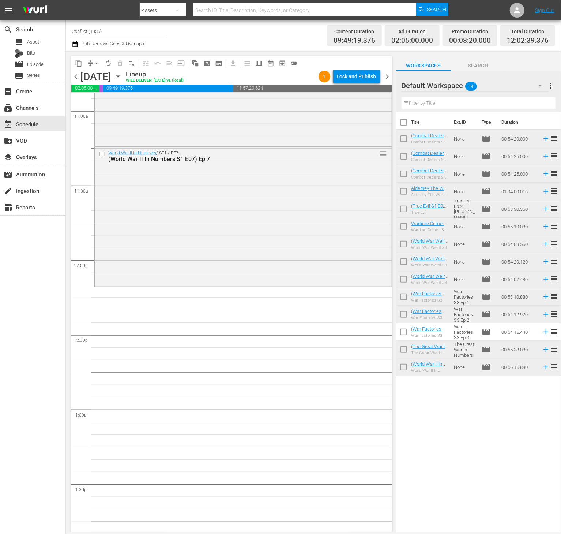
scroll to position [1625, 0]
click at [111, 64] on span "autorenew_outlined" at bounding box center [108, 63] width 7 height 7
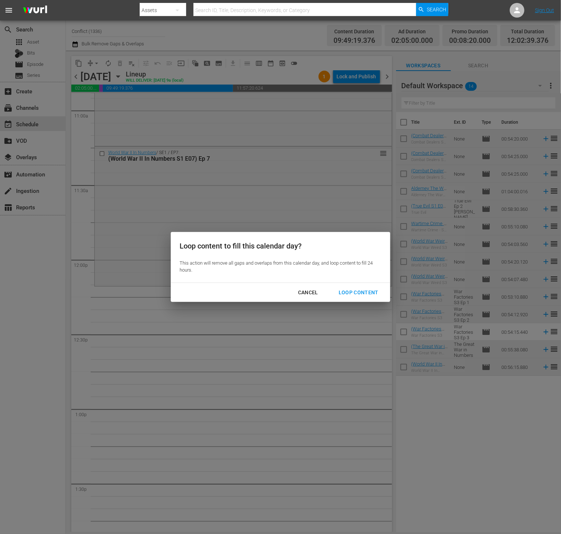
click at [345, 294] on div "Loop Content" at bounding box center [359, 292] width 52 height 9
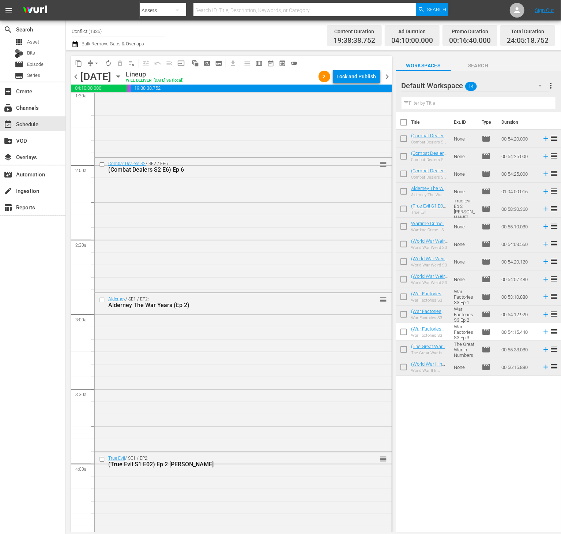
scroll to position [0, 0]
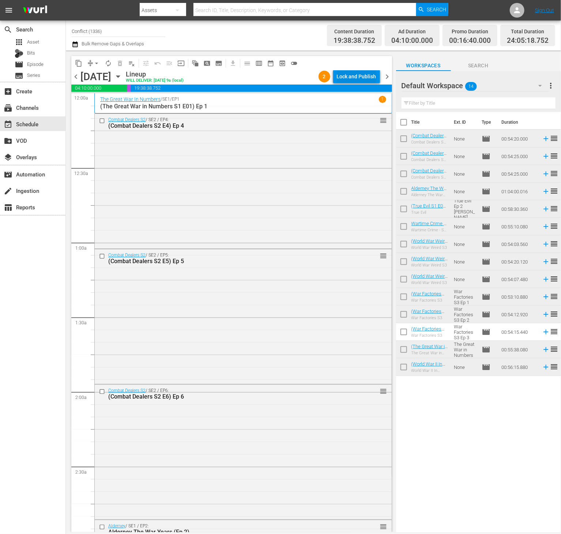
click at [366, 75] on div "Lock and Publish" at bounding box center [357, 76] width 40 height 13
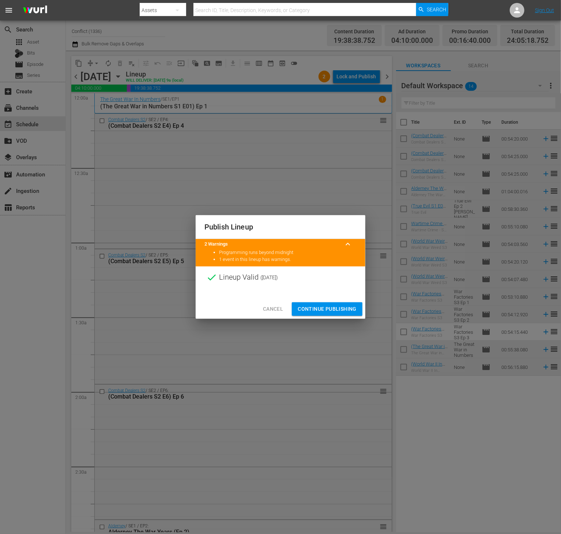
click at [330, 308] on span "Continue Publishing" at bounding box center [327, 308] width 59 height 9
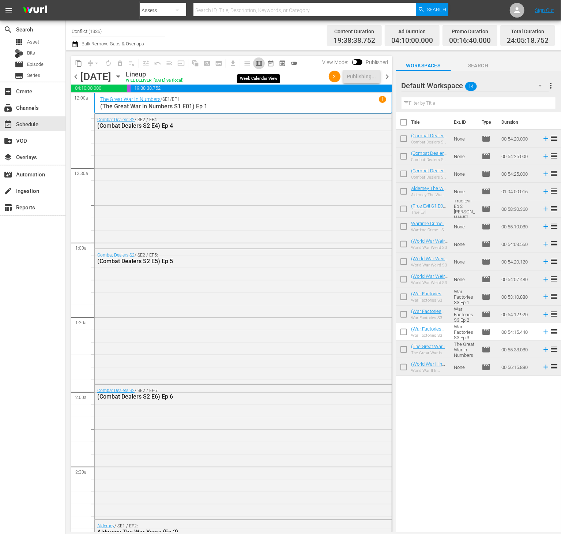
click at [262, 65] on span "calendar_view_week_outlined" at bounding box center [258, 63] width 7 height 7
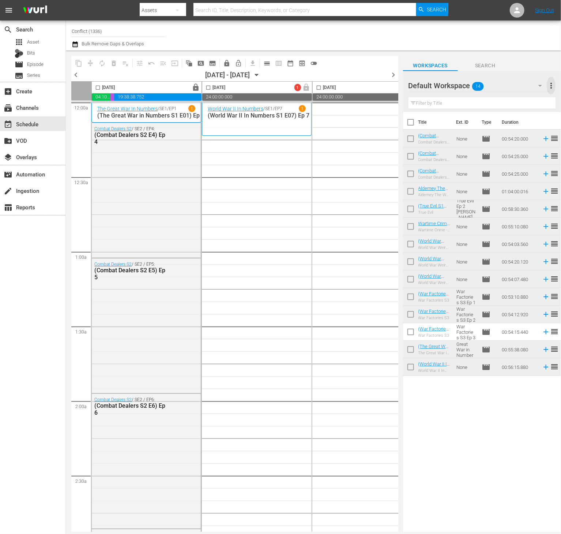
click at [551, 84] on span "more_vert" at bounding box center [551, 85] width 9 height 9
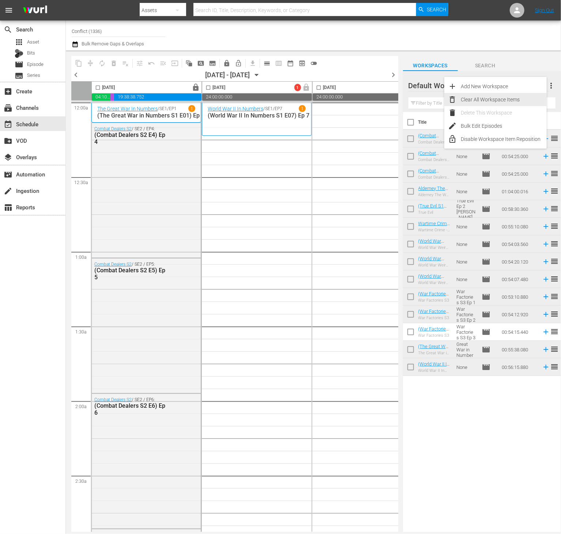
click at [514, 101] on div "Clear All Workspace Items" at bounding box center [504, 99] width 86 height 13
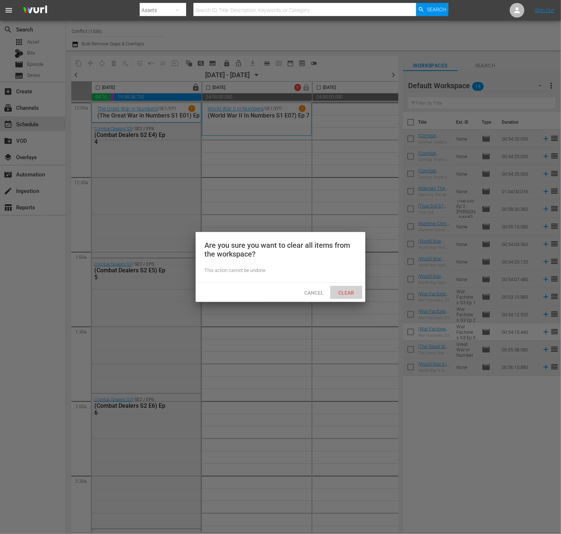
click at [349, 290] on span "Clear" at bounding box center [346, 293] width 27 height 6
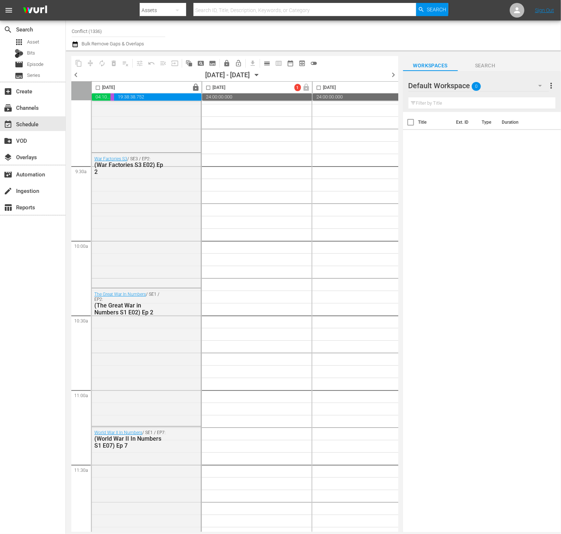
scroll to position [1354, 0]
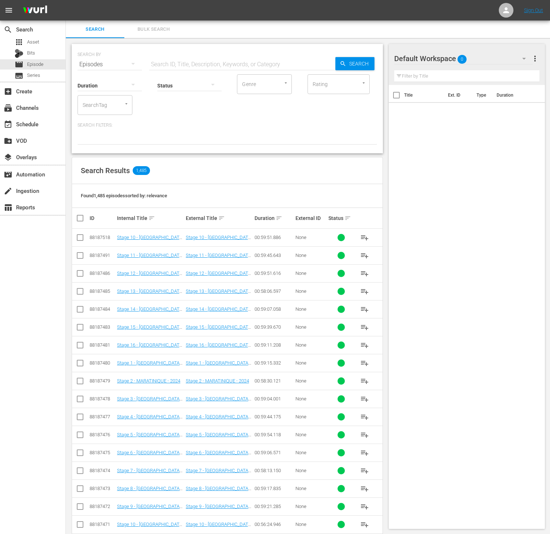
click at [100, 104] on input "SearchTag" at bounding box center [95, 104] width 28 height 13
type input "world war"
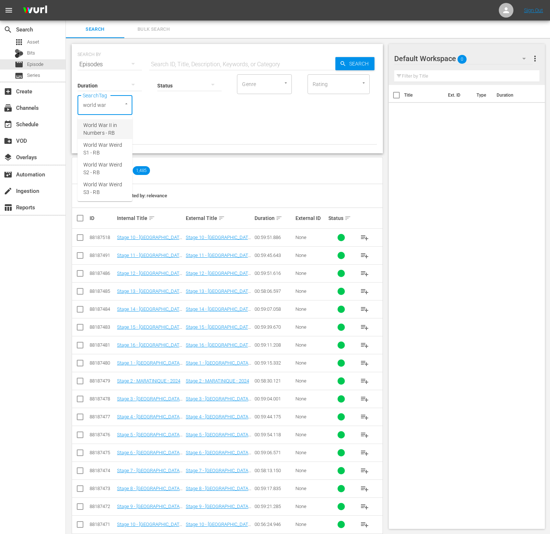
click at [108, 130] on span "World War II in Numbers - RB" at bounding box center [104, 128] width 43 height 15
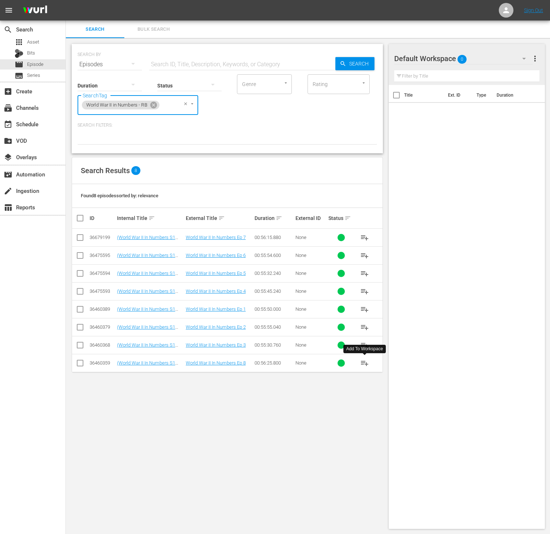
click at [360, 366] on span "playlist_add" at bounding box center [364, 363] width 9 height 9
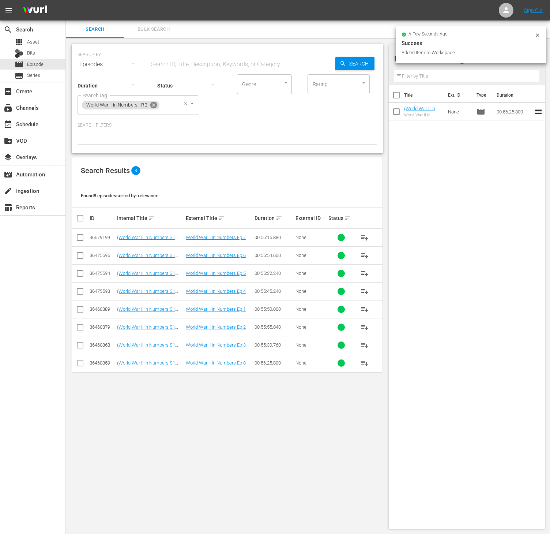
click at [151, 103] on icon at bounding box center [154, 105] width 8 height 8
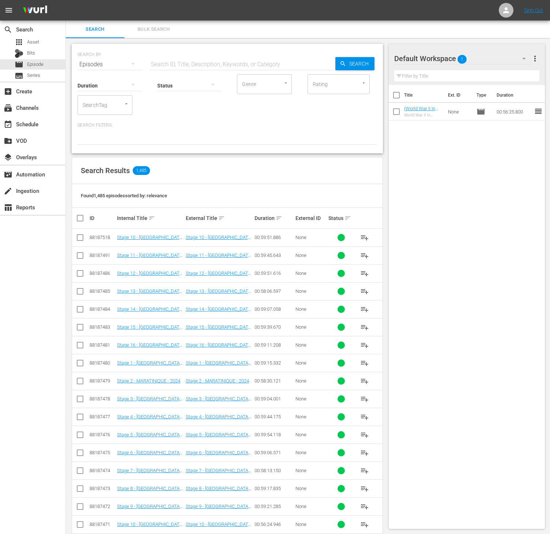
click at [113, 105] on div "SearchTag" at bounding box center [105, 105] width 55 height 20
type input "grea"
click at [106, 187] on span "The Great War in Numbers - RB" at bounding box center [104, 188] width 43 height 15
